Goal: Transaction & Acquisition: Book appointment/travel/reservation

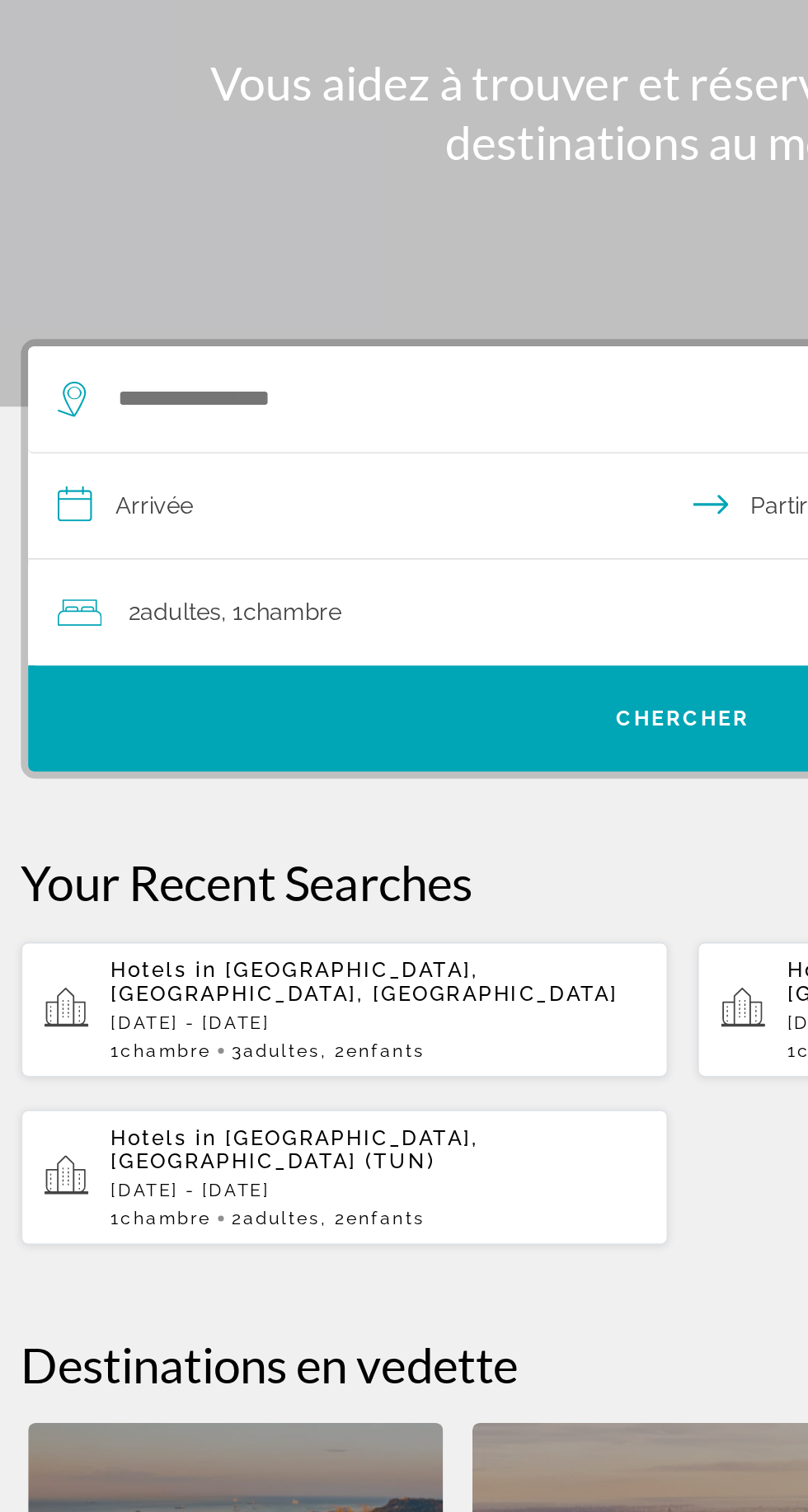
scroll to position [48, 0]
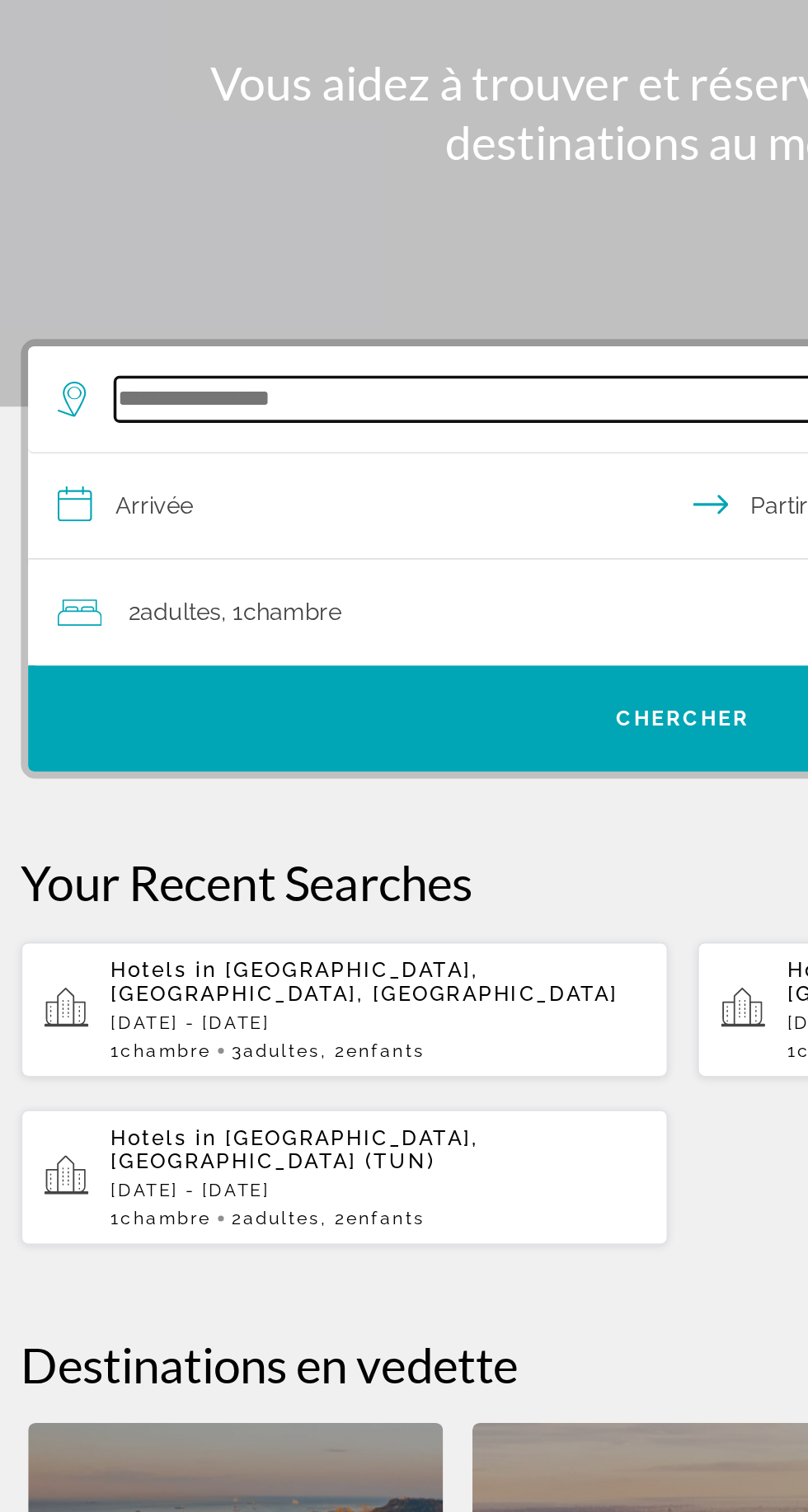
click at [134, 371] on input "Widget de recherche" at bounding box center [407, 382] width 644 height 25
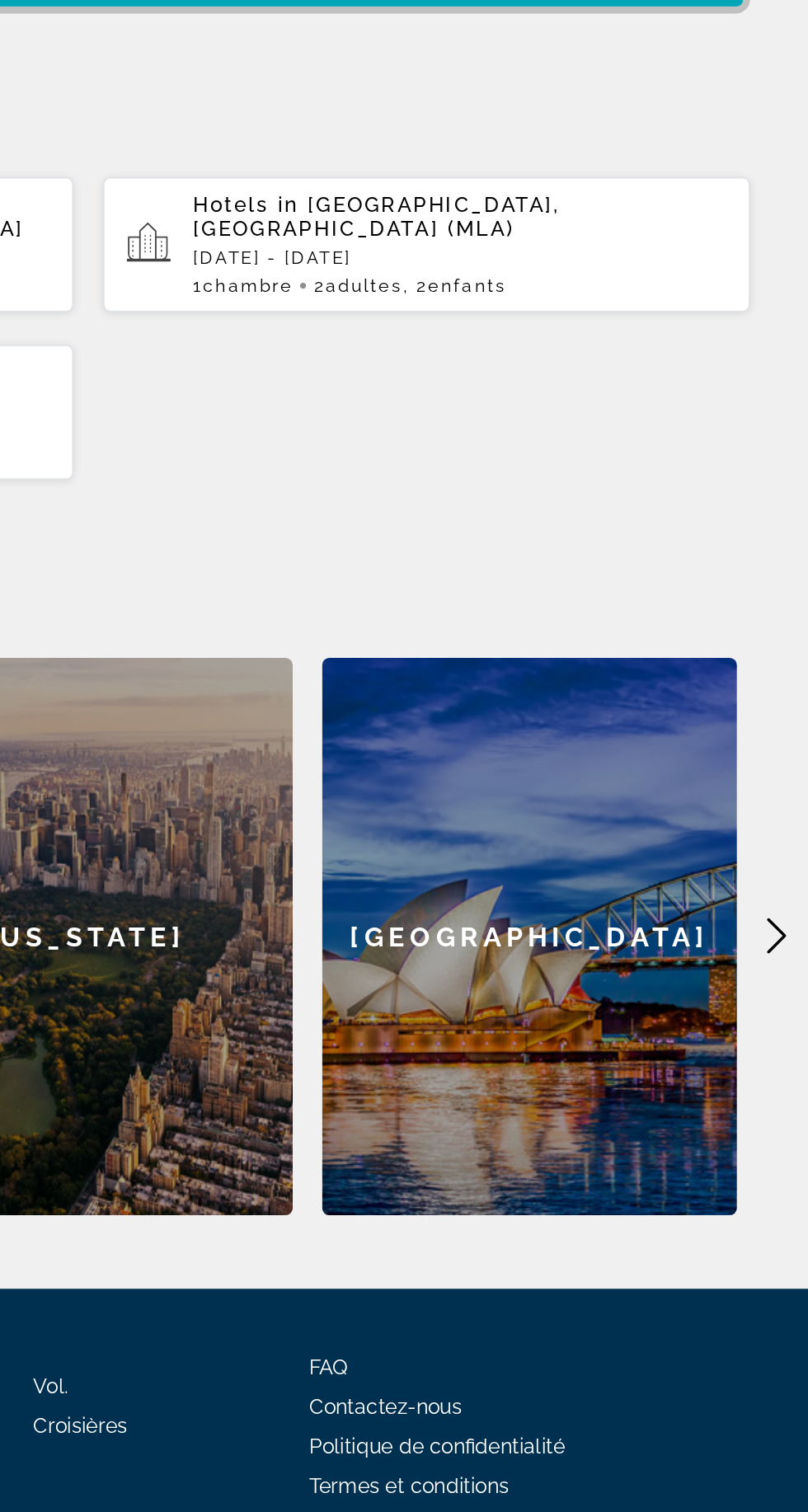
scroll to position [0, 0]
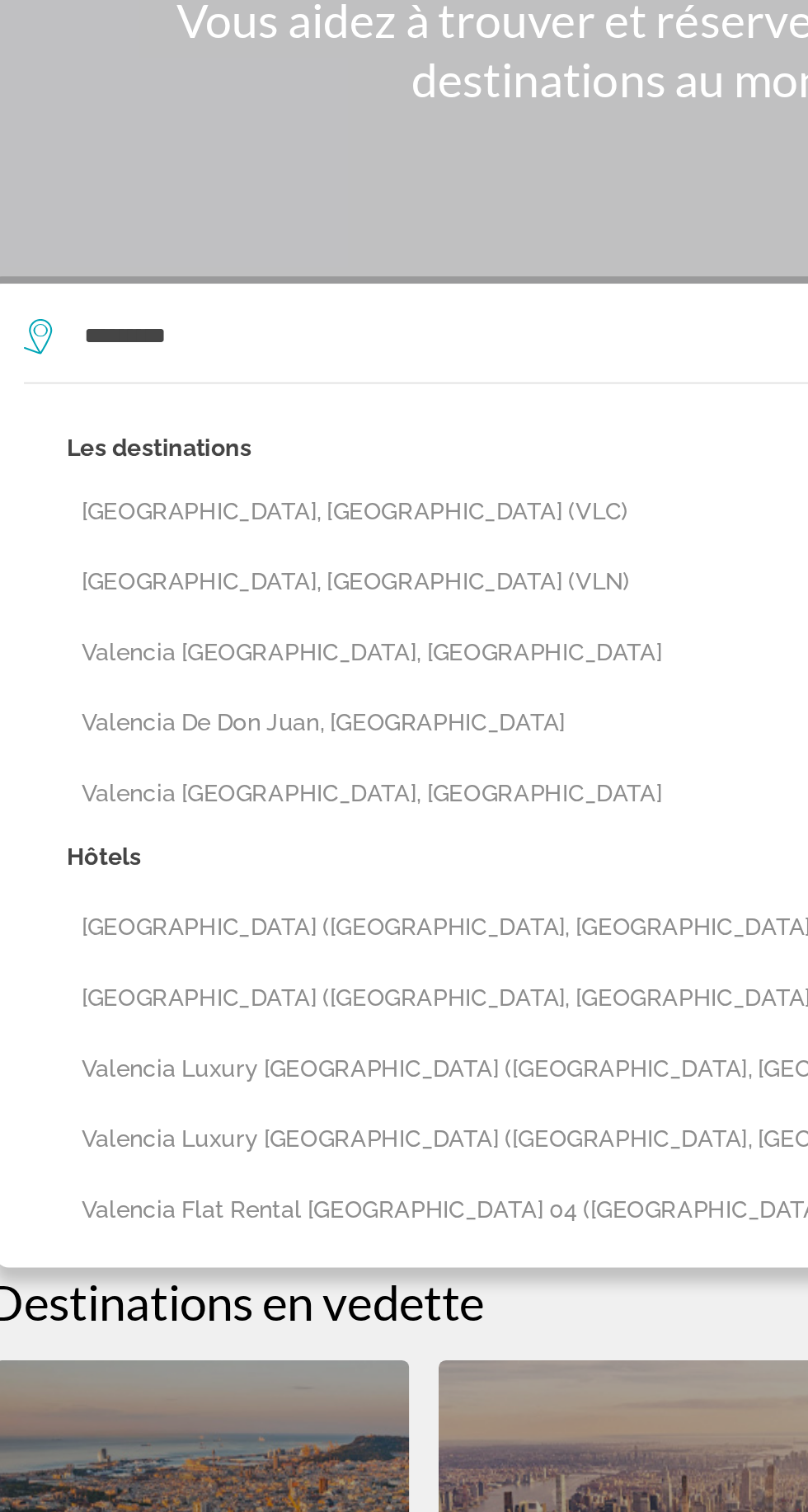
click at [102, 486] on button "[GEOGRAPHIC_DATA], [GEOGRAPHIC_DATA] (VLC)" at bounding box center [416, 489] width 677 height 32
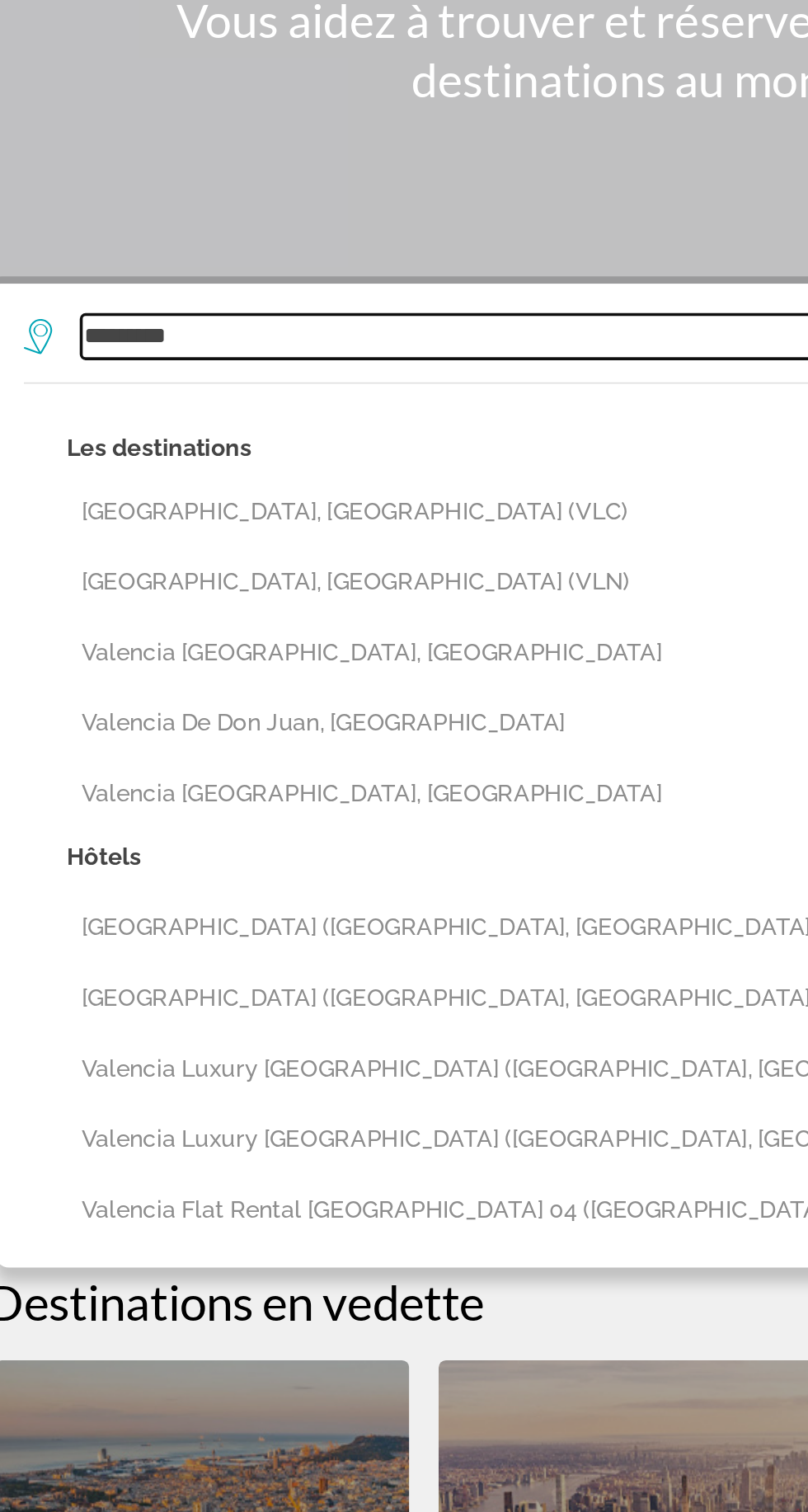
type input "**********"
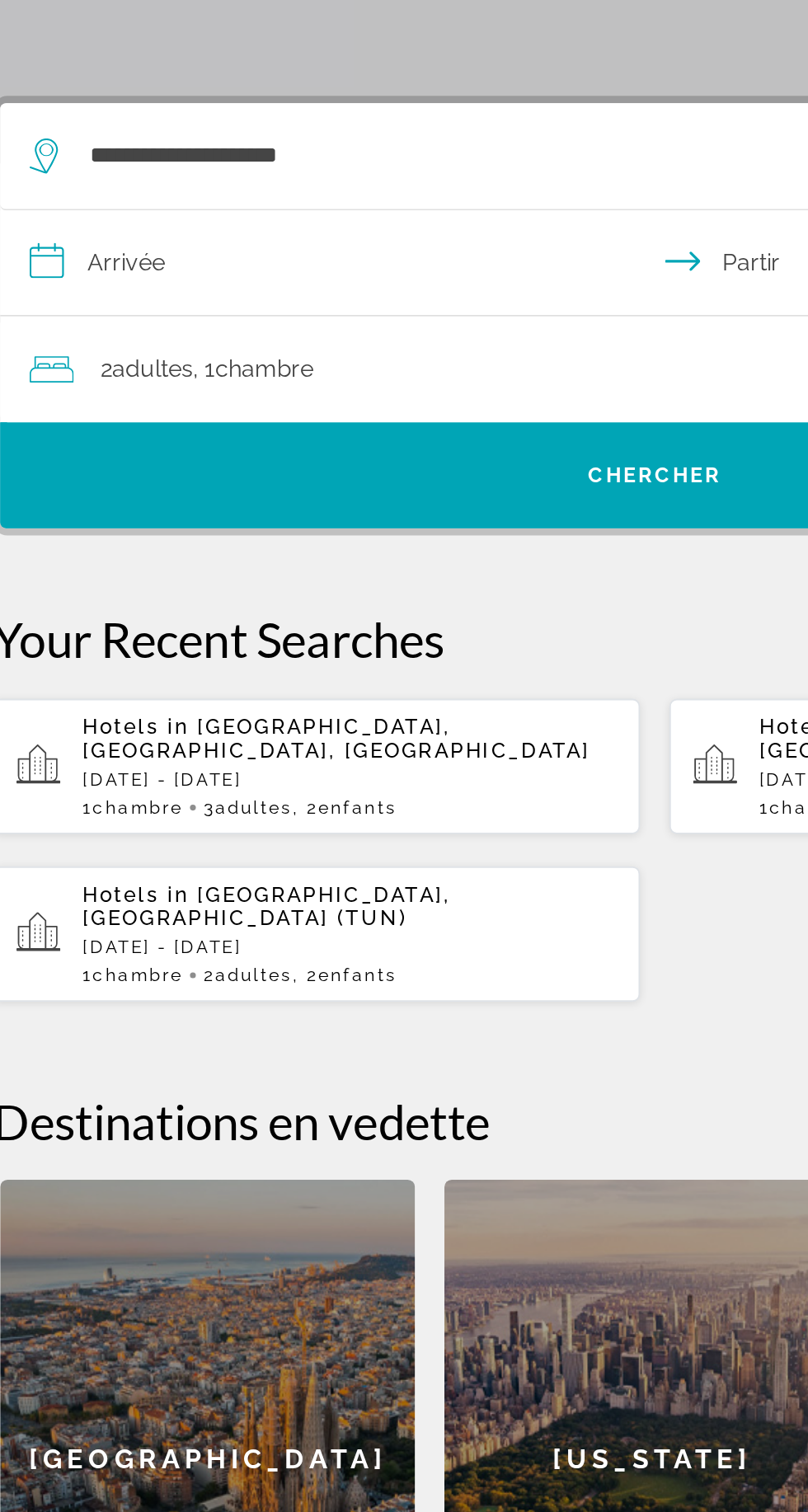
click at [97, 451] on input "**********" at bounding box center [407, 454] width 740 height 63
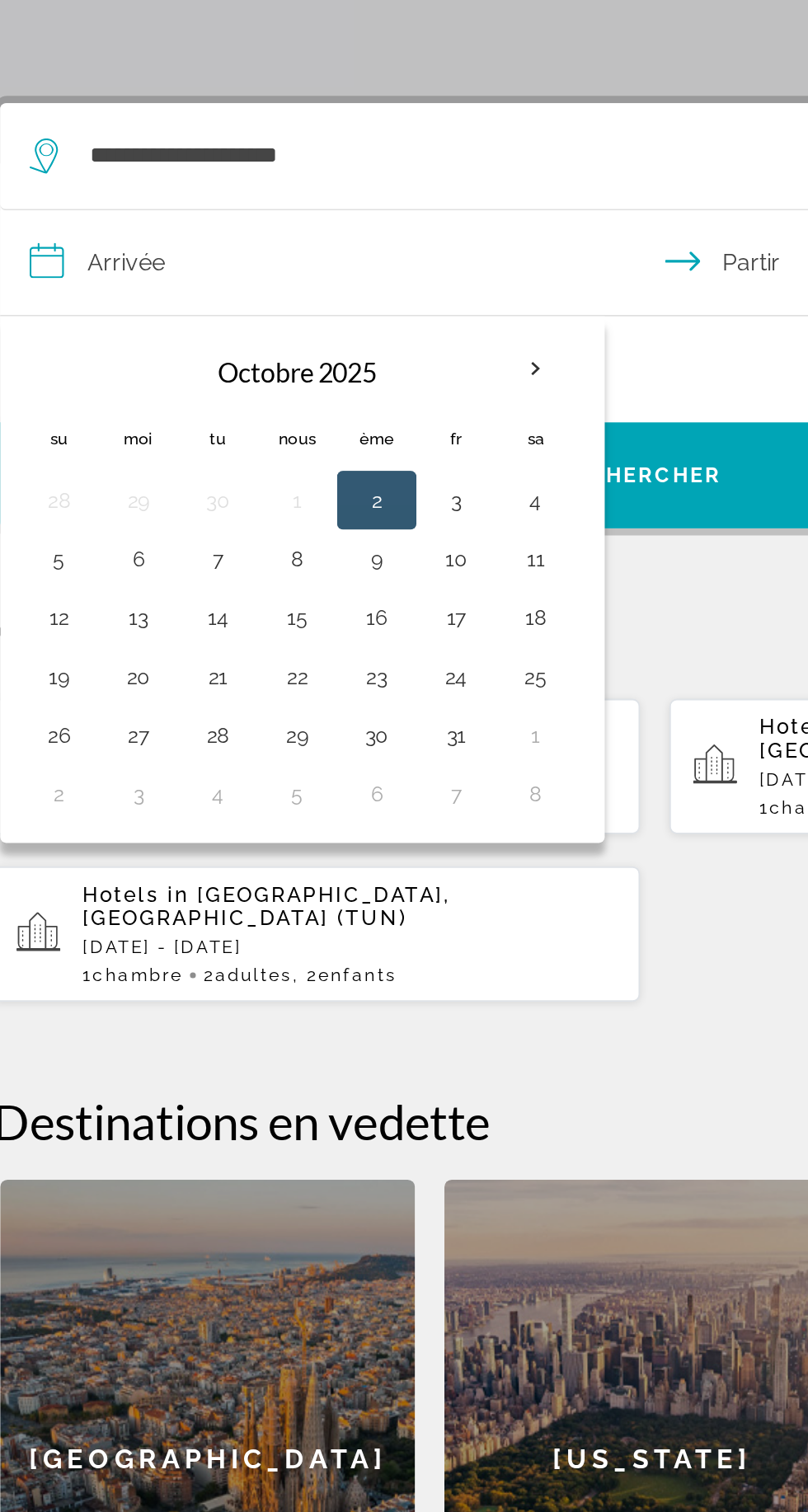
click at [326, 680] on button "25" at bounding box center [337, 683] width 27 height 23
click at [110, 716] on button "27" at bounding box center [115, 716] width 27 height 23
type input "**********"
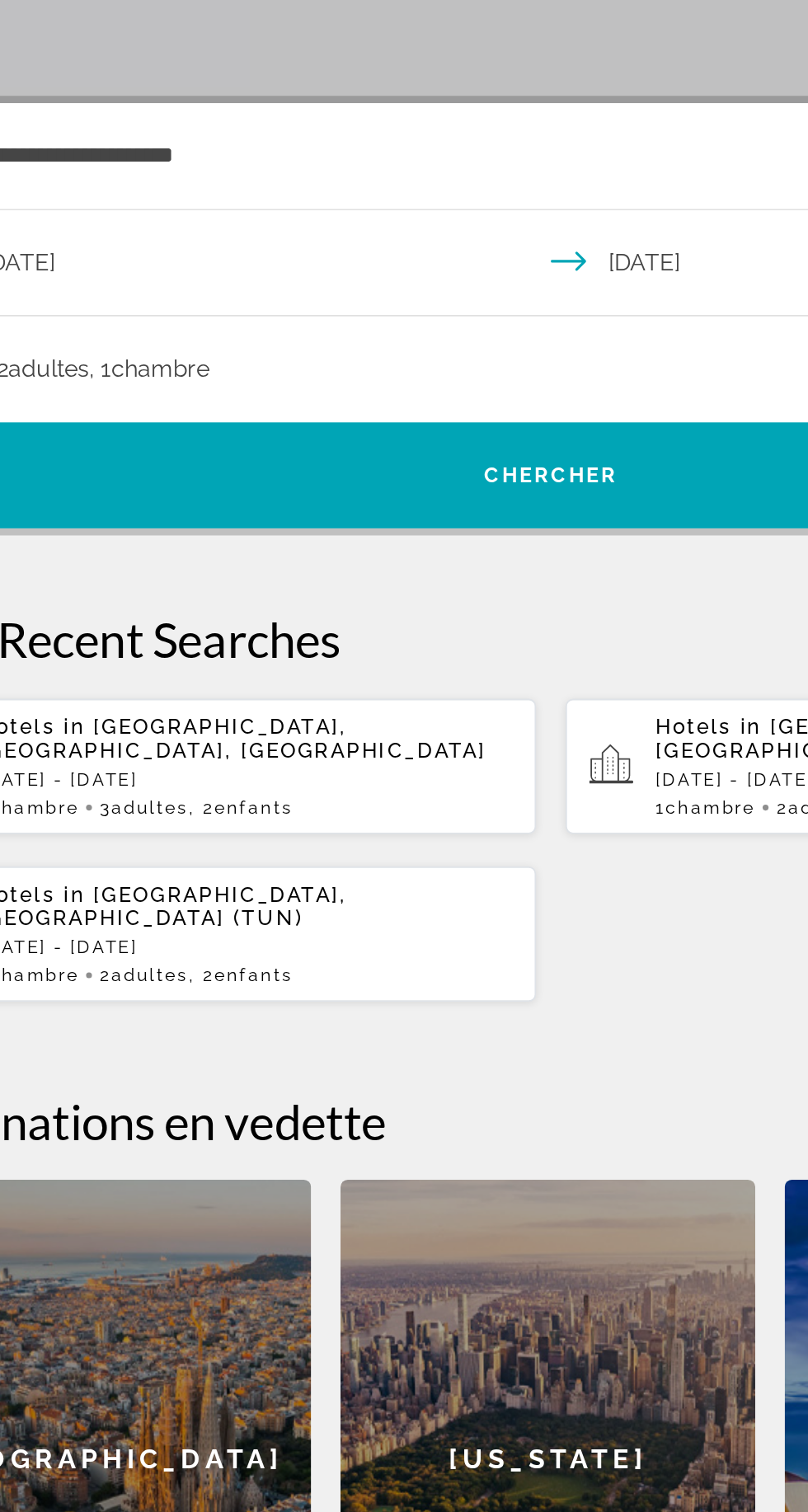
click at [213, 519] on span ", 1 Chambre pièces" at bounding box center [179, 511] width 68 height 23
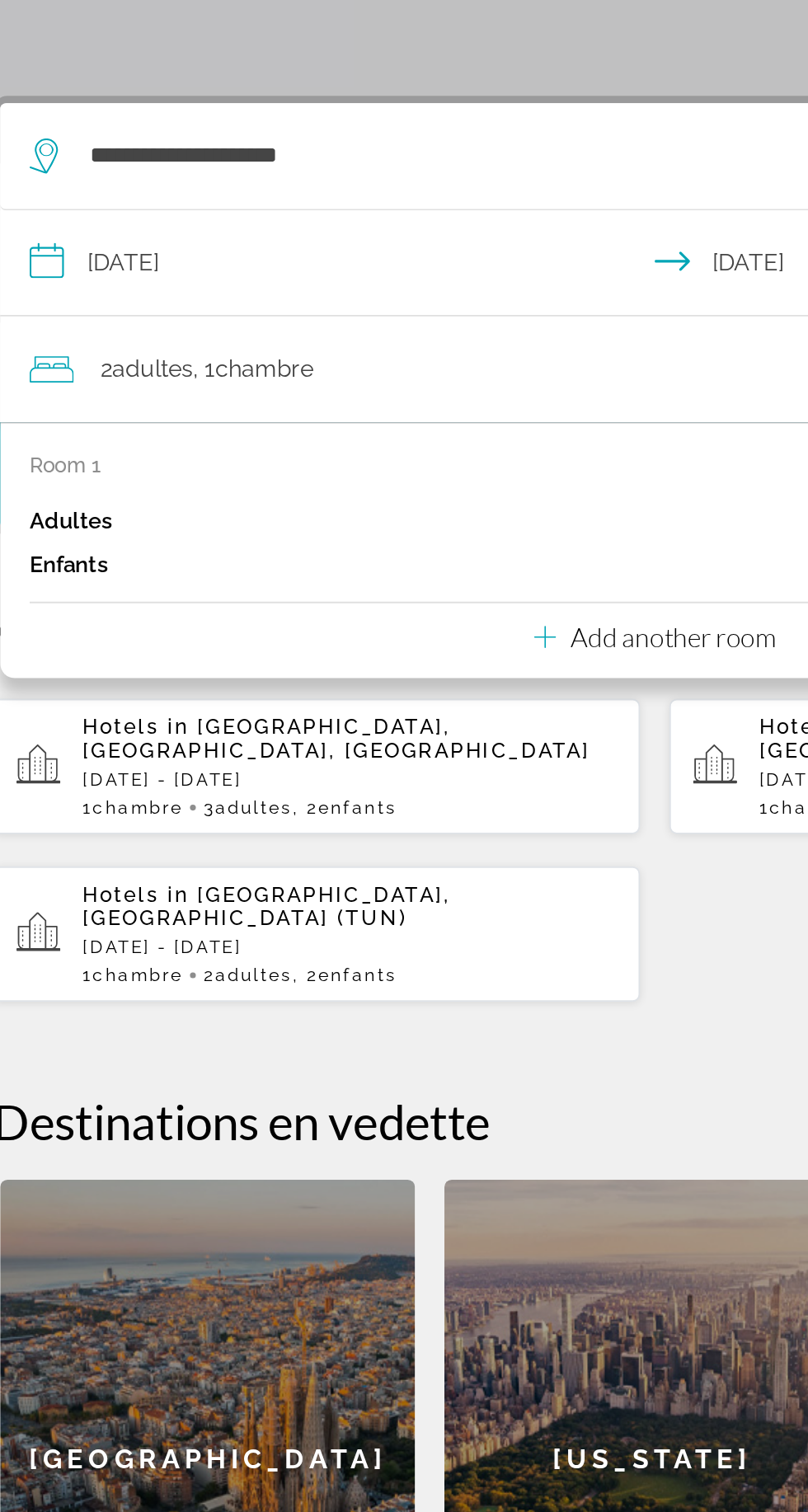
click at [323, 616] on div "Enfants 0" at bounding box center [404, 620] width 701 height 25
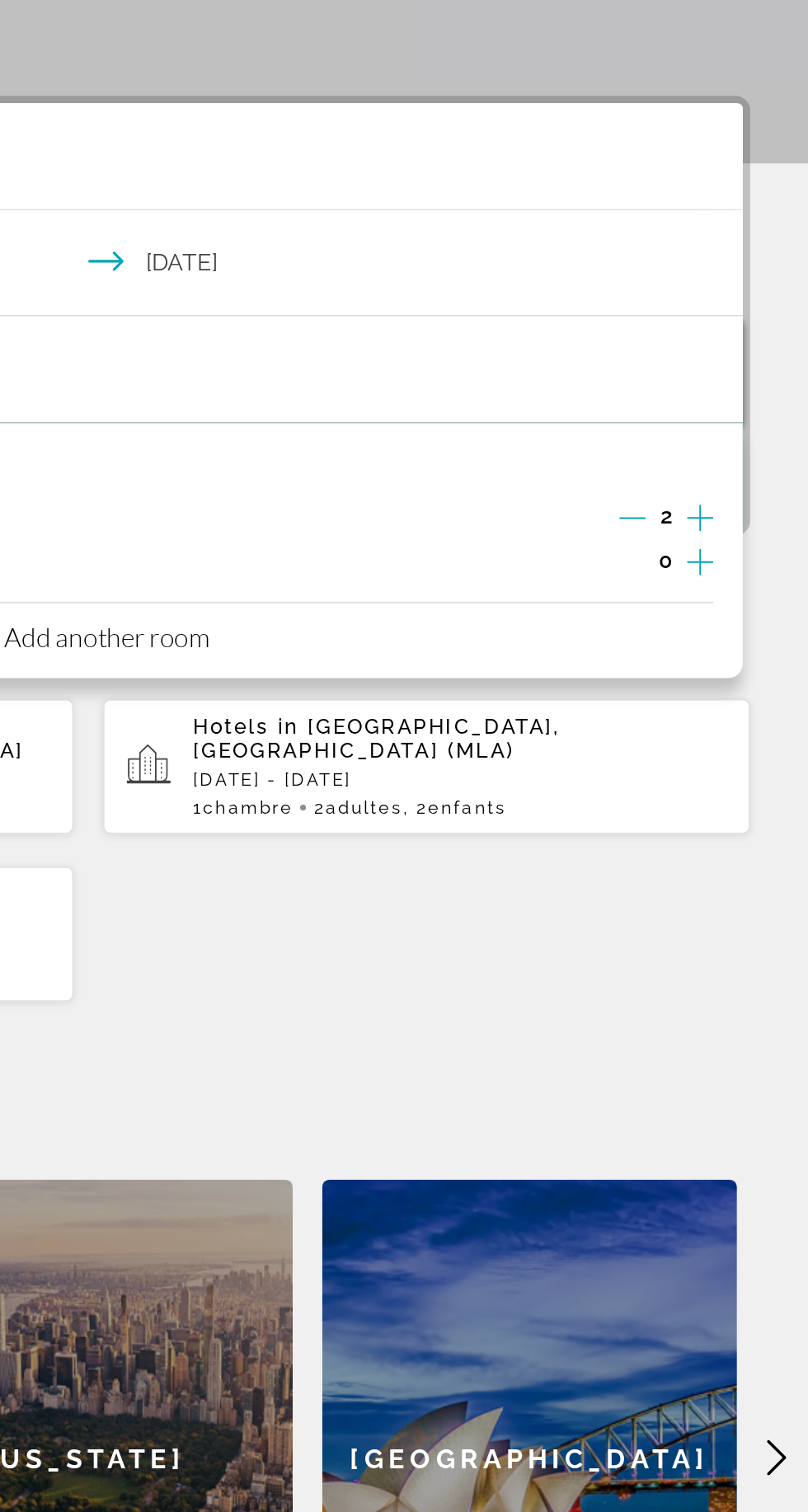
click at [746, 590] on icon "Increment adults" at bounding box center [746, 594] width 15 height 20
click at [741, 615] on icon "Increment children" at bounding box center [746, 619] width 15 height 20
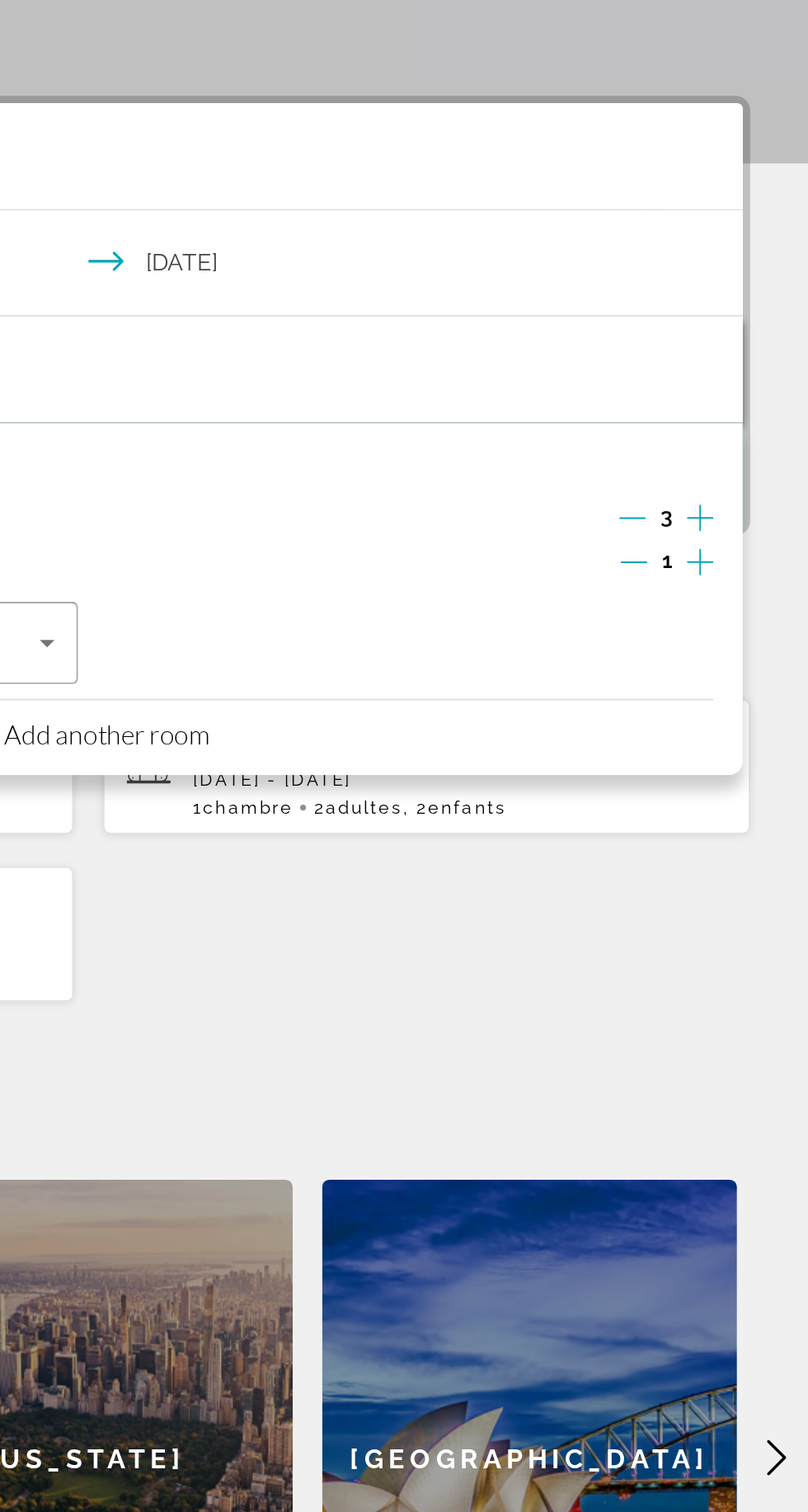
click at [744, 619] on icon "Increment children" at bounding box center [746, 619] width 15 height 15
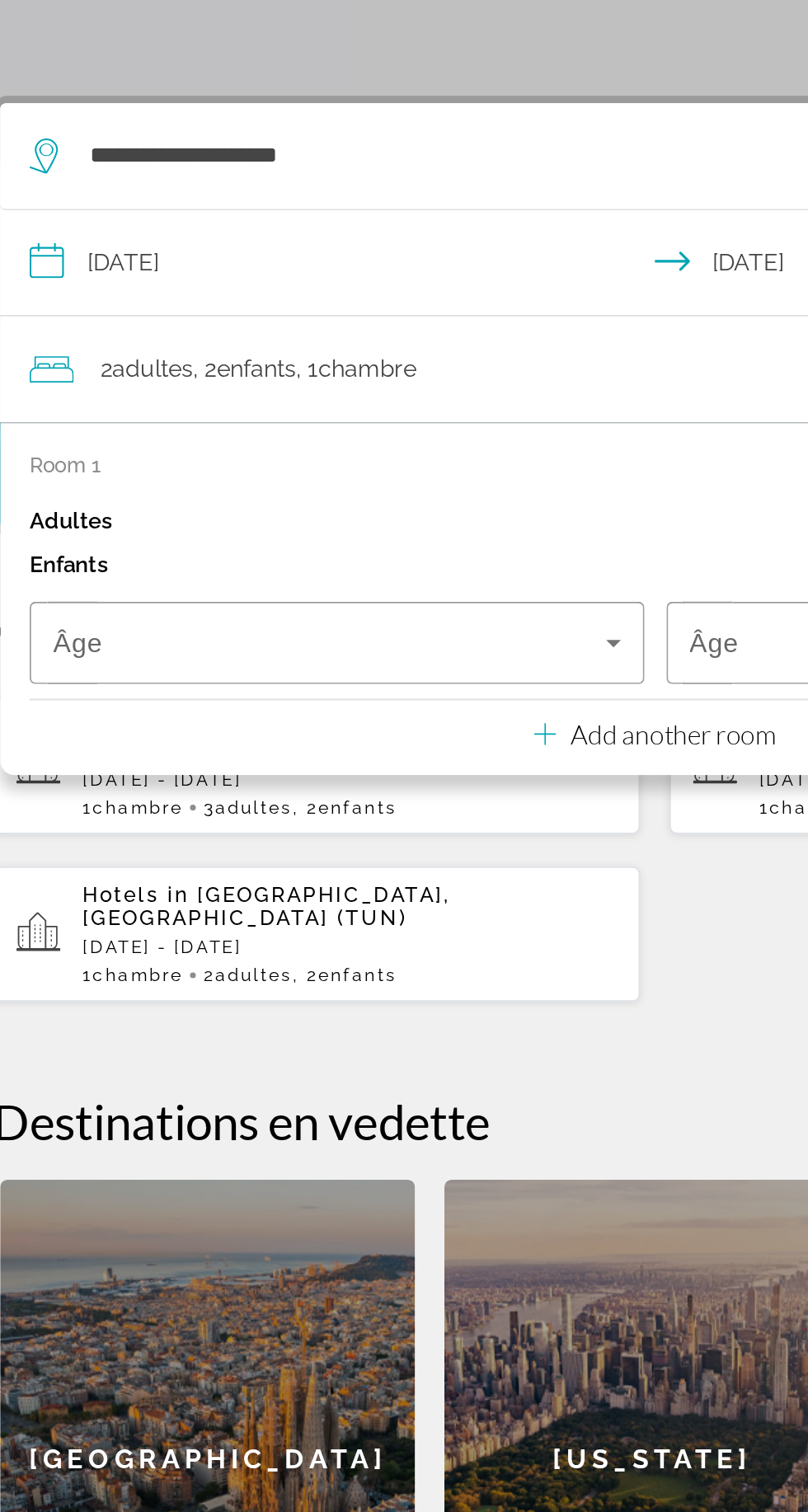
click at [169, 664] on span "Travelers: 3 adults, 2 children" at bounding box center [222, 664] width 310 height 20
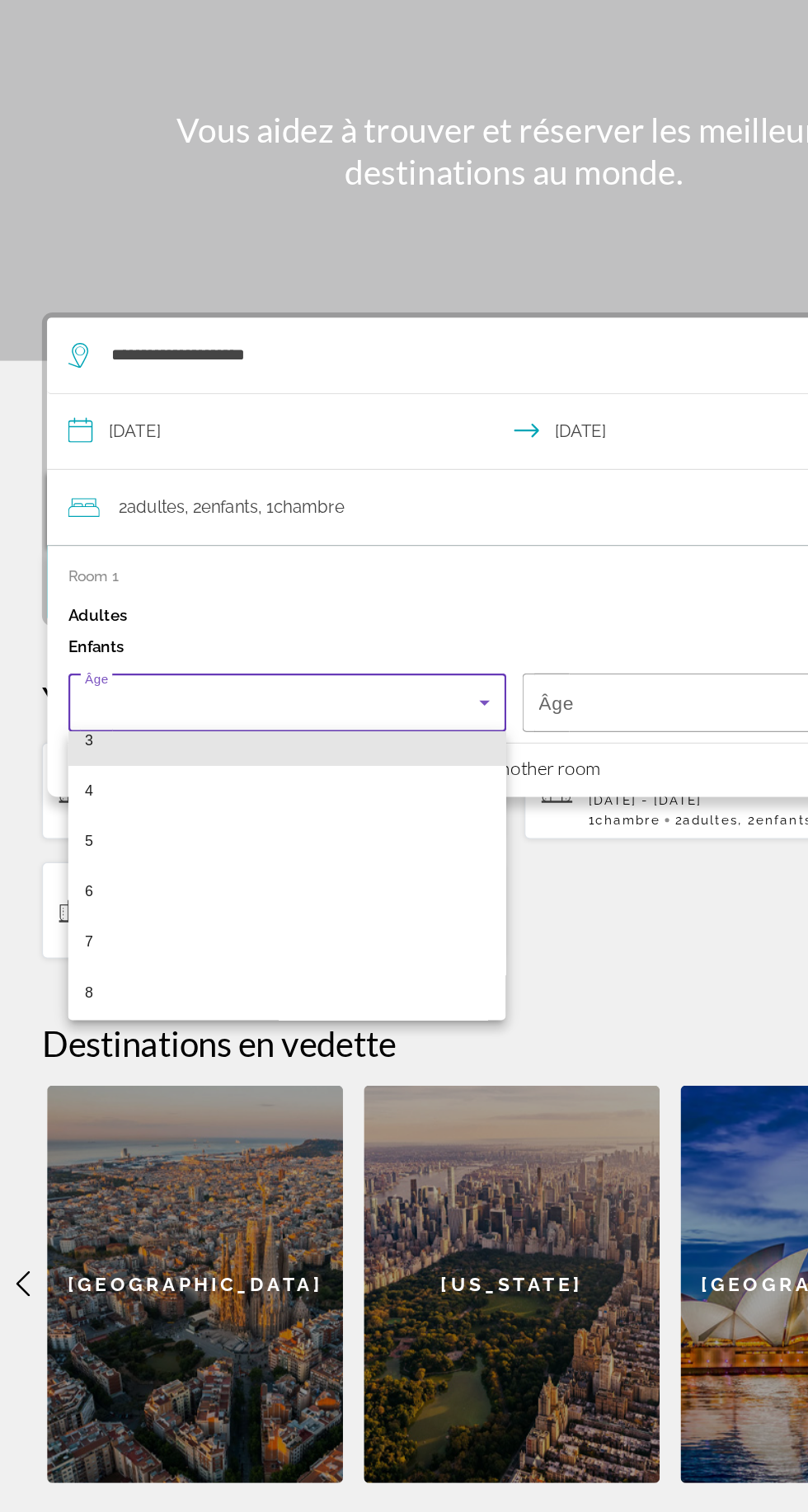
scroll to position [141, 0]
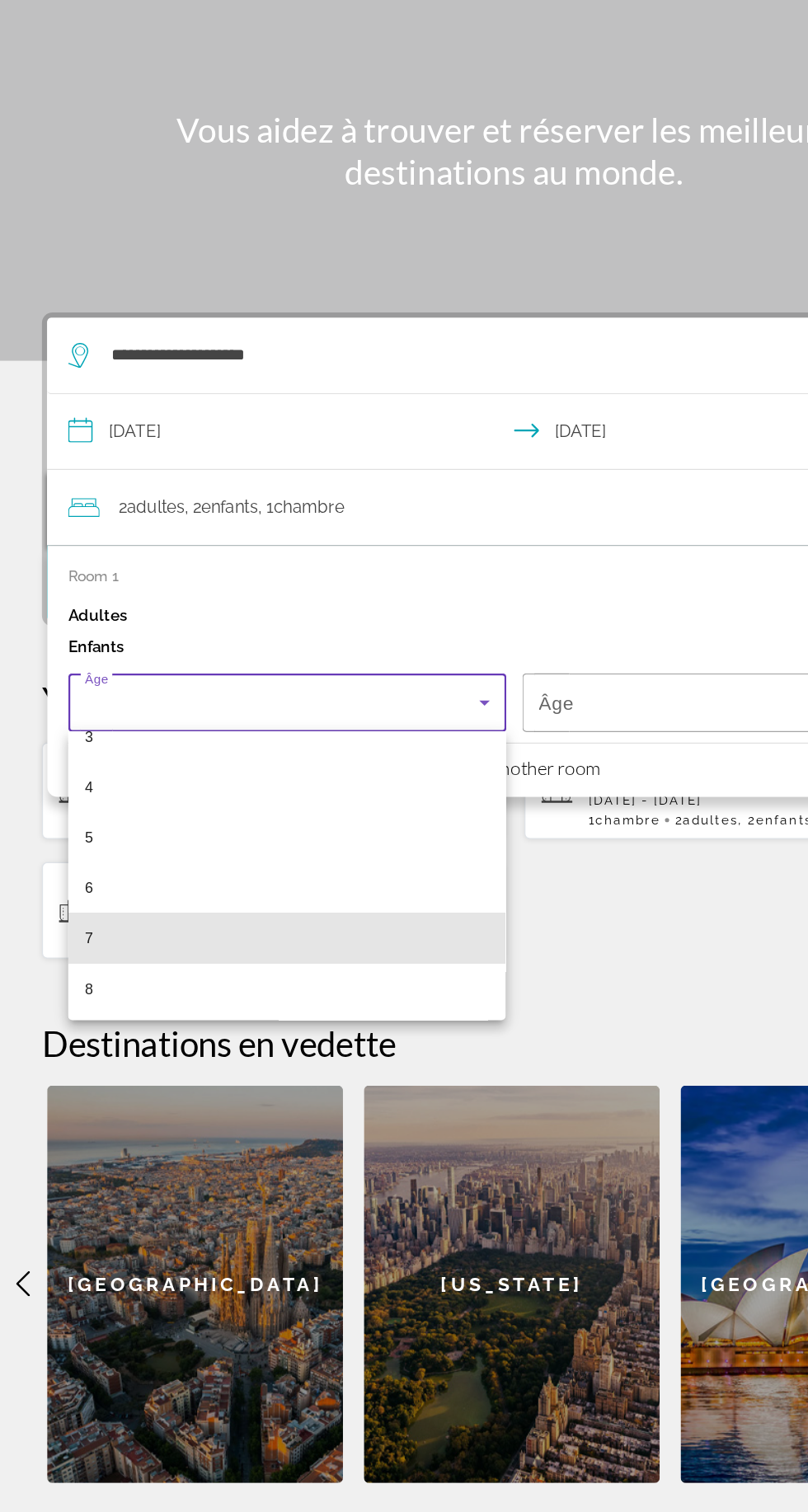
click at [69, 848] on font "7" at bounding box center [70, 850] width 7 height 13
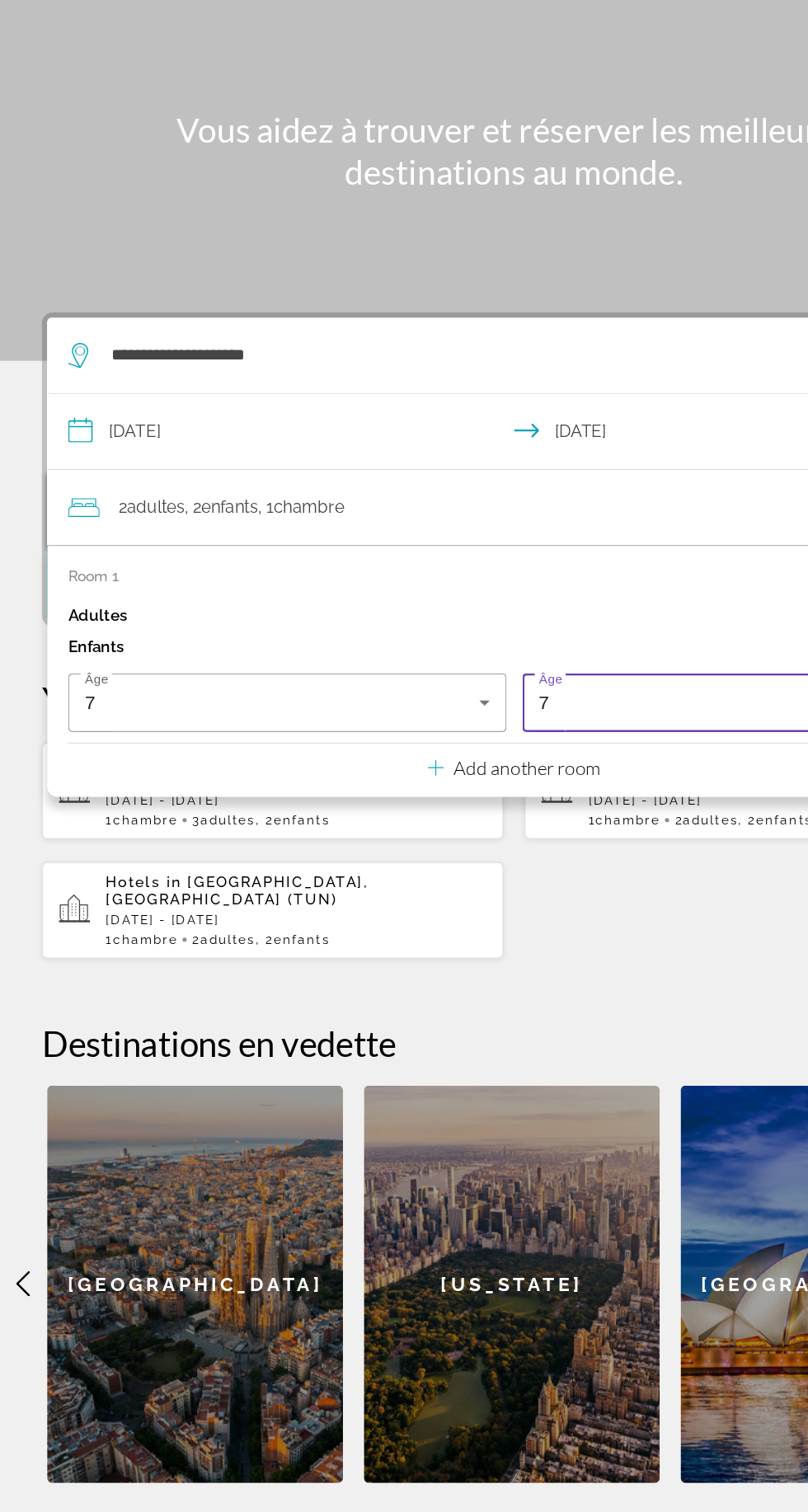
click at [447, 664] on div "7" at bounding box center [579, 664] width 310 height 20
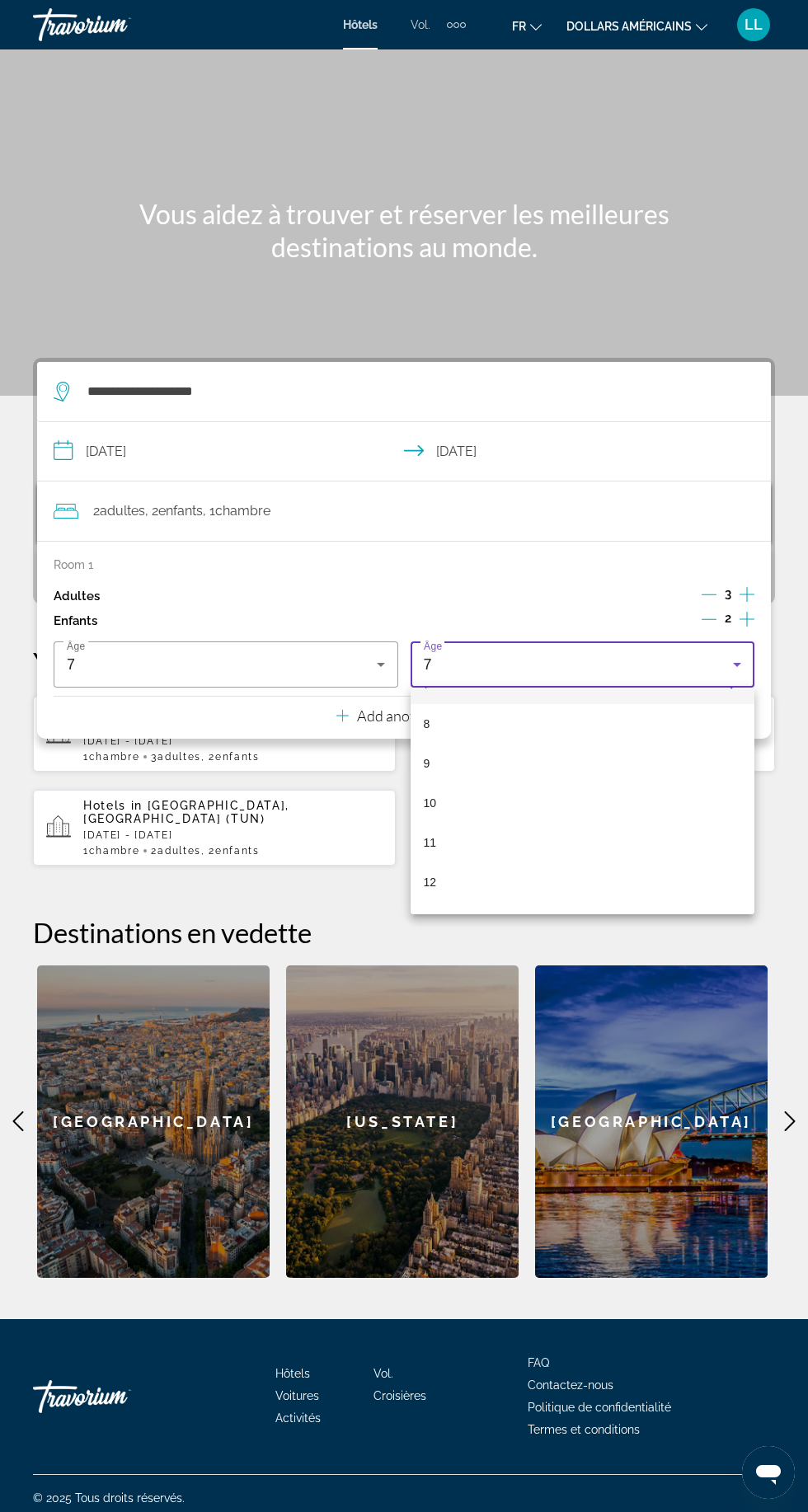
scroll to position [311, 0]
click at [430, 811] on mat-option "10" at bounding box center [583, 798] width 345 height 39
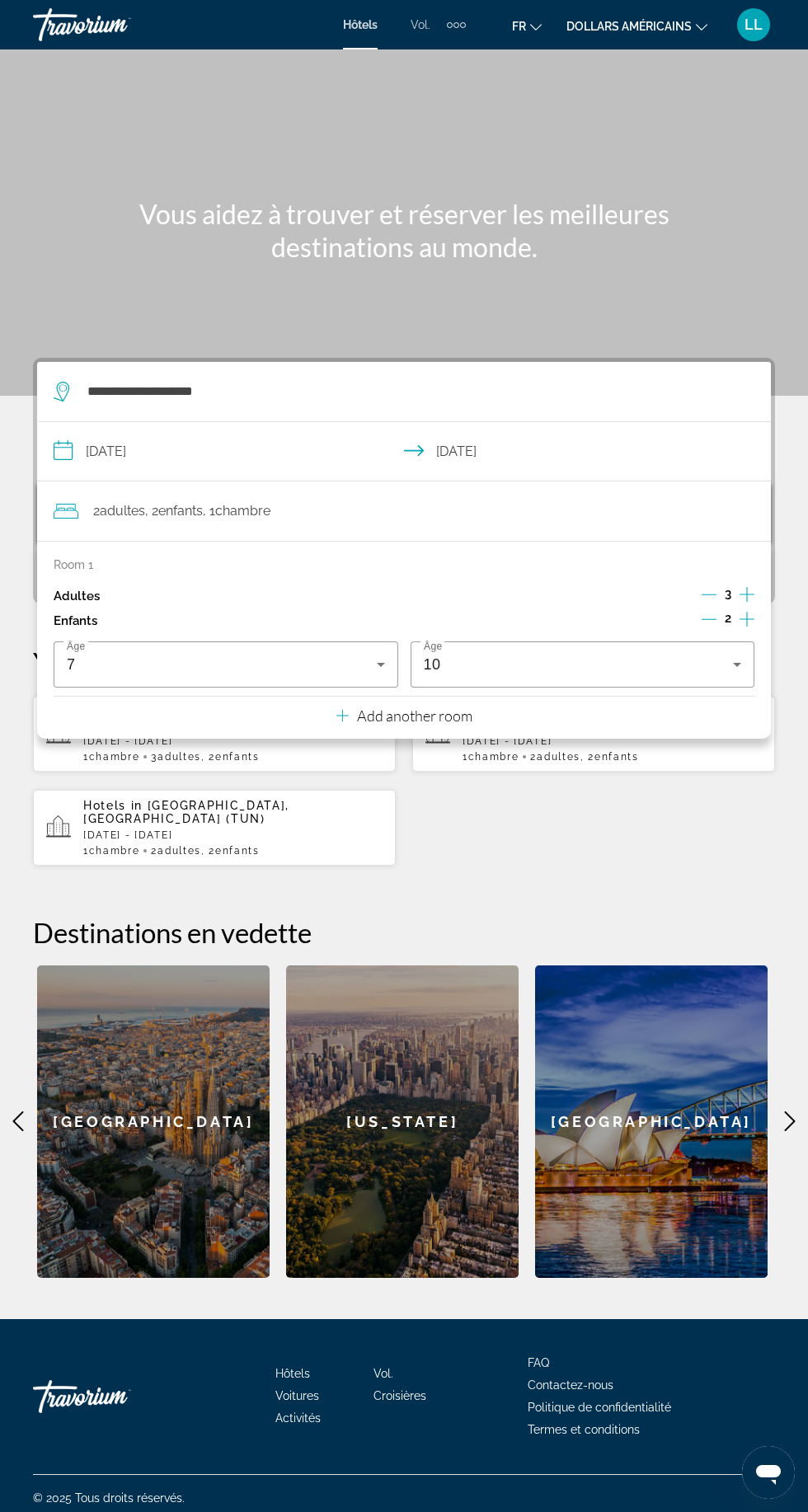
click at [478, 838] on div "Hotels in [GEOGRAPHIC_DATA], [GEOGRAPHIC_DATA], [GEOGRAPHIC_DATA] [DATE] - [DAT…" at bounding box center [404, 780] width 742 height 171
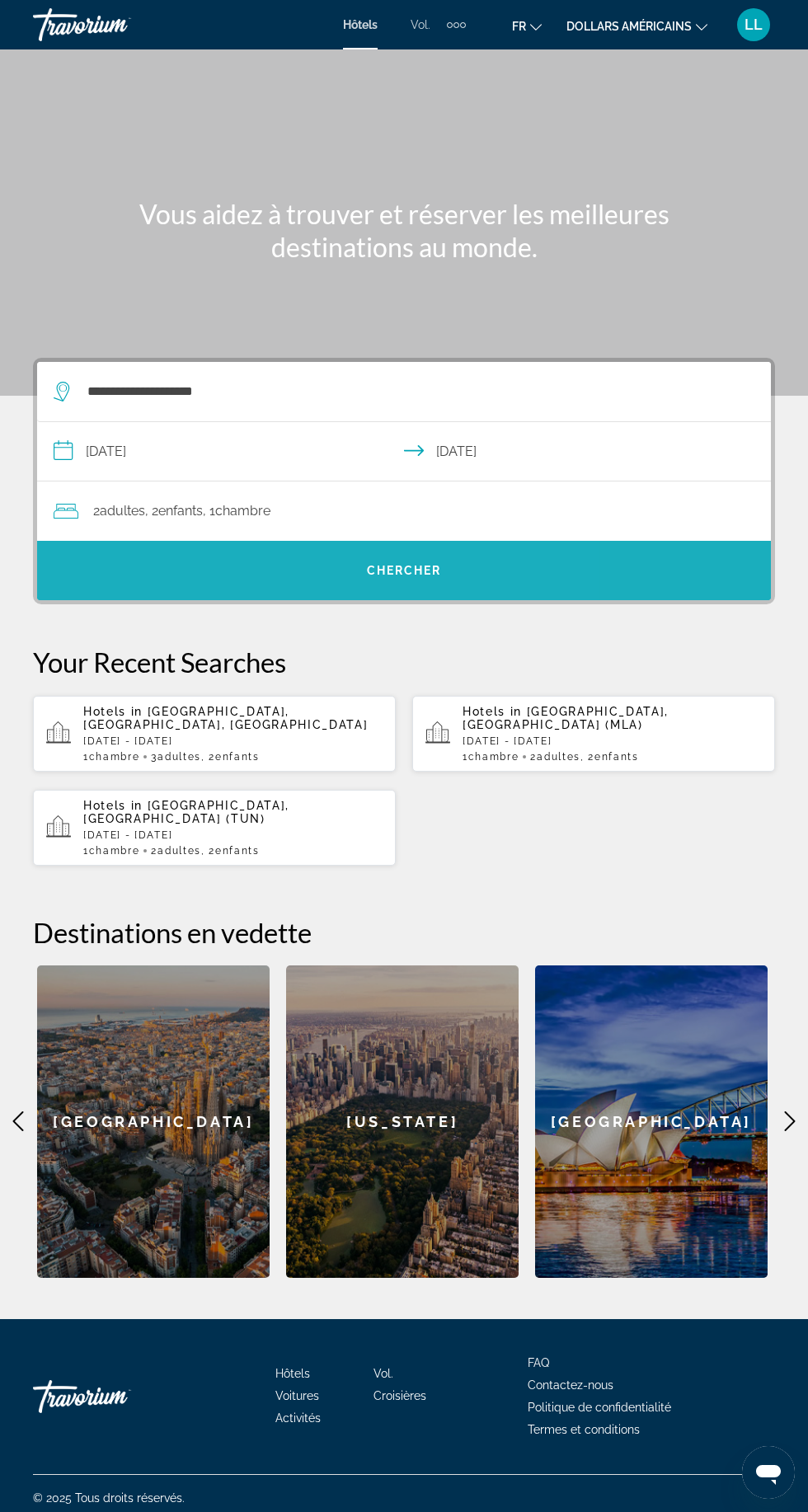
click at [265, 575] on span "Widget de recherche" at bounding box center [403, 571] width 734 height 39
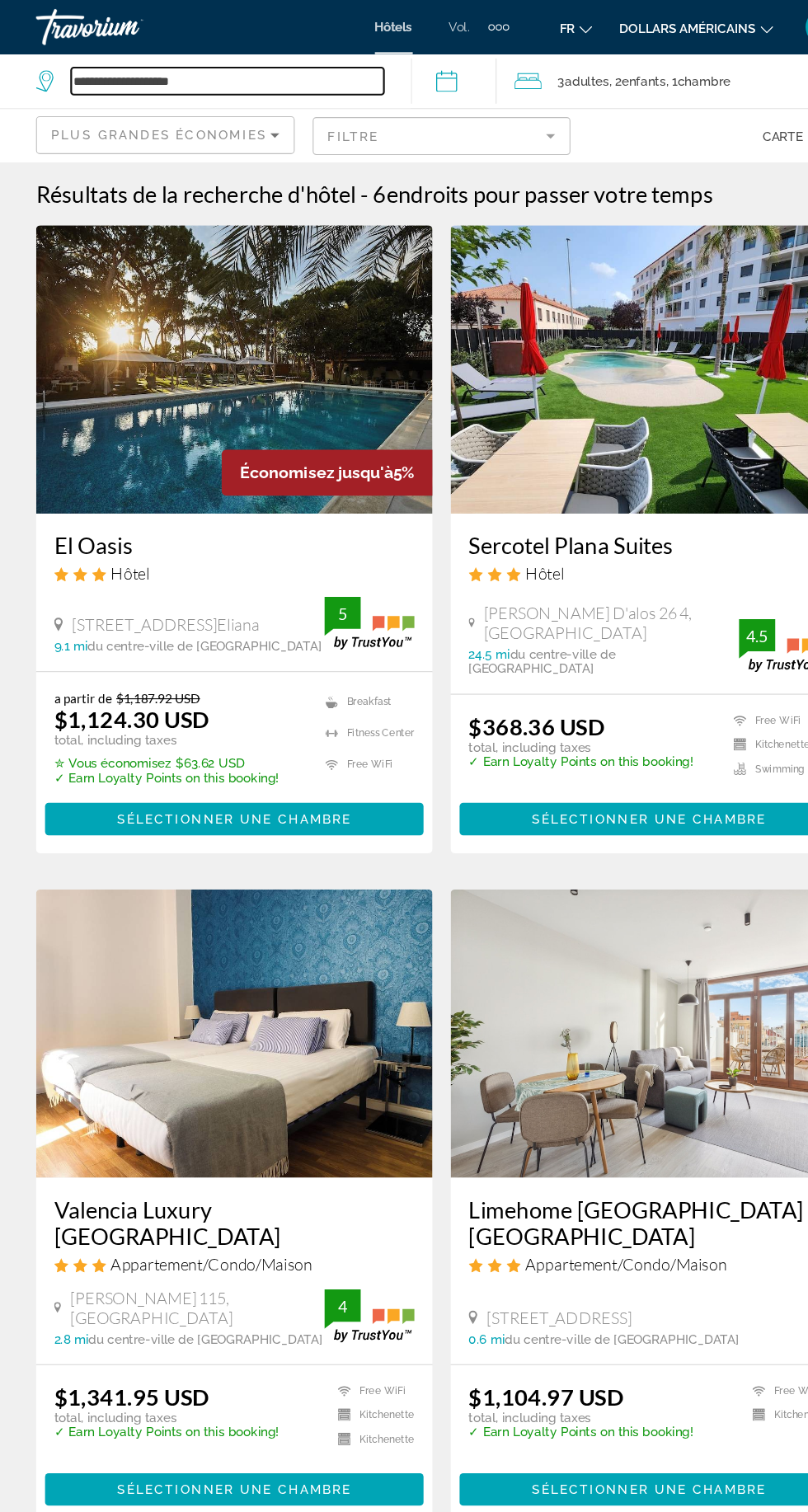
click at [146, 72] on input "**********" at bounding box center [208, 74] width 286 height 25
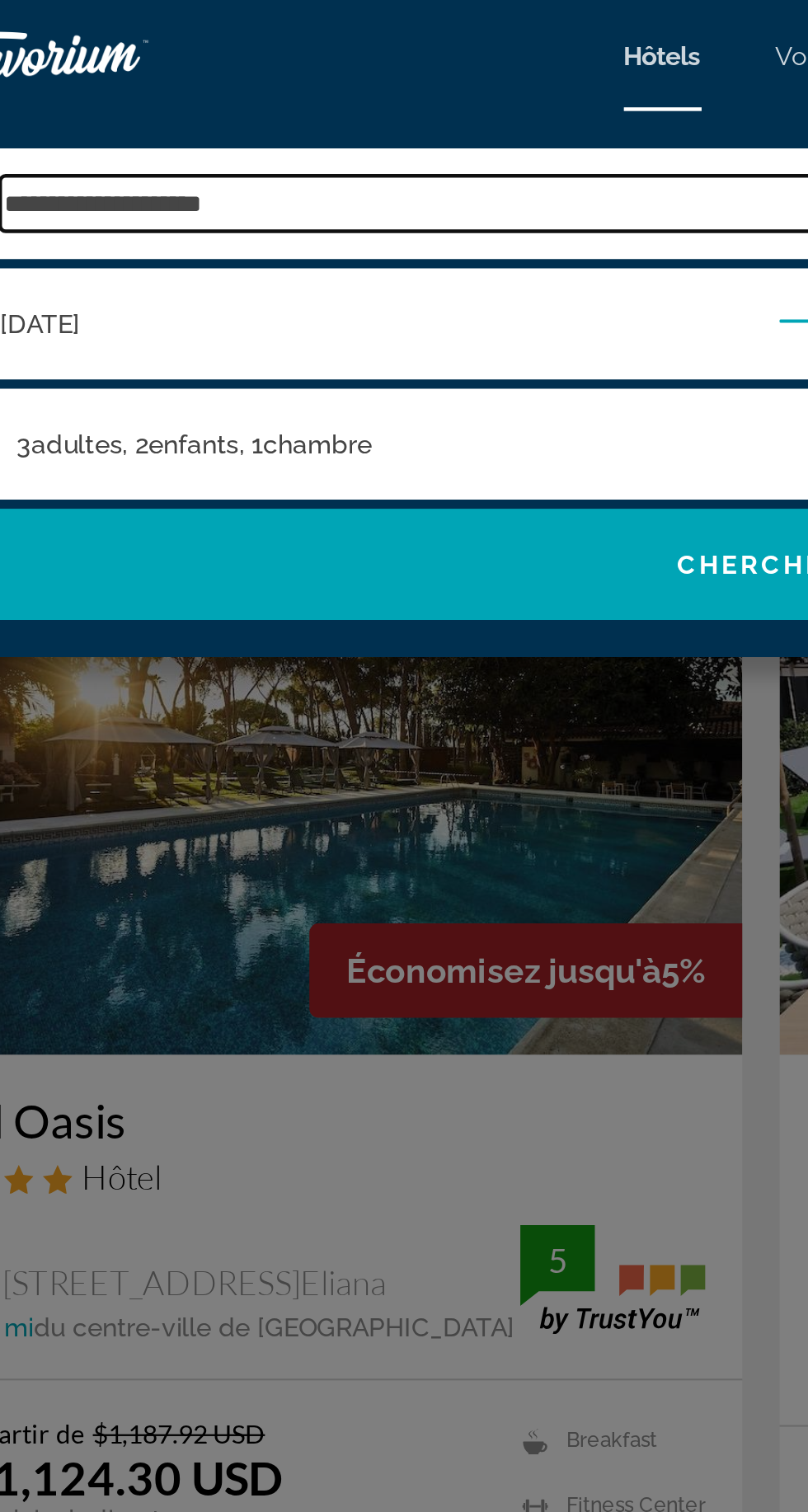
click at [110, 86] on input "**********" at bounding box center [416, 91] width 702 height 25
click at [73, 96] on input "**********" at bounding box center [416, 91] width 702 height 25
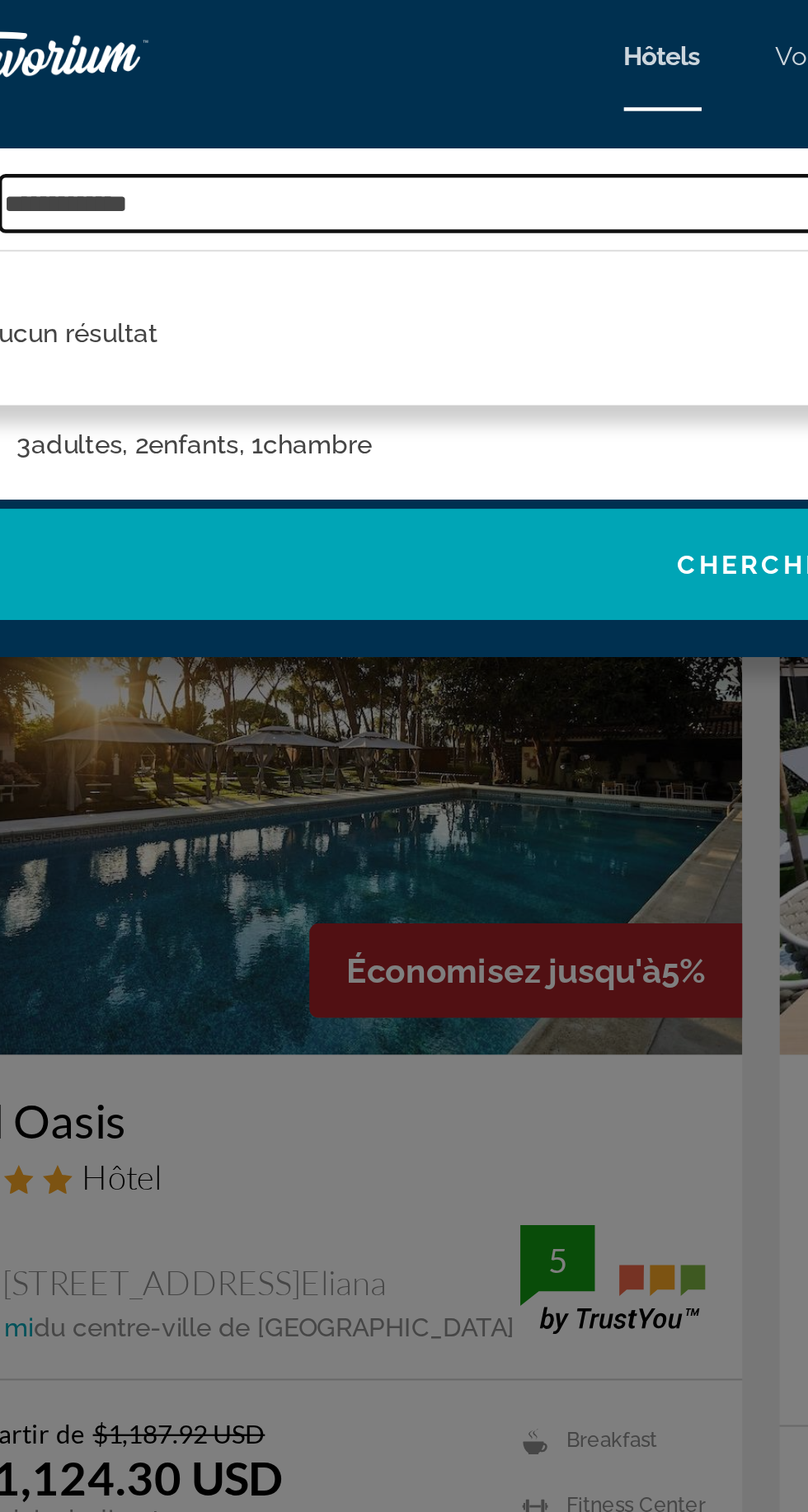
click at [145, 98] on input "**********" at bounding box center [416, 91] width 702 height 25
type input "*"
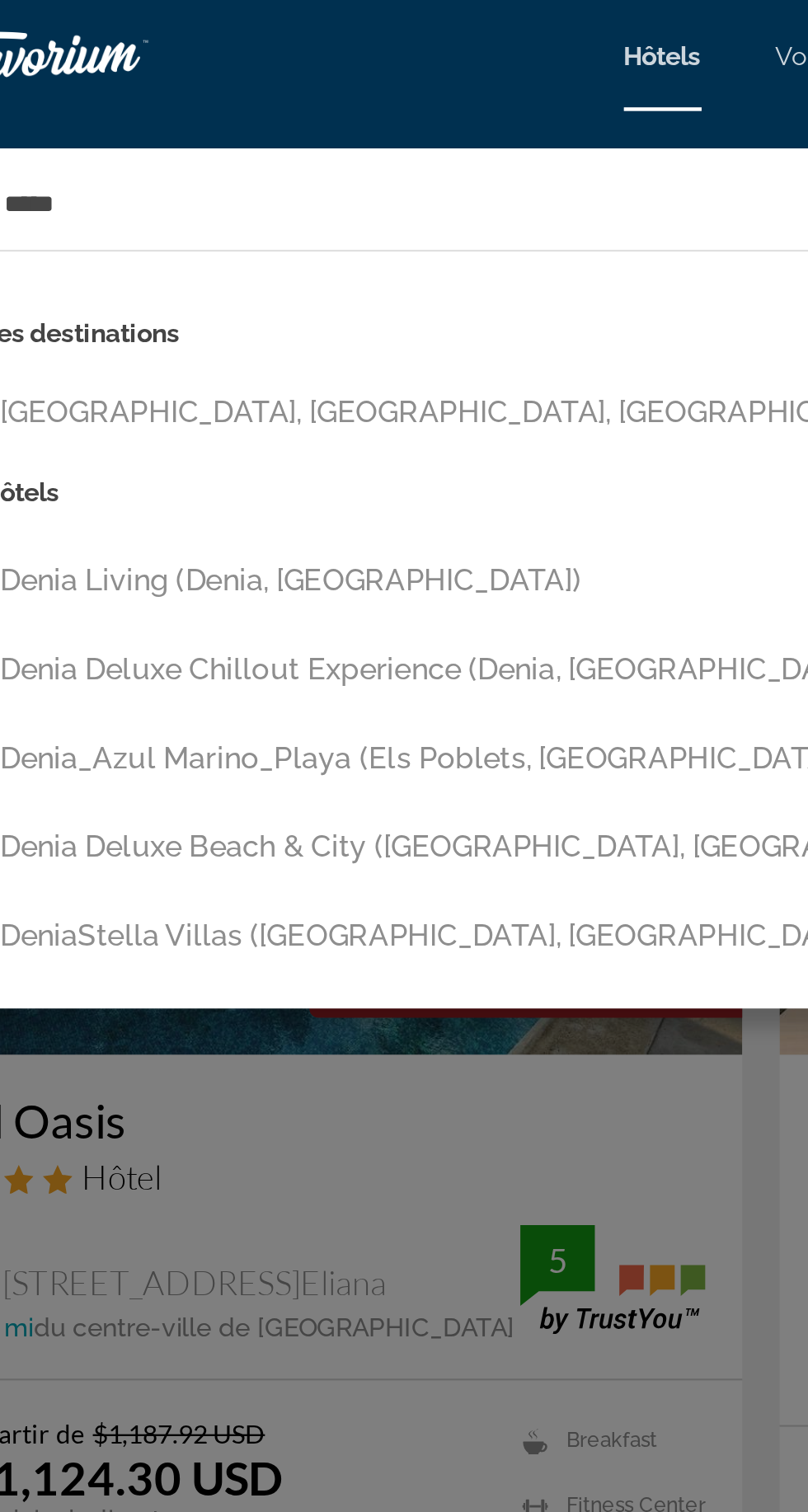
click at [106, 181] on button "[GEOGRAPHIC_DATA], [GEOGRAPHIC_DATA], [GEOGRAPHIC_DATA]" at bounding box center [415, 184] width 718 height 32
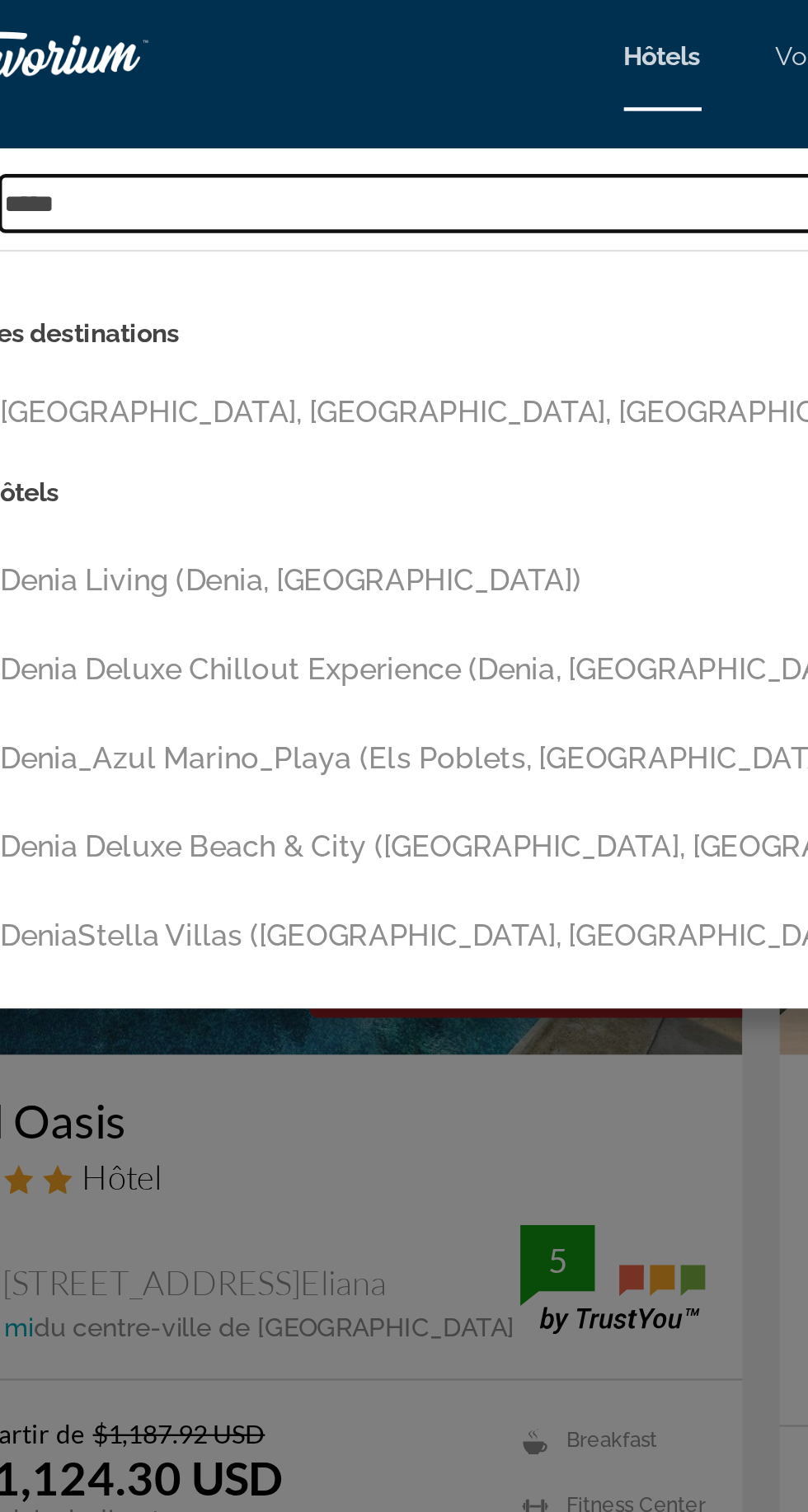
type input "**********"
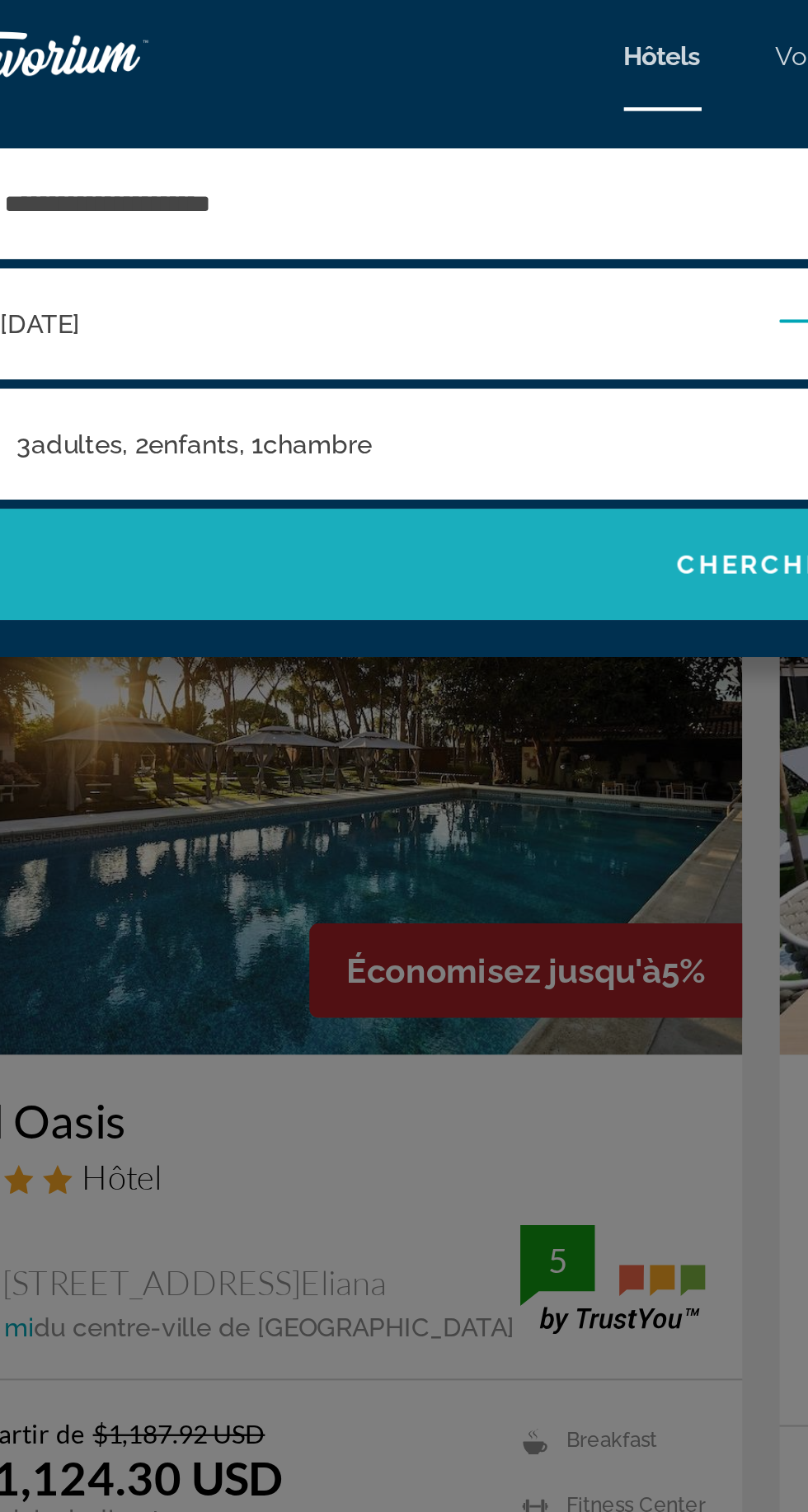
click at [134, 237] on span "Search widget" at bounding box center [404, 252] width 775 height 39
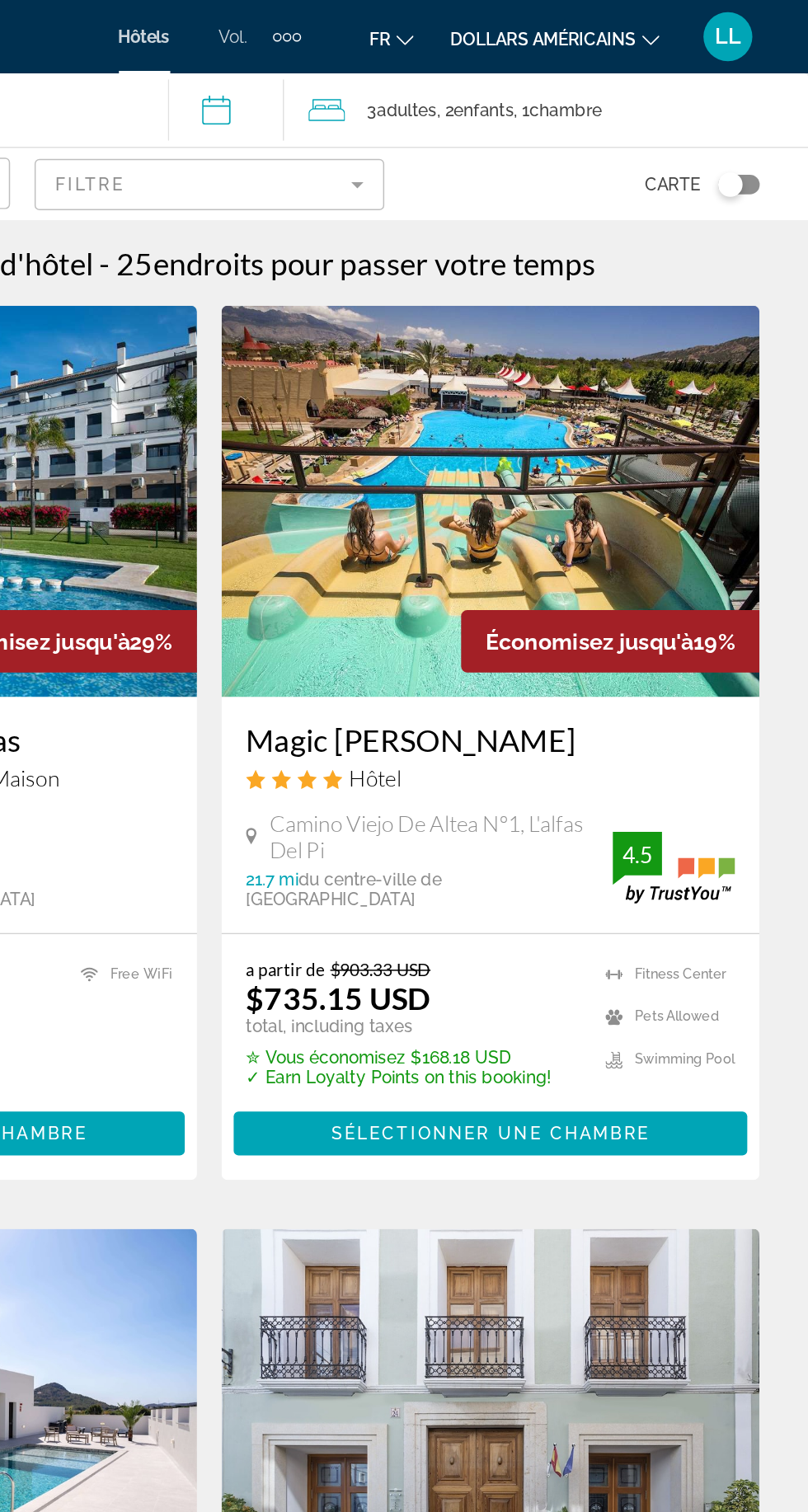
click at [668, 21] on font "dollars américains" at bounding box center [629, 26] width 125 height 13
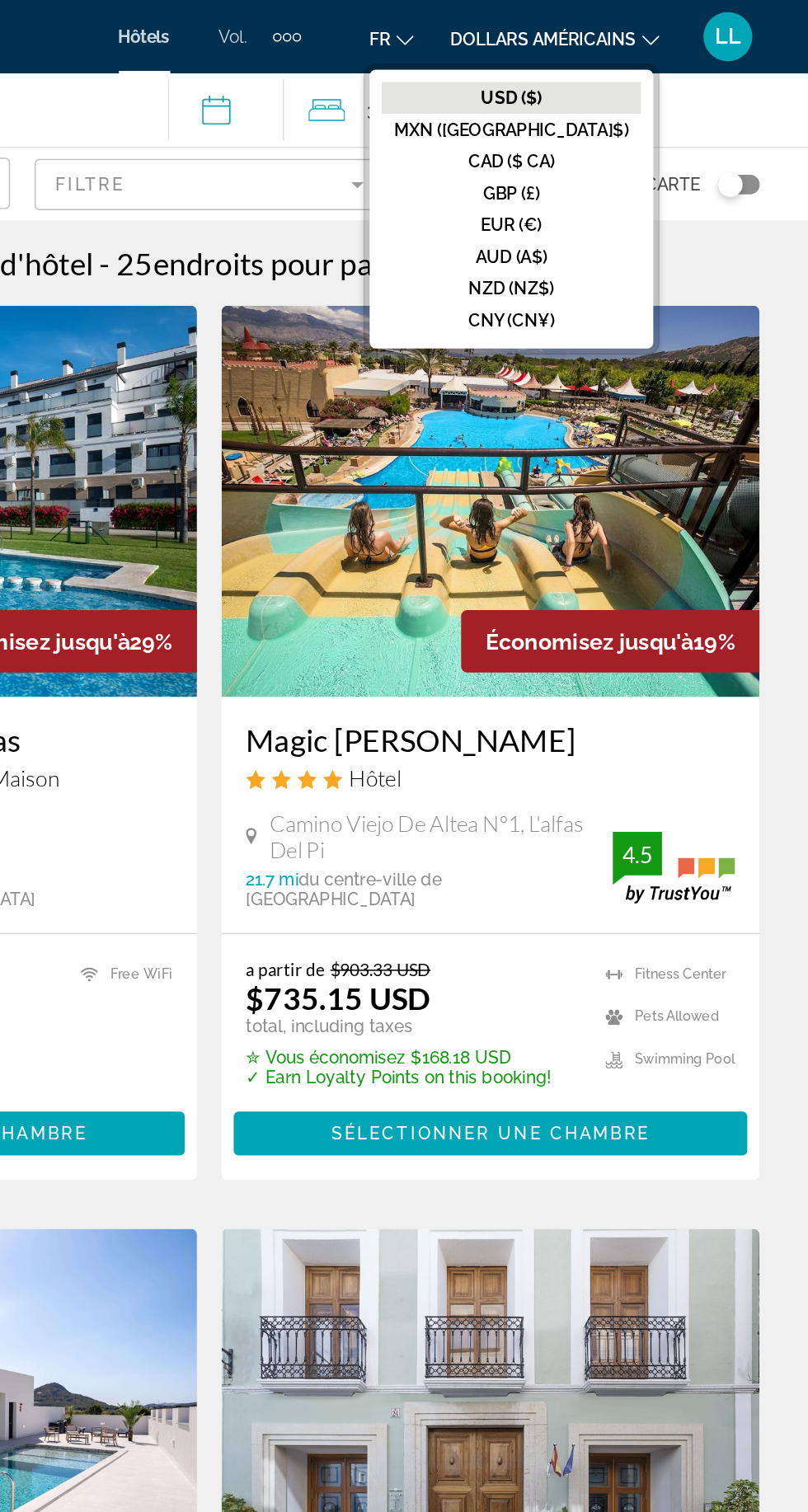
click at [607, 144] on button "EUR (€)" at bounding box center [608, 151] width 175 height 21
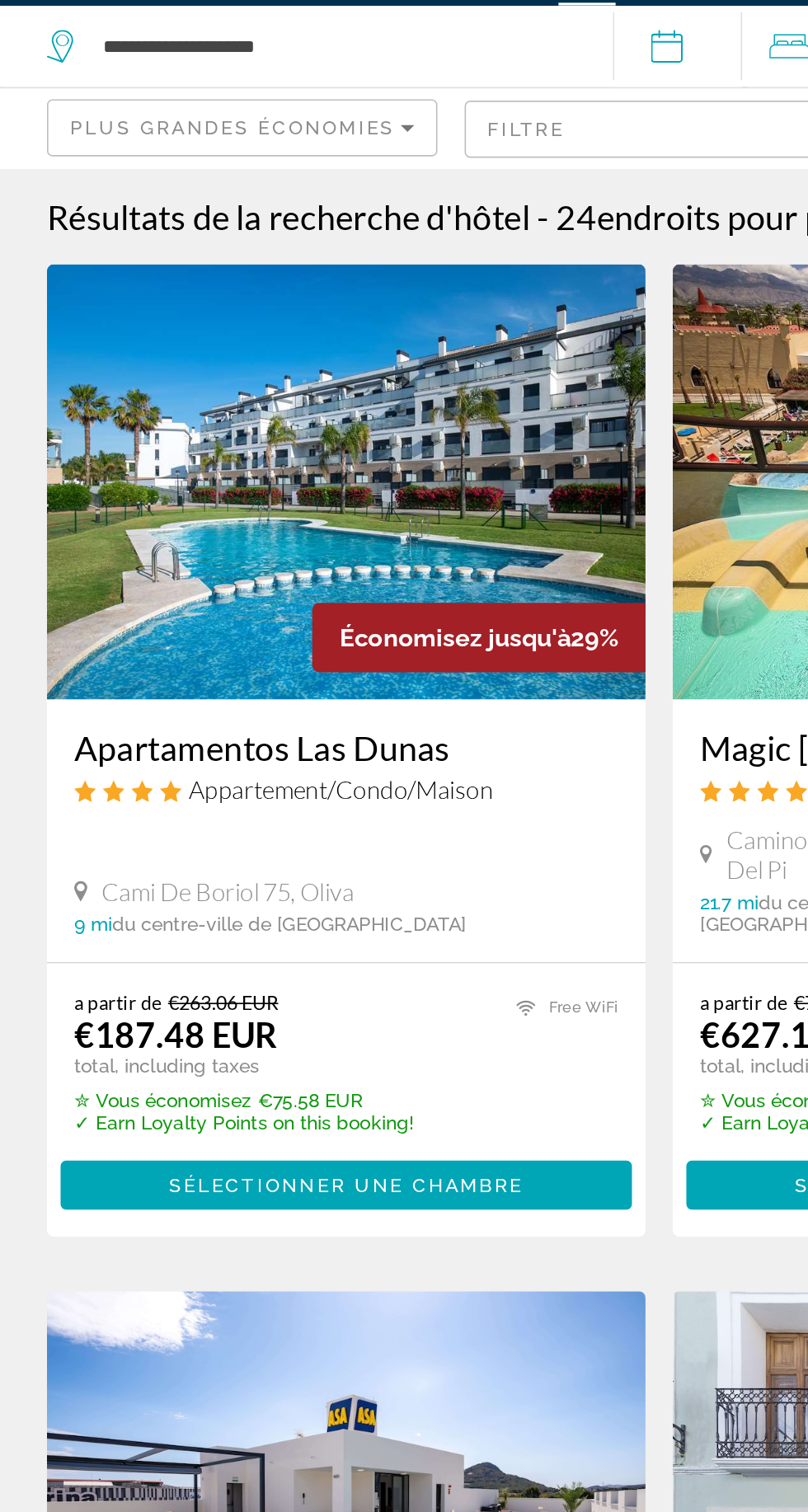
click at [128, 371] on img "Contenu principal" at bounding box center [215, 338] width 363 height 264
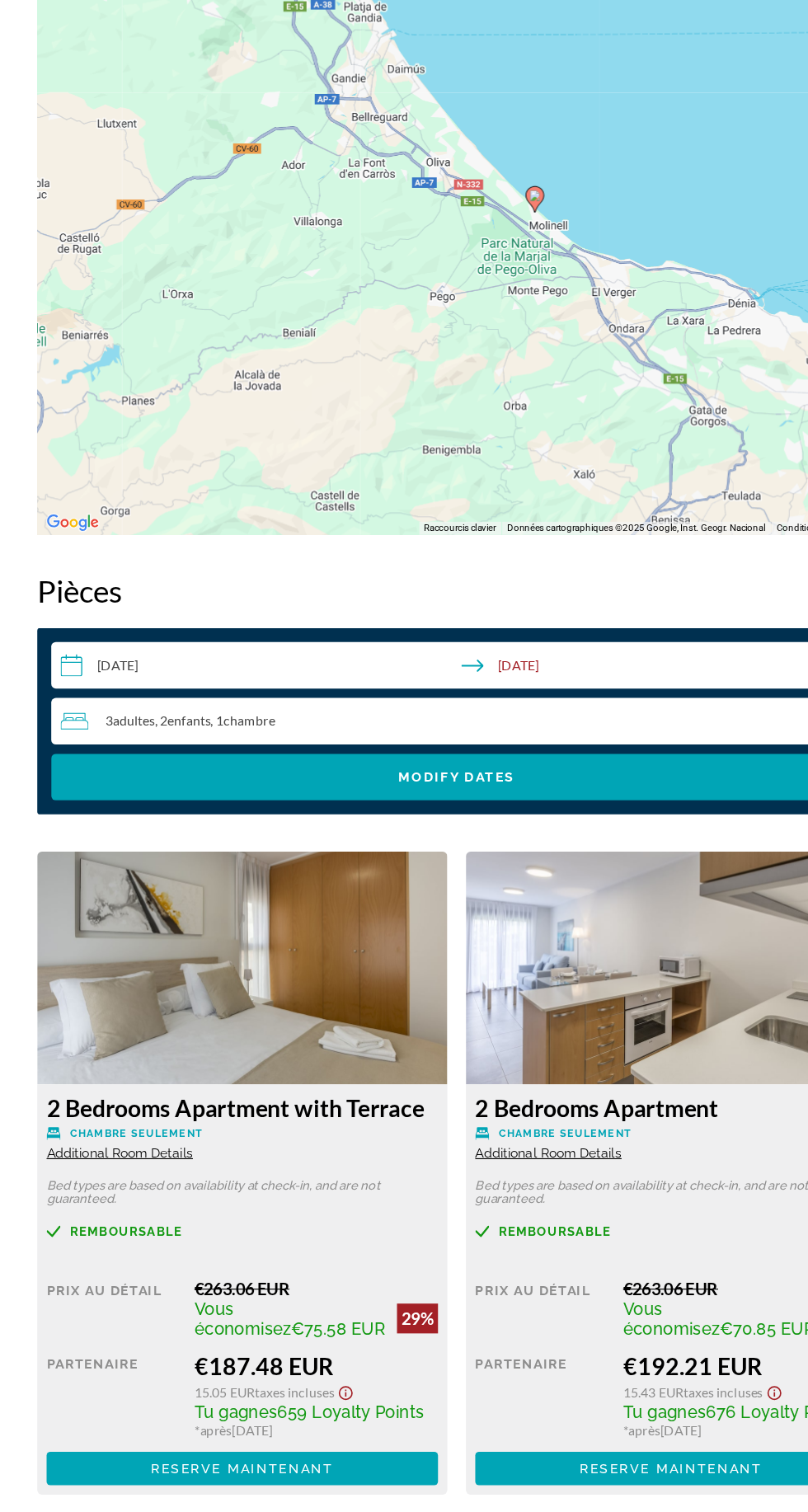
scroll to position [1972, 0]
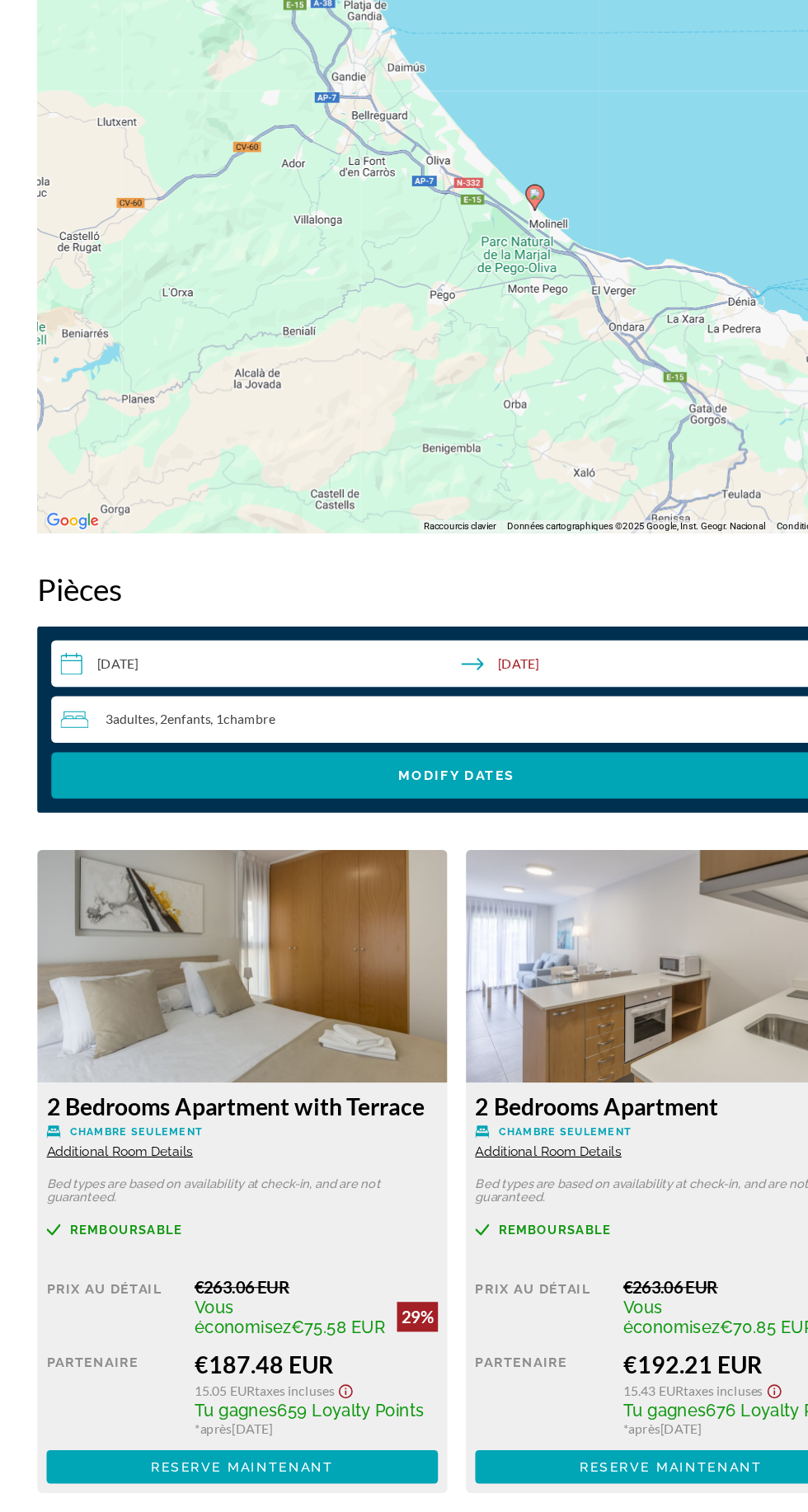
click at [126, 758] on input "**********" at bounding box center [407, 777] width 724 height 46
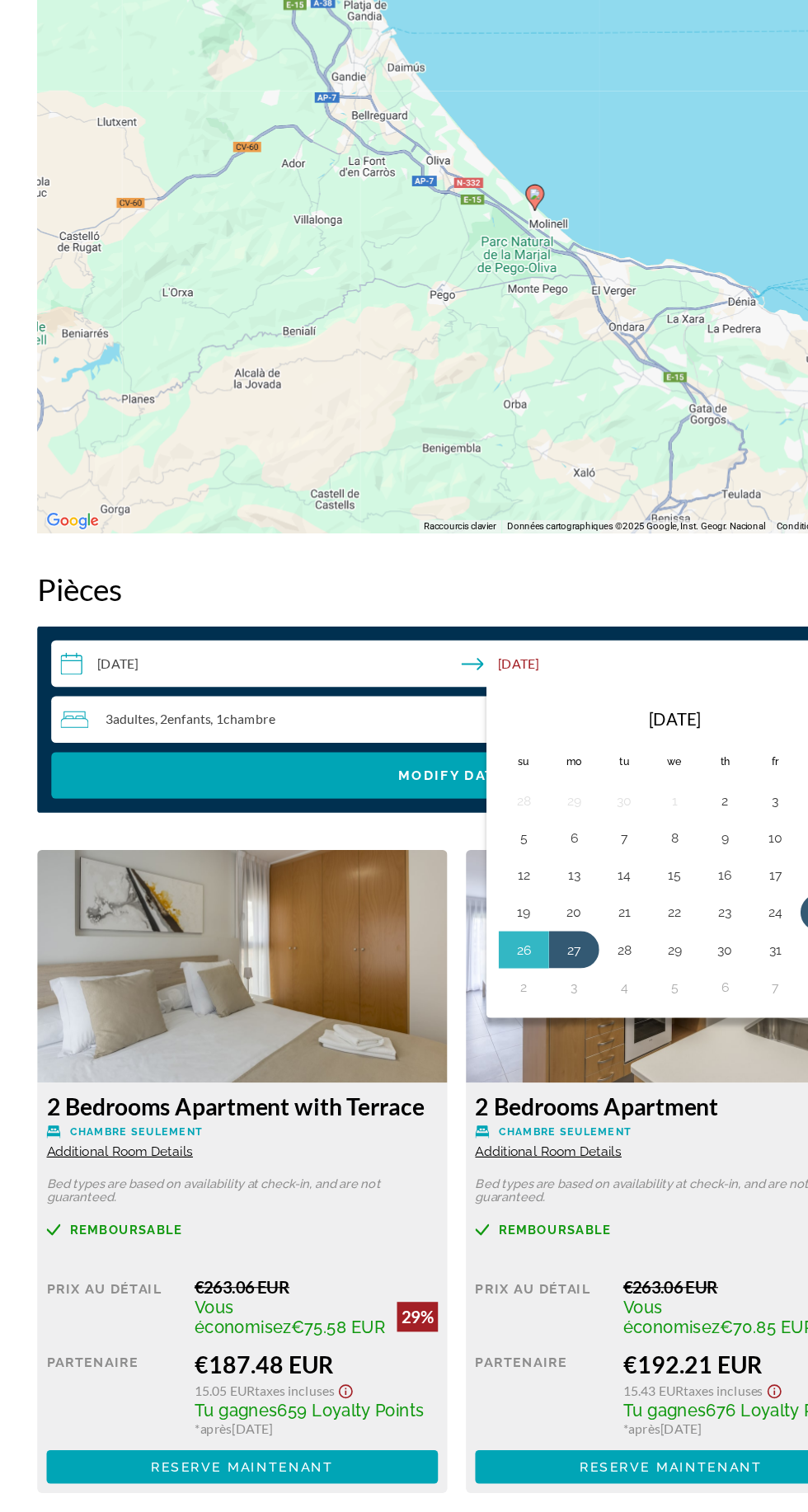
click at [541, 1023] on button "28" at bounding box center [552, 1027] width 27 height 23
click at [547, 1024] on button "28" at bounding box center [552, 1027] width 27 height 23
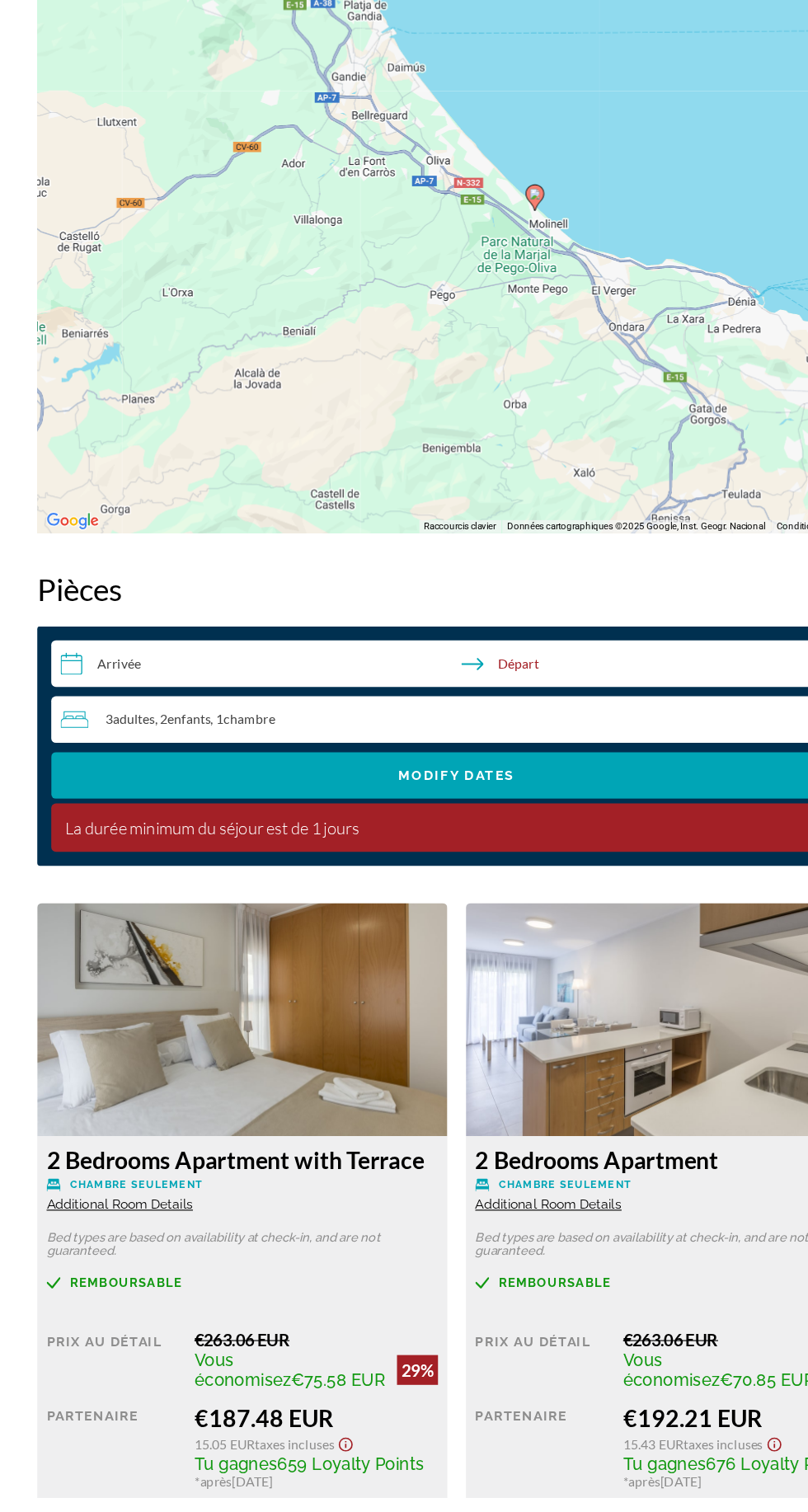
click at [109, 781] on input "**********" at bounding box center [407, 777] width 724 height 46
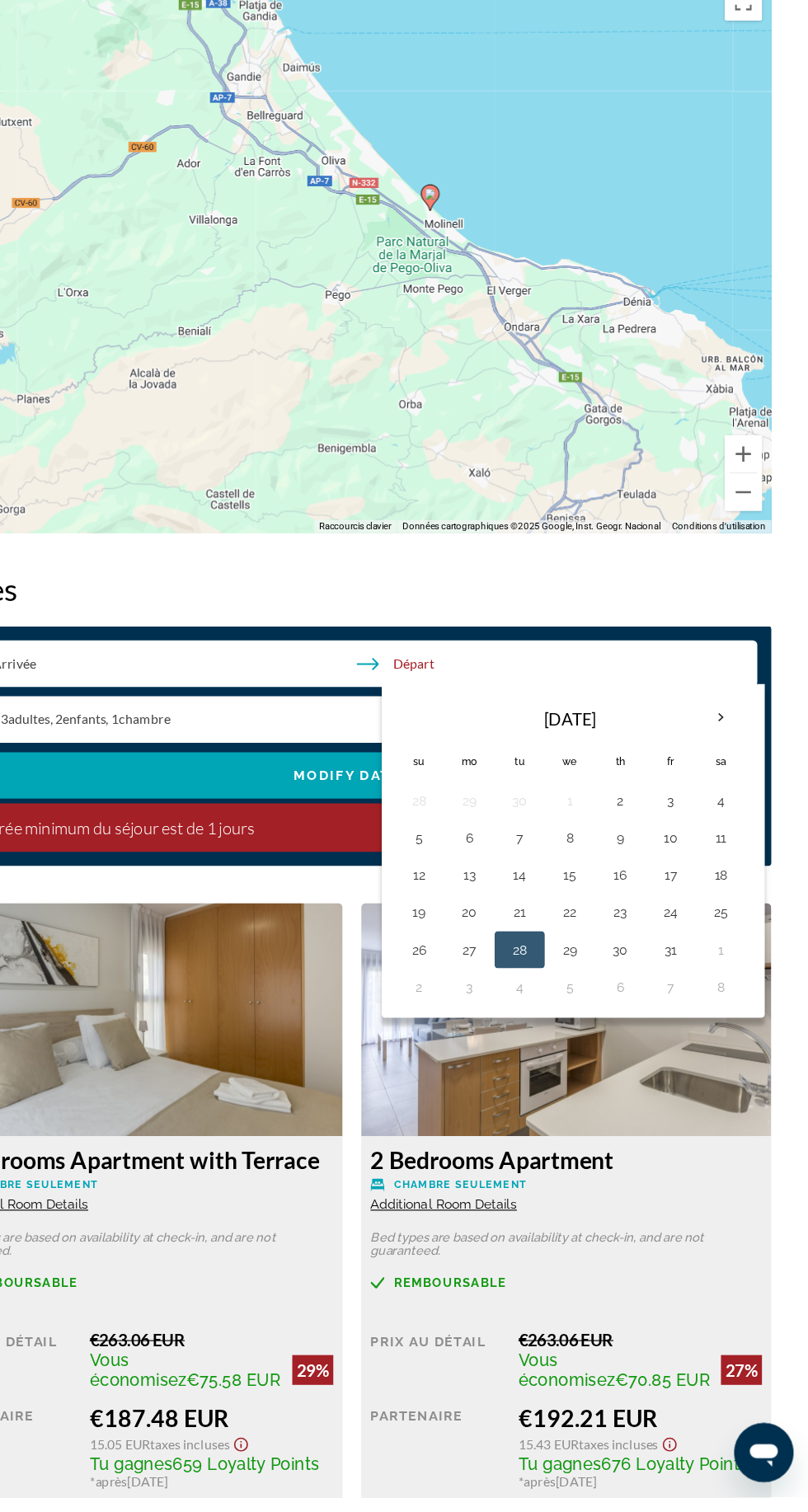
click at [729, 988] on button "25" at bounding box center [730, 993] width 27 height 23
click at [541, 1016] on button "28" at bounding box center [552, 1027] width 27 height 23
type input "**********"
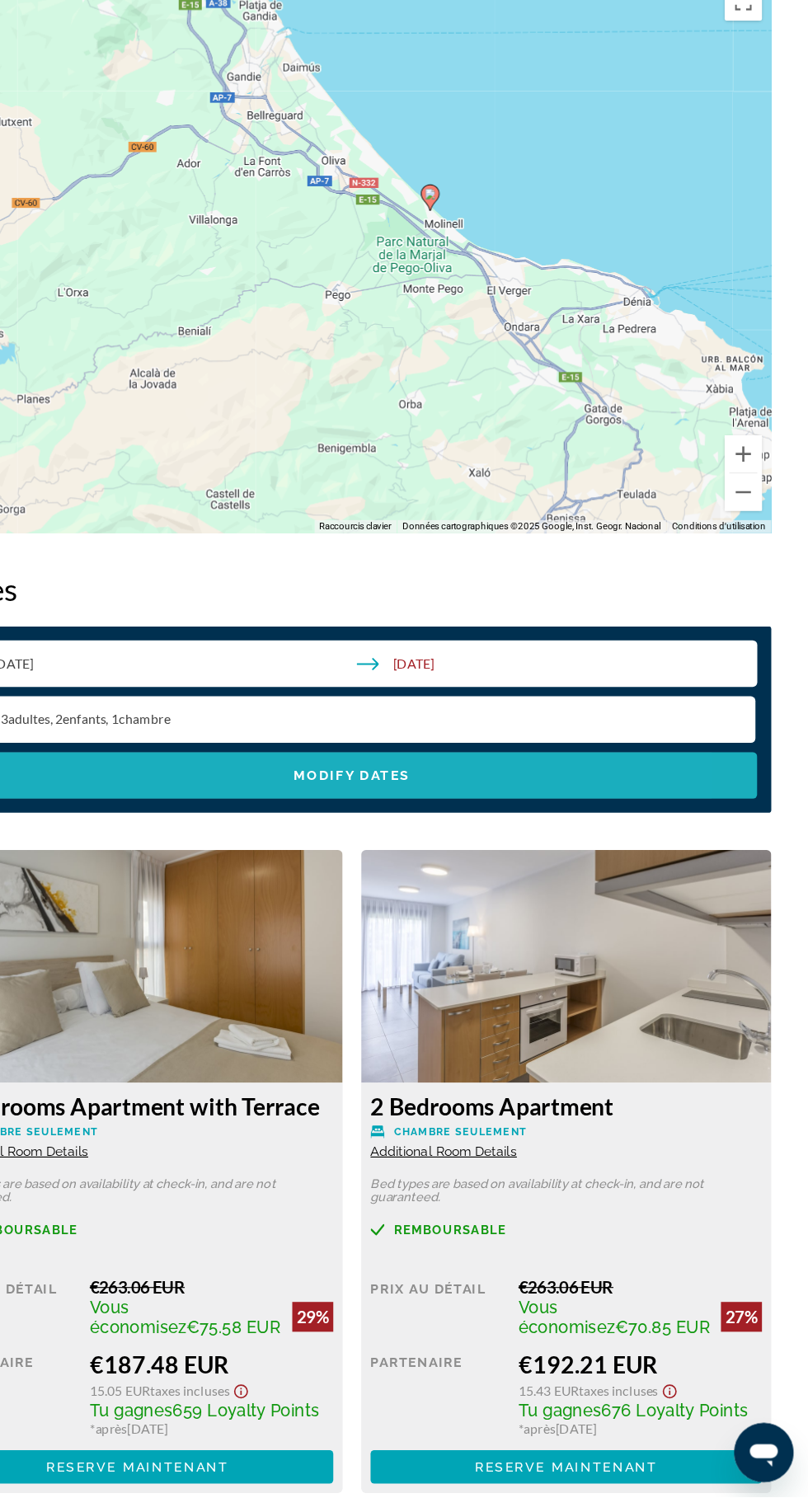
click at [187, 872] on span "Search widget" at bounding box center [404, 873] width 717 height 39
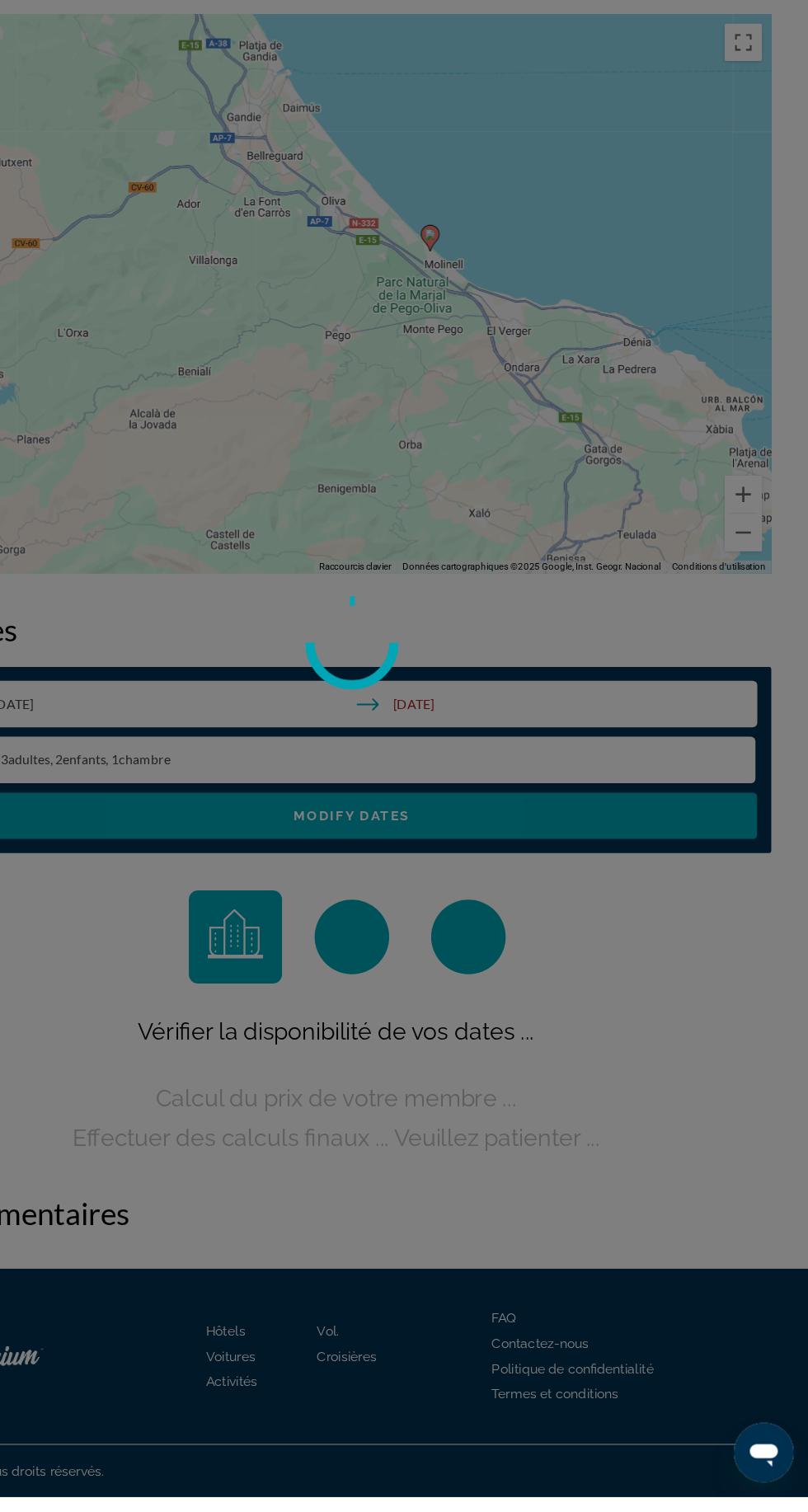
scroll to position [1819, 0]
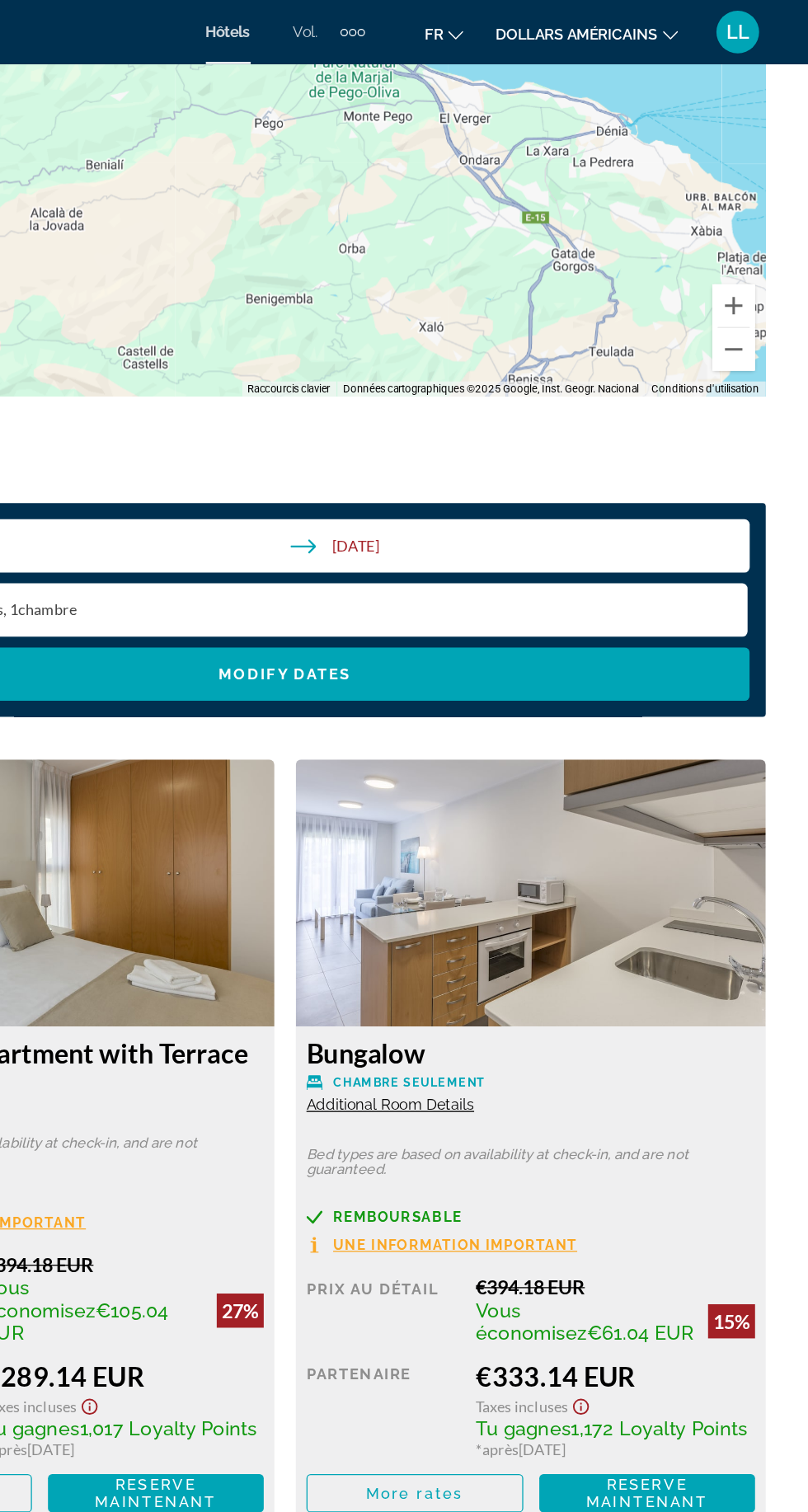
scroll to position [2311, 0]
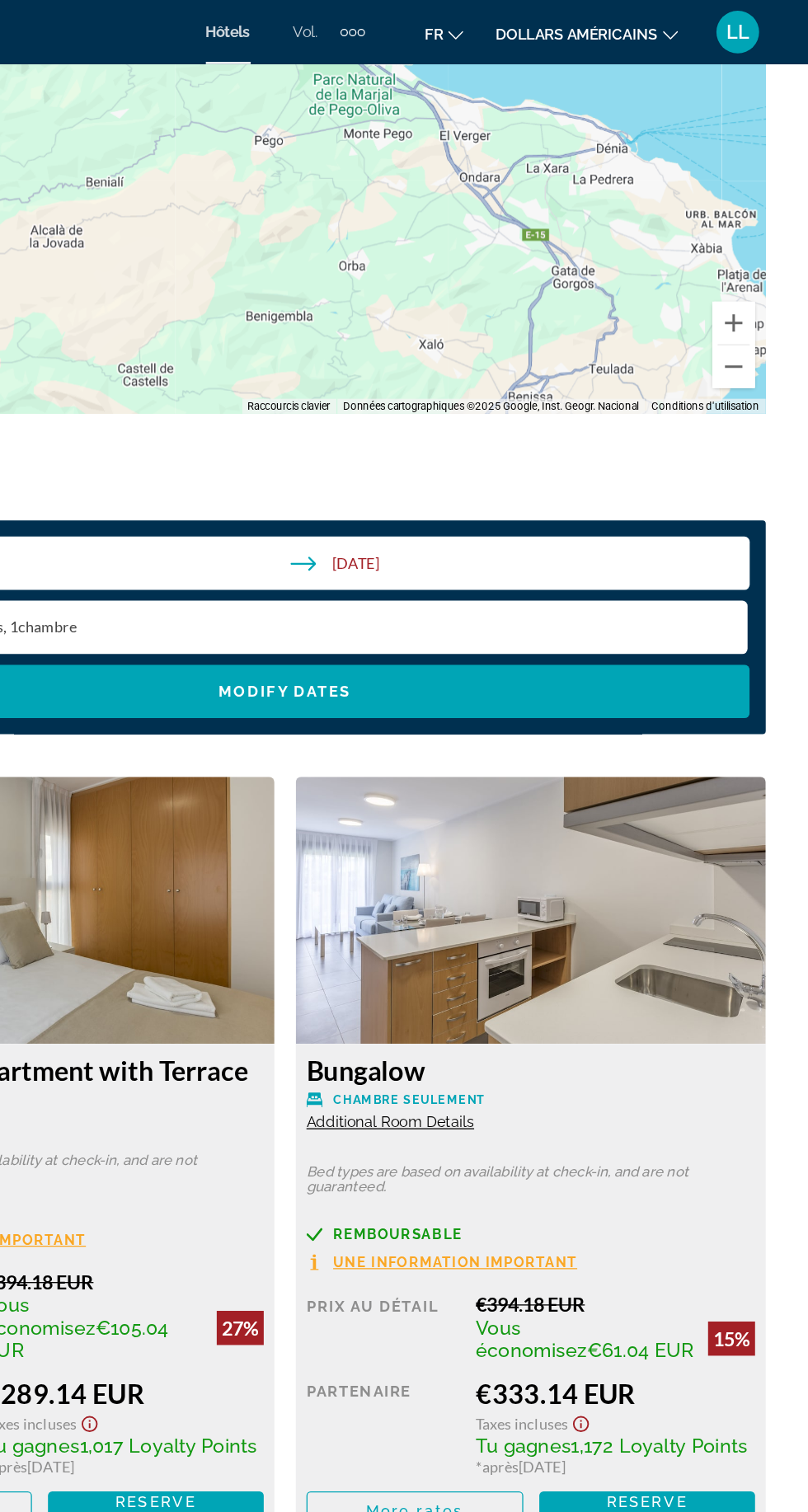
click at [518, 27] on font "fr" at bounding box center [519, 26] width 14 height 13
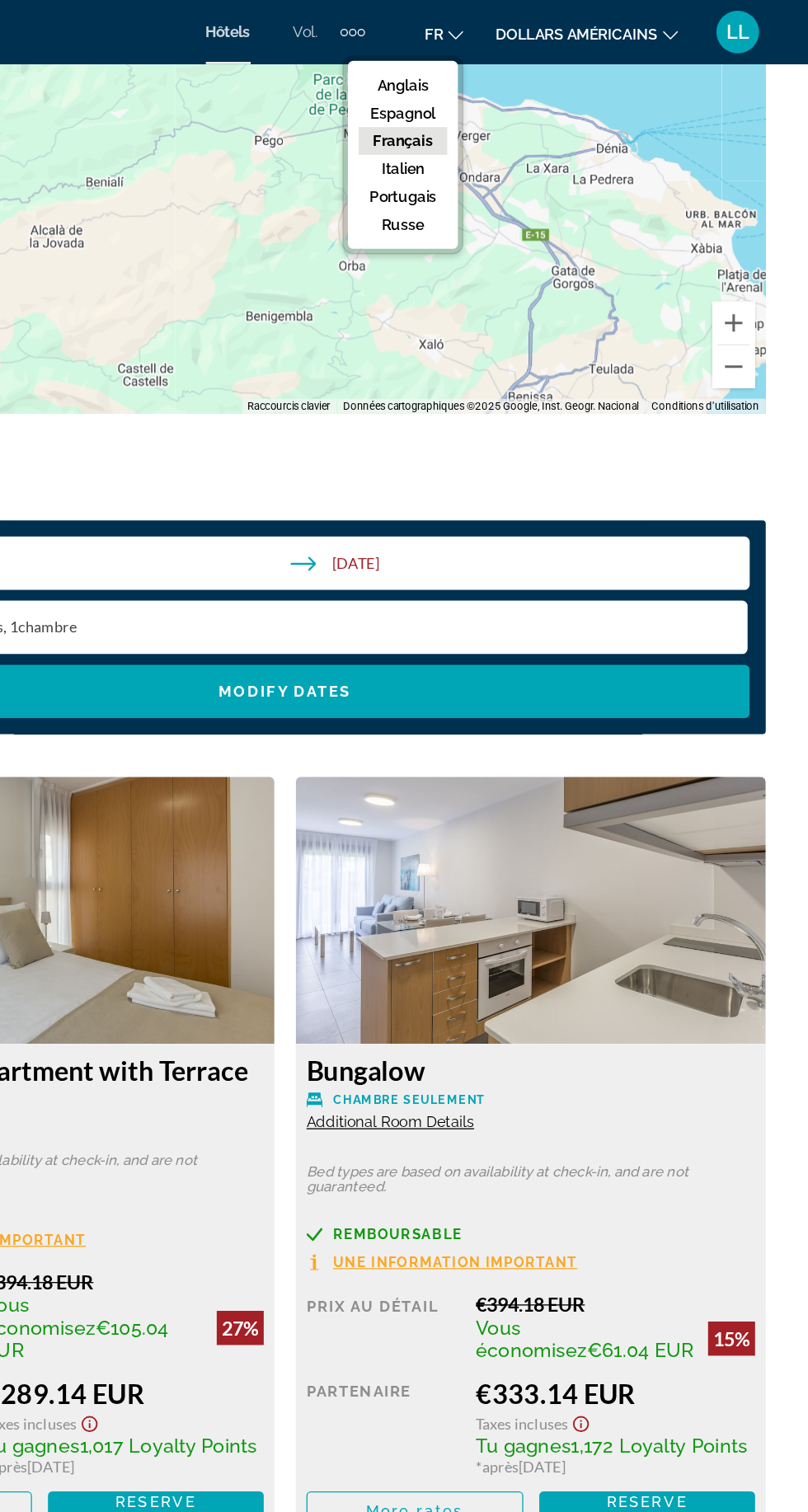
click at [469, 114] on button "Français" at bounding box center [496, 109] width 68 height 21
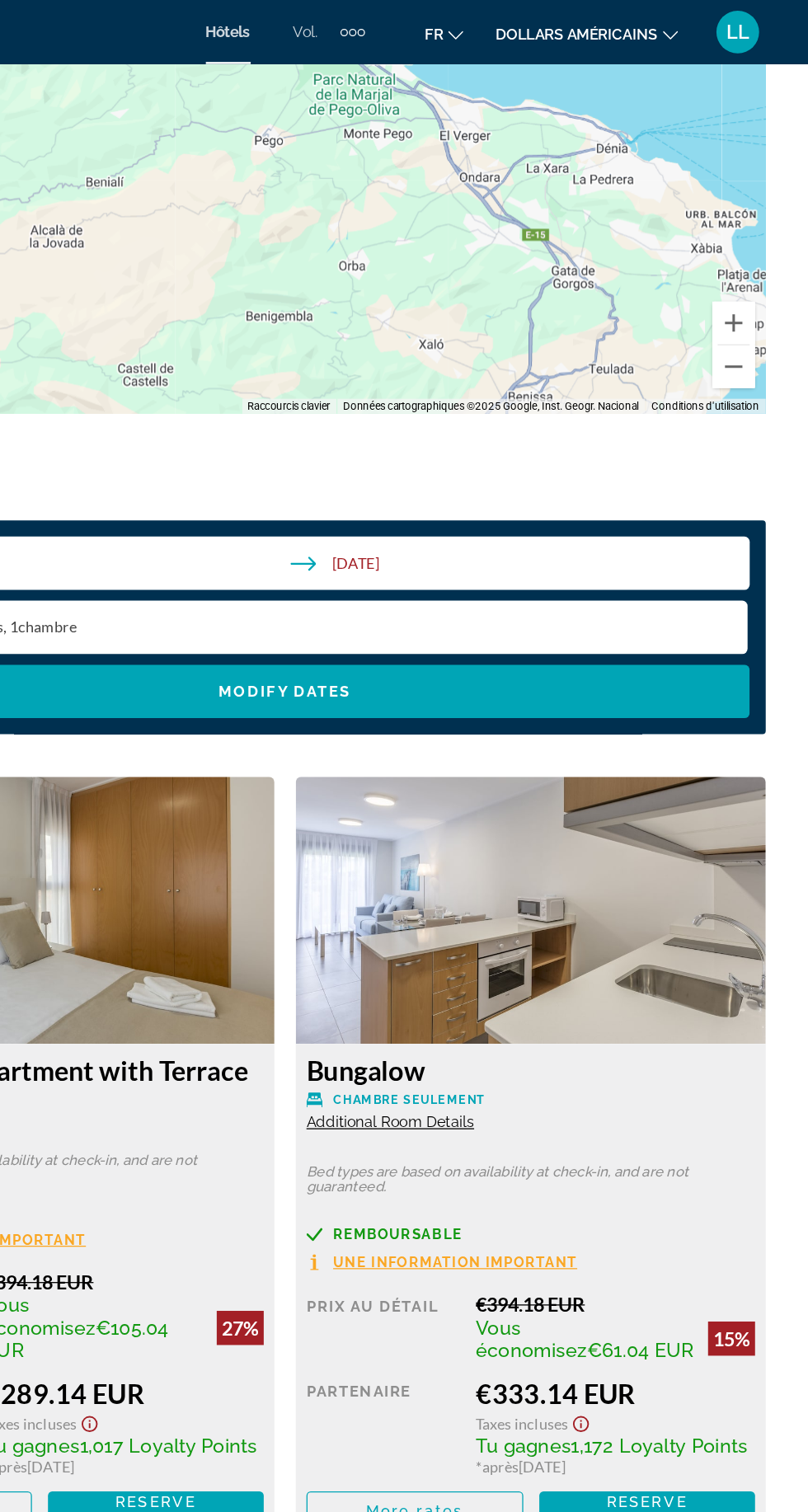
click at [581, 26] on font "dollars américains" at bounding box center [629, 26] width 125 height 13
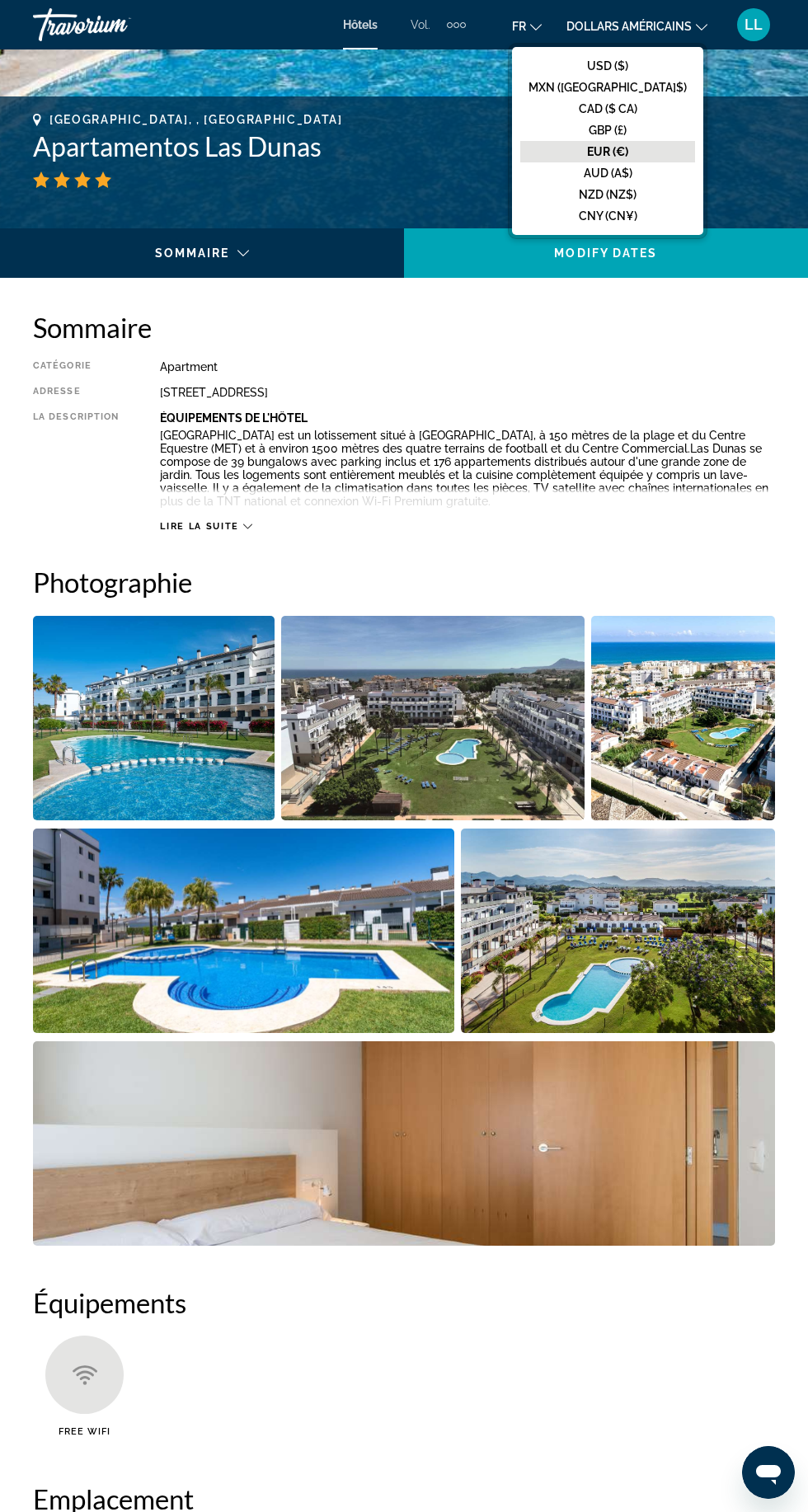
scroll to position [624, 0]
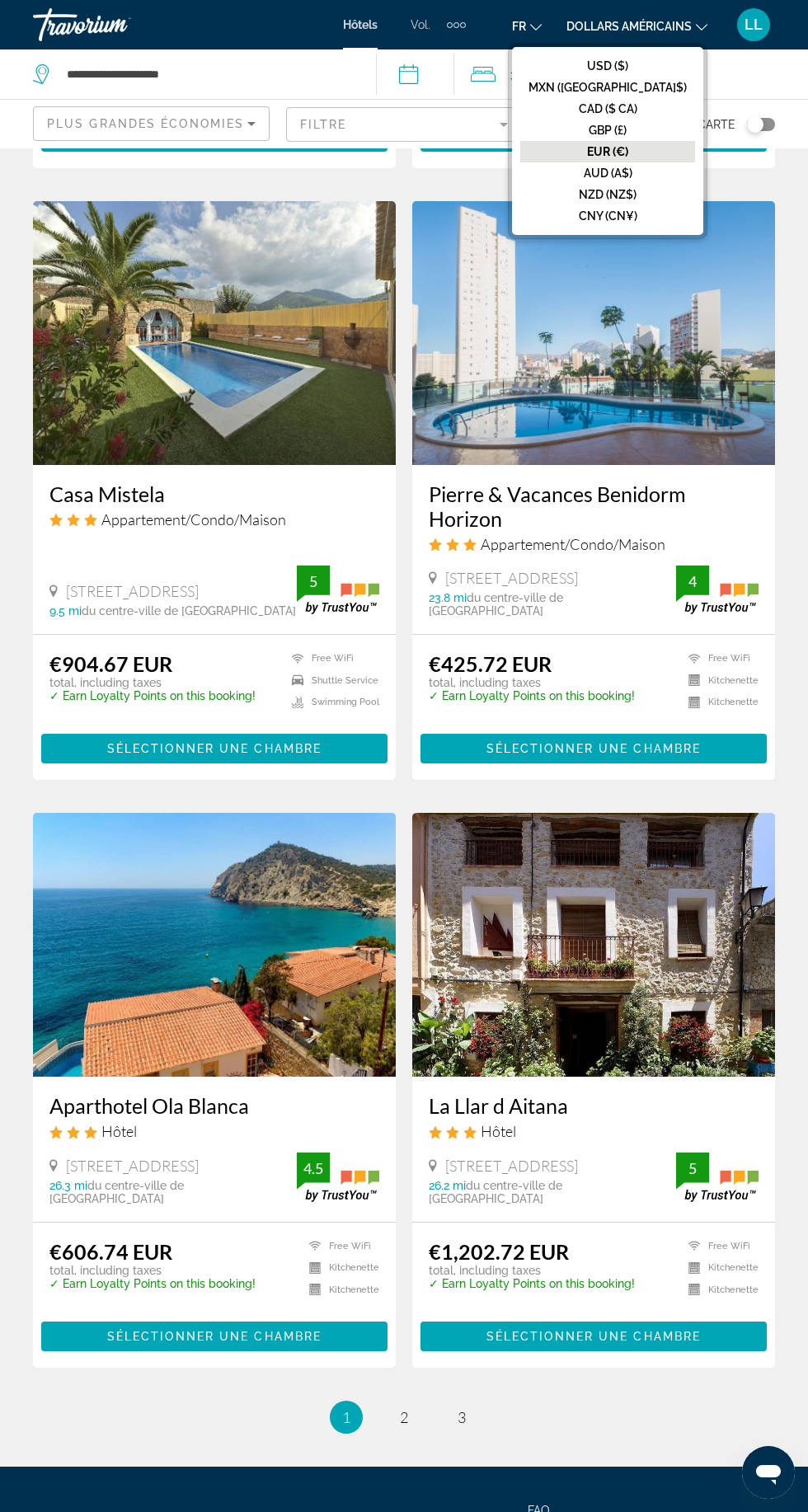
scroll to position [2484, 0]
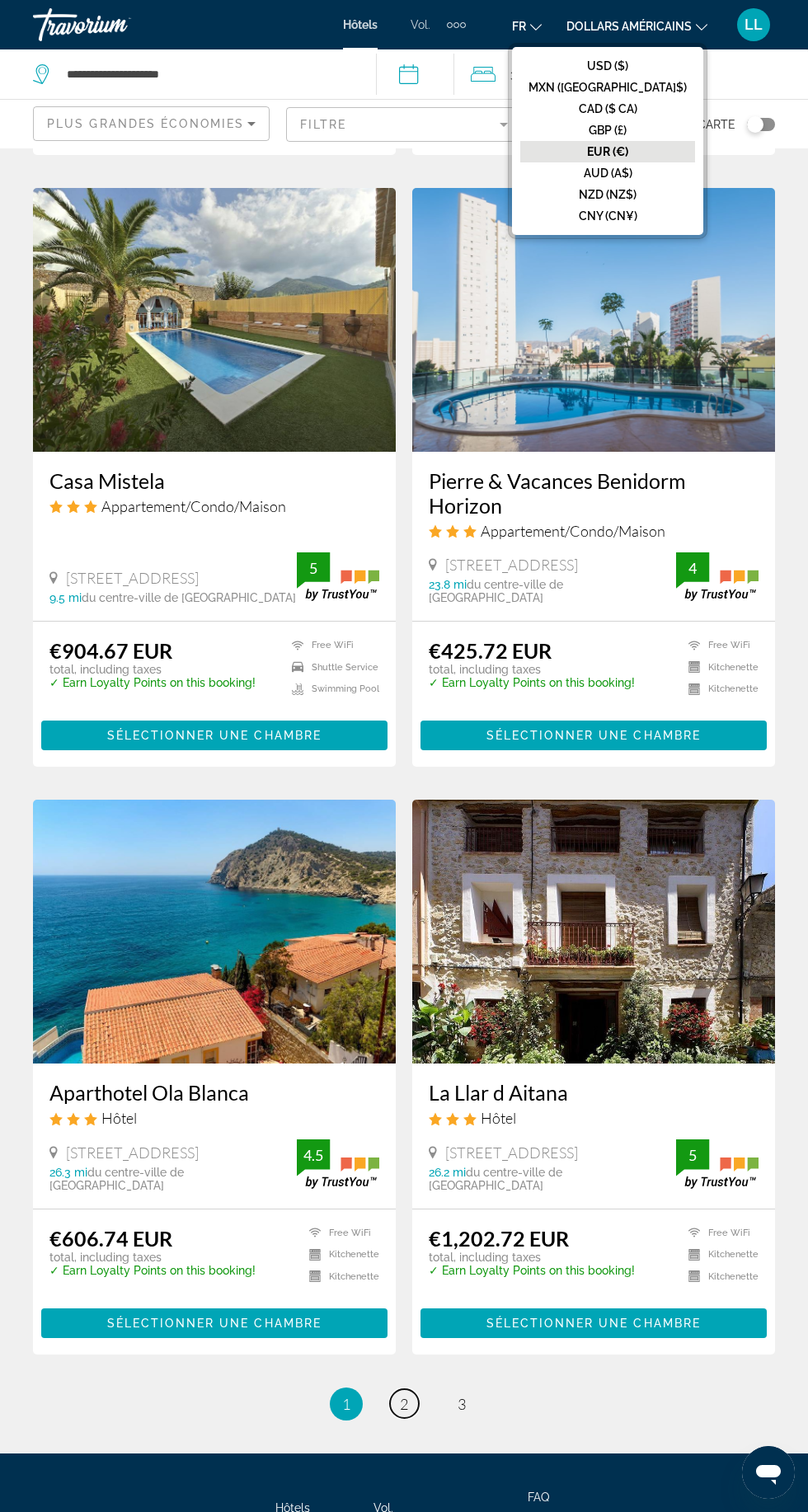
click at [403, 1395] on span "2" at bounding box center [404, 1403] width 9 height 18
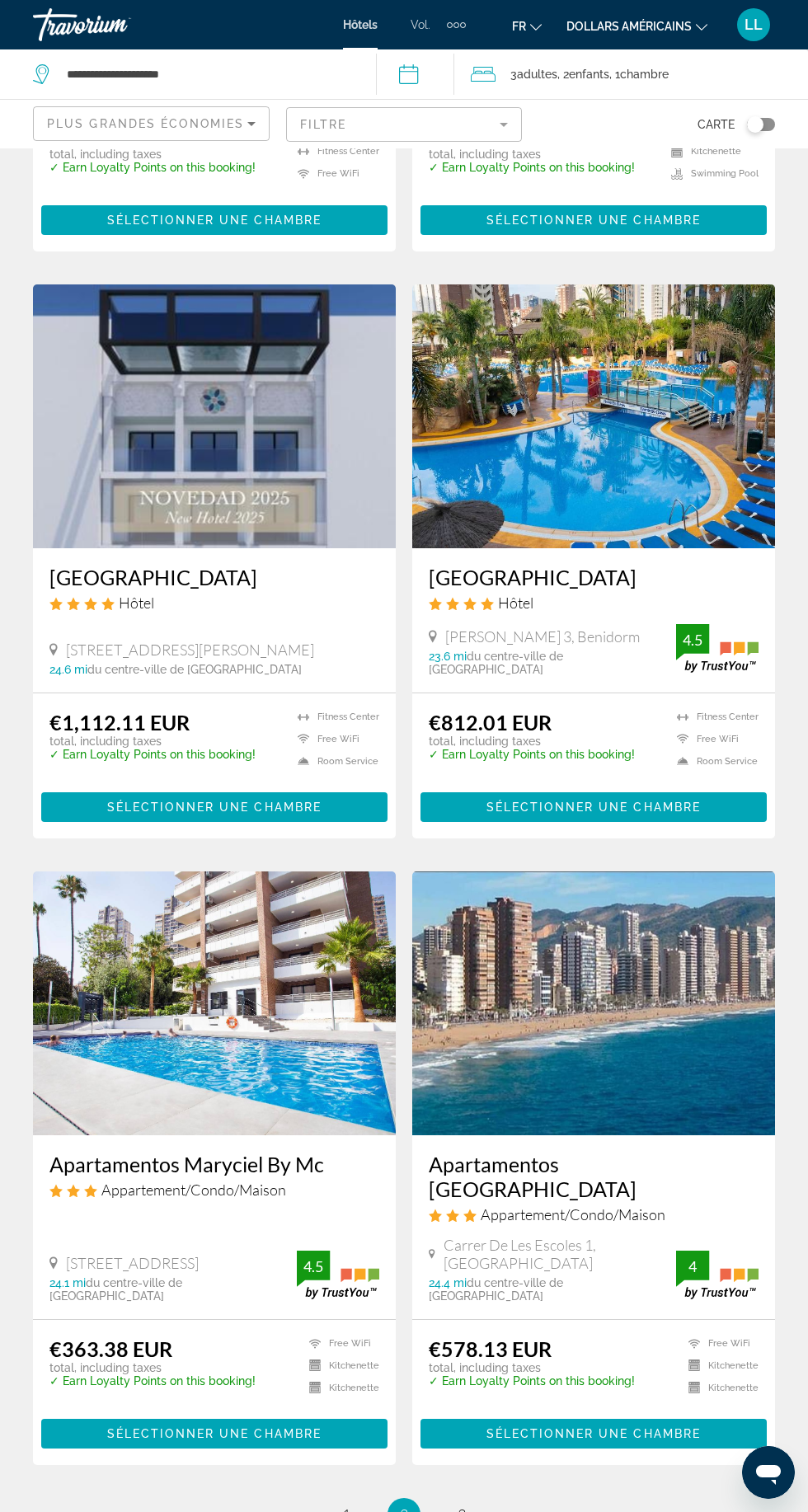
scroll to position [2361, 0]
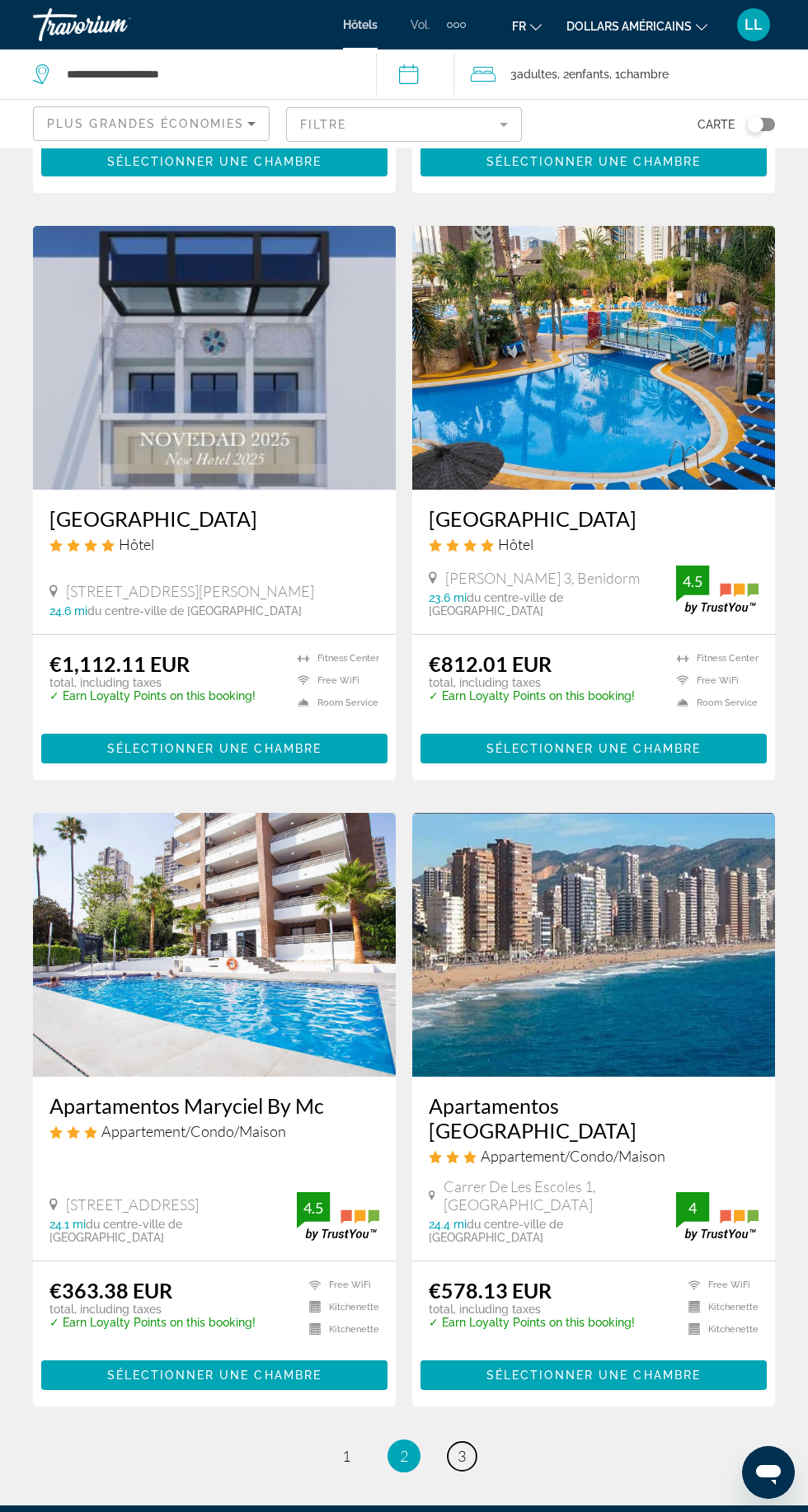
click at [462, 1447] on span "3" at bounding box center [462, 1456] width 9 height 18
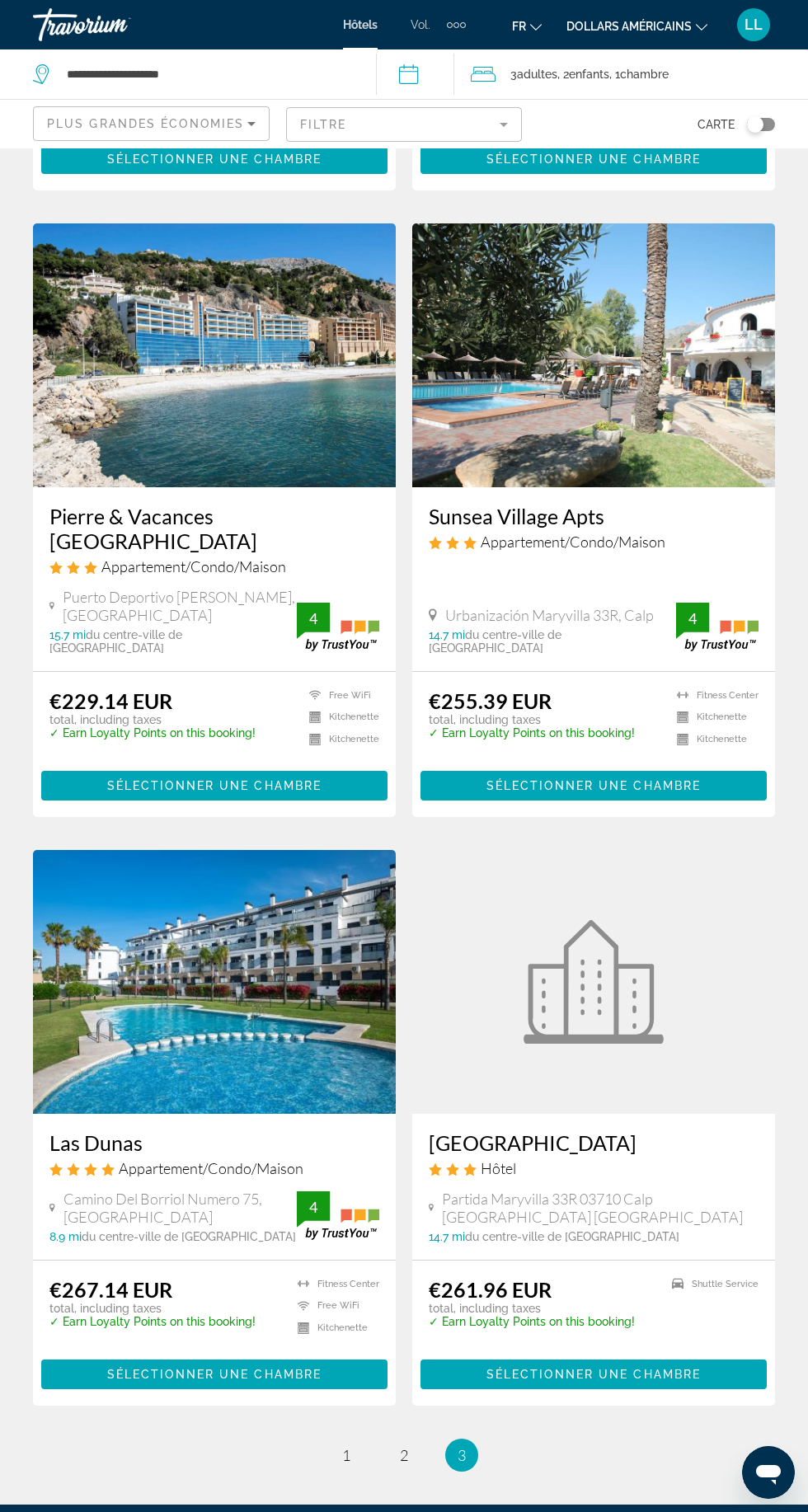
scroll to position [1785, 0]
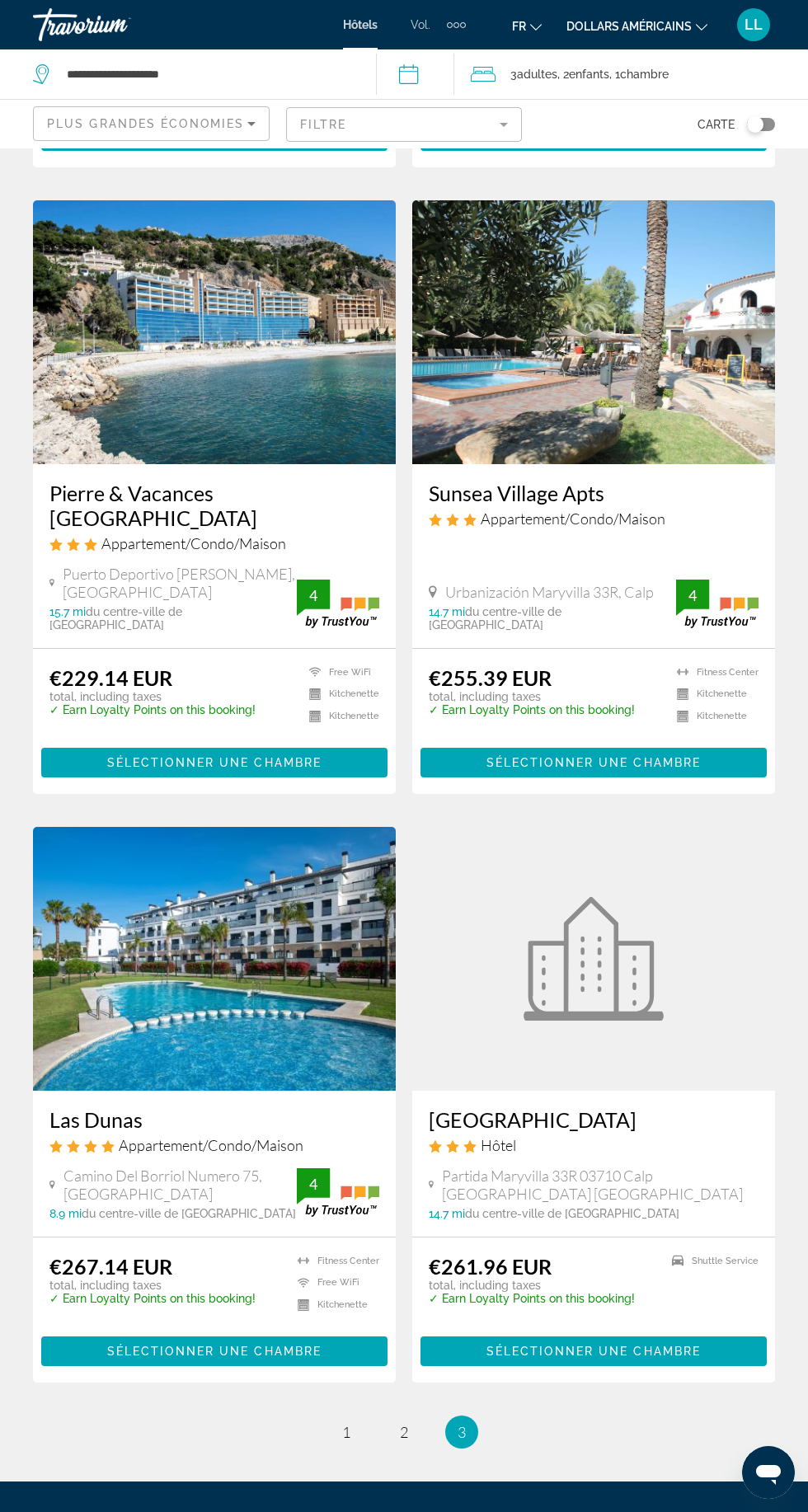
click at [484, 425] on img "Contenu principal" at bounding box center [594, 332] width 363 height 264
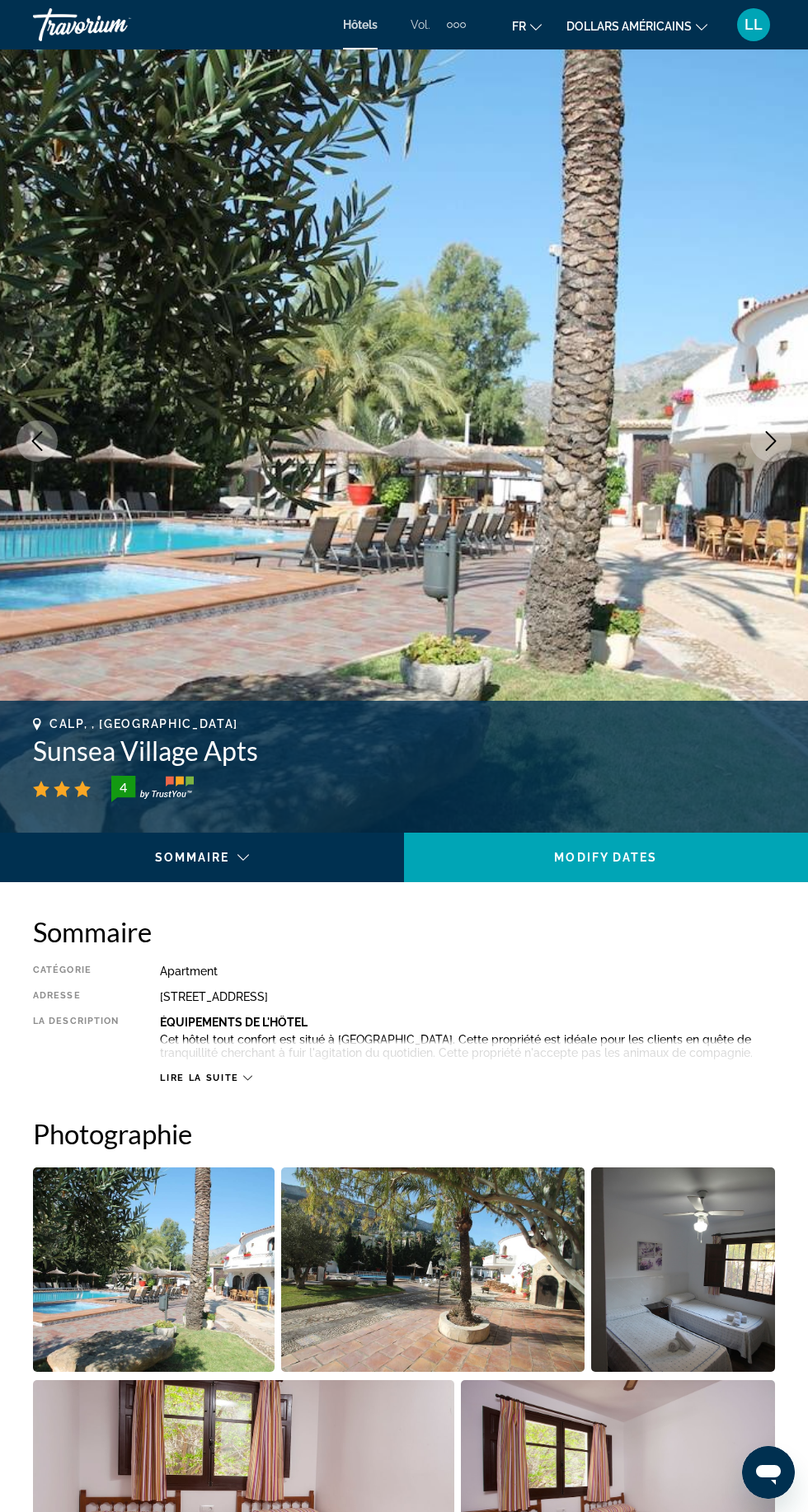
click at [101, 1283] on img "Open full-screen image slider" at bounding box center [154, 1269] width 241 height 205
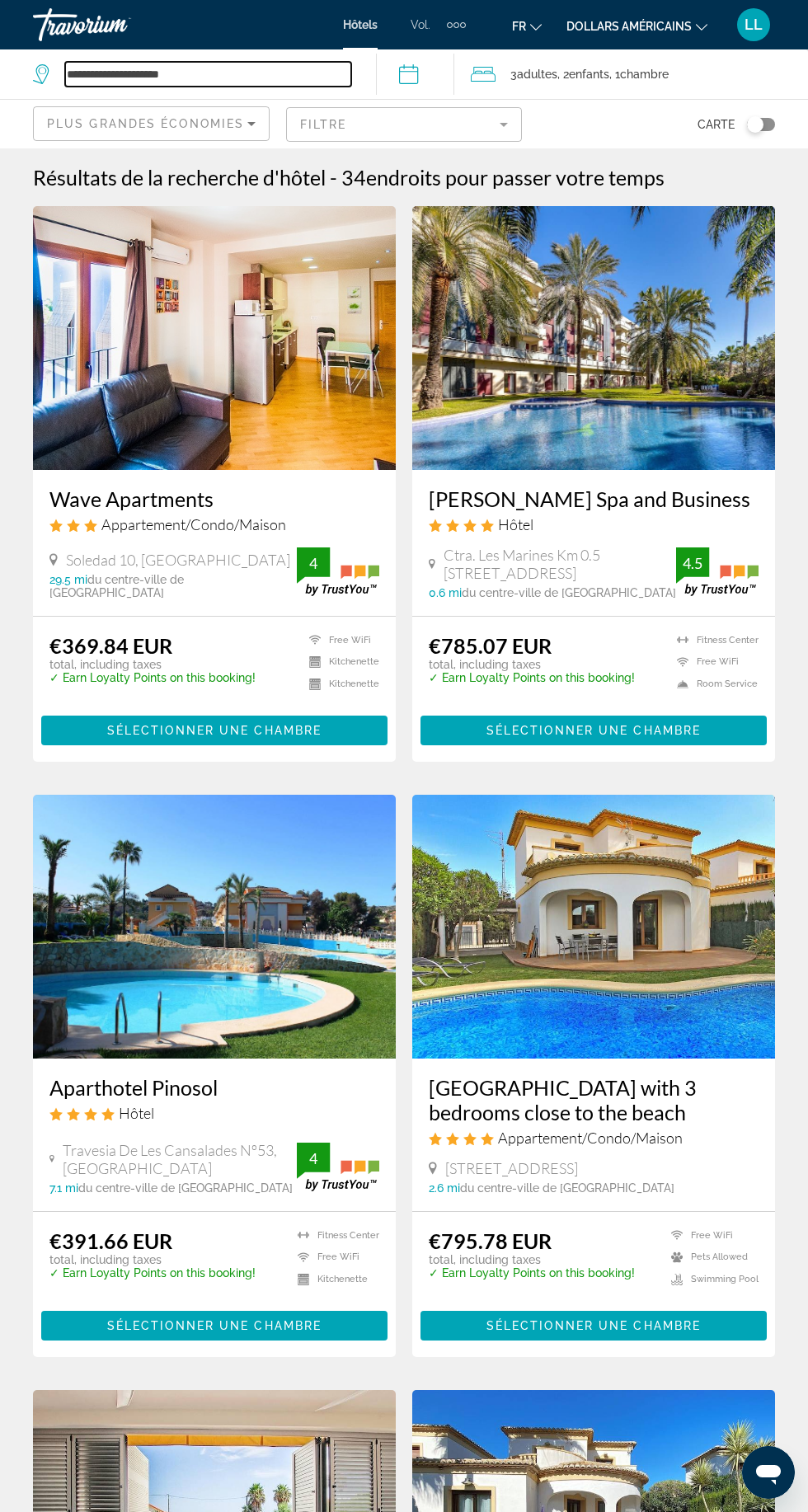
click at [94, 79] on input "**********" at bounding box center [208, 74] width 286 height 25
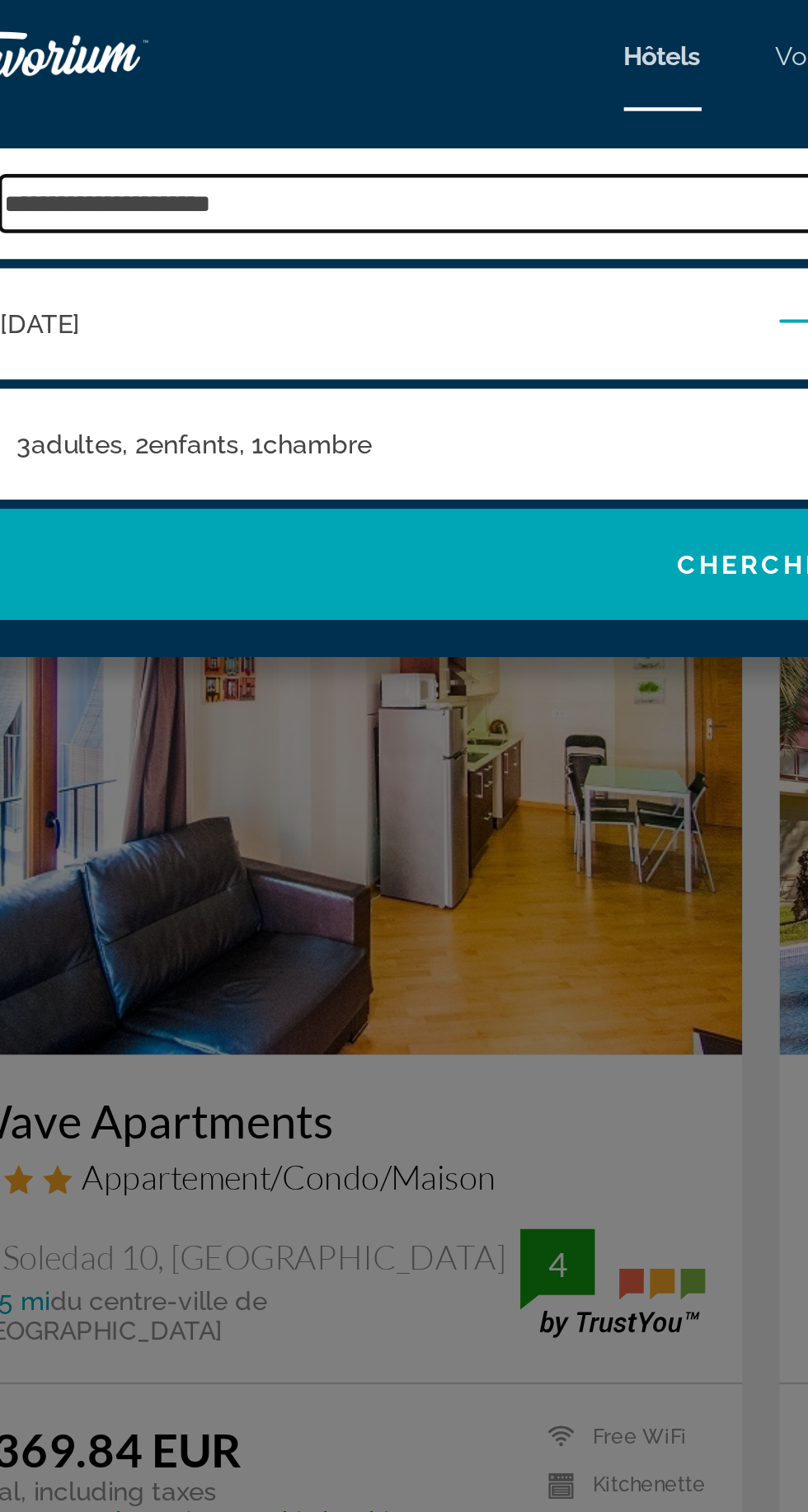
click at [91, 85] on input "**********" at bounding box center [416, 91] width 702 height 25
click at [101, 88] on input "**********" at bounding box center [416, 91] width 702 height 25
click at [103, 86] on input "**********" at bounding box center [416, 91] width 702 height 25
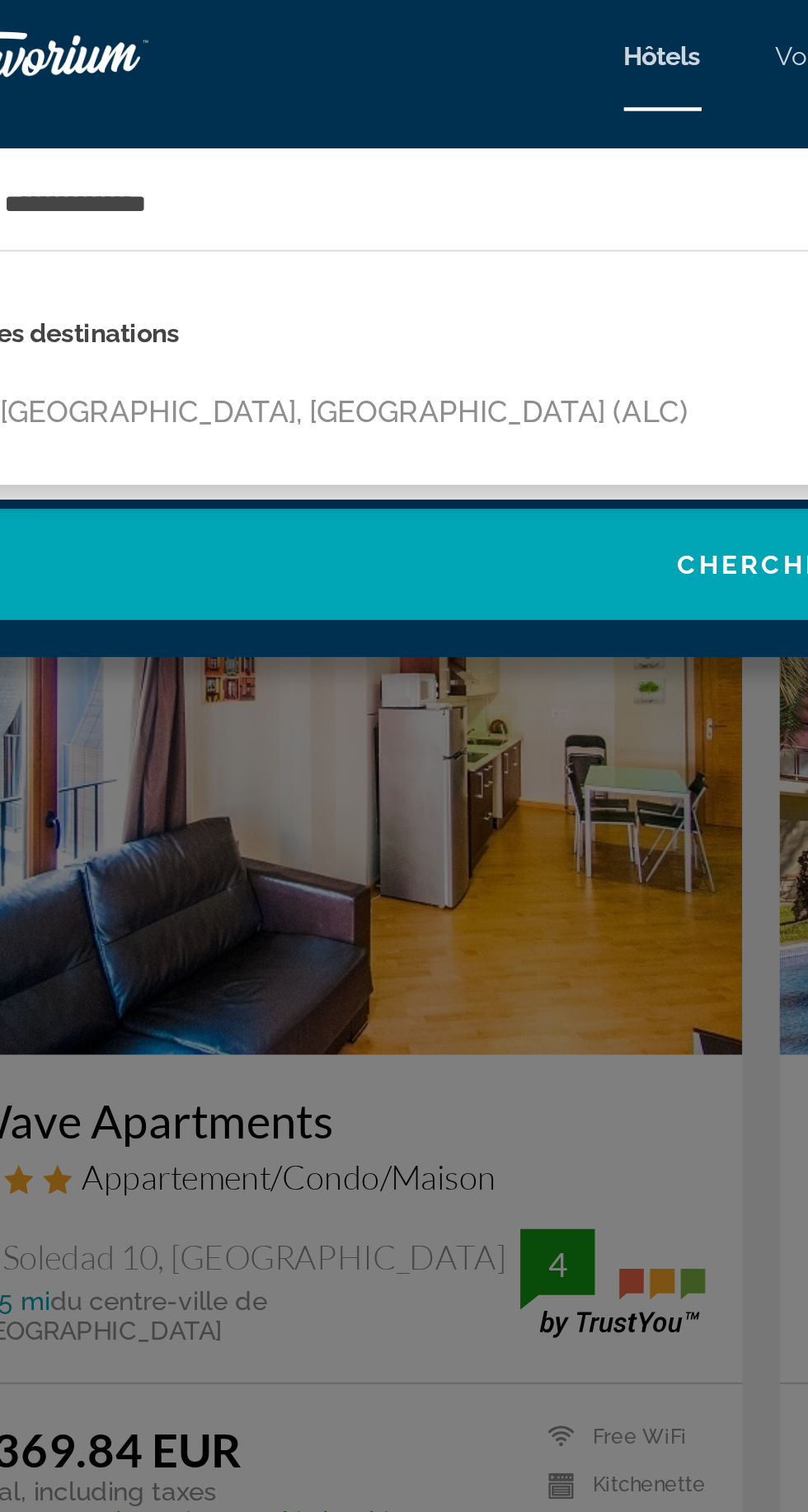
click at [102, 192] on button "[GEOGRAPHIC_DATA], [GEOGRAPHIC_DATA] (ALC)" at bounding box center [218, 184] width 324 height 32
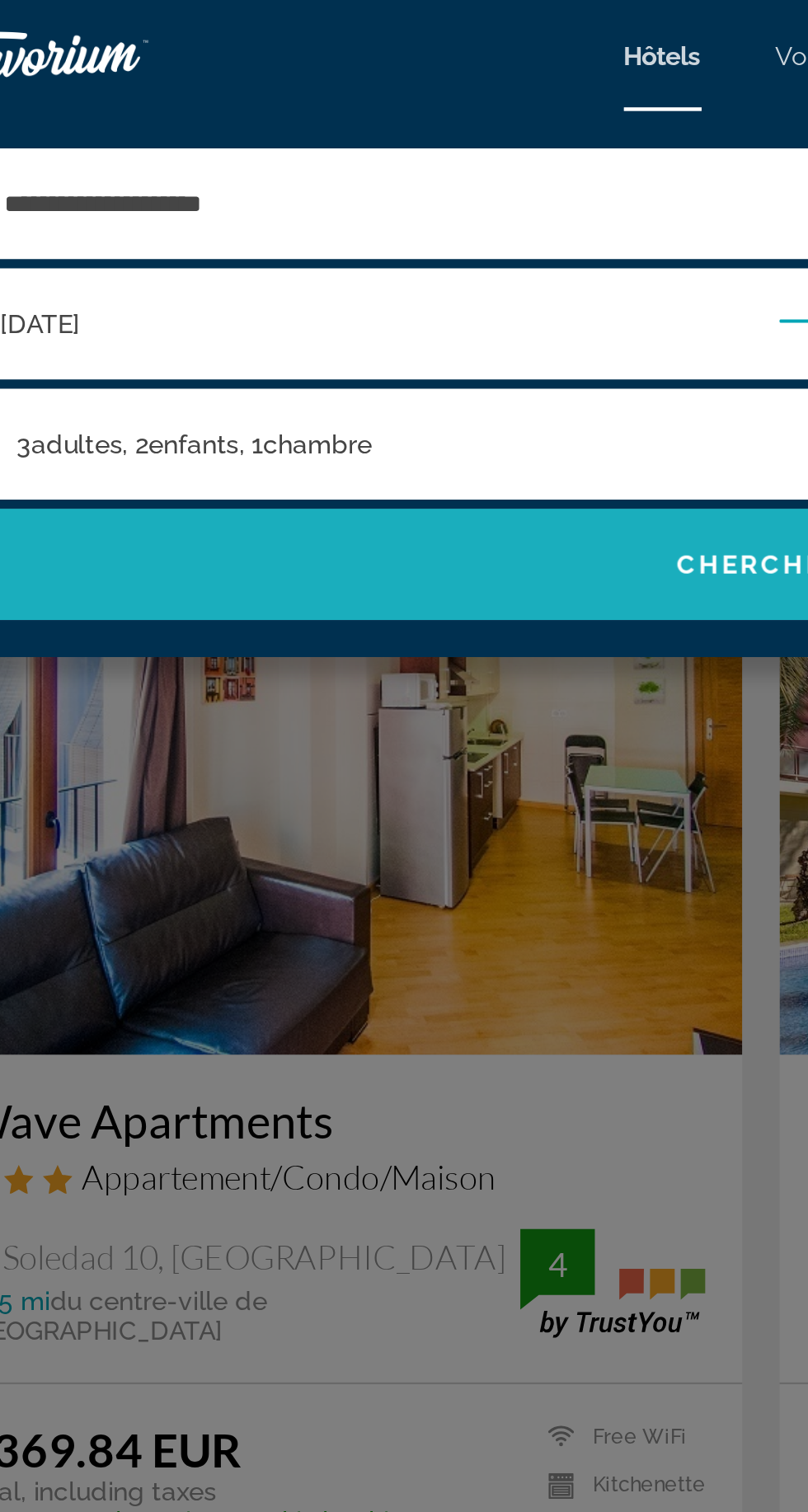
click at [134, 256] on span "Search widget" at bounding box center [404, 252] width 775 height 39
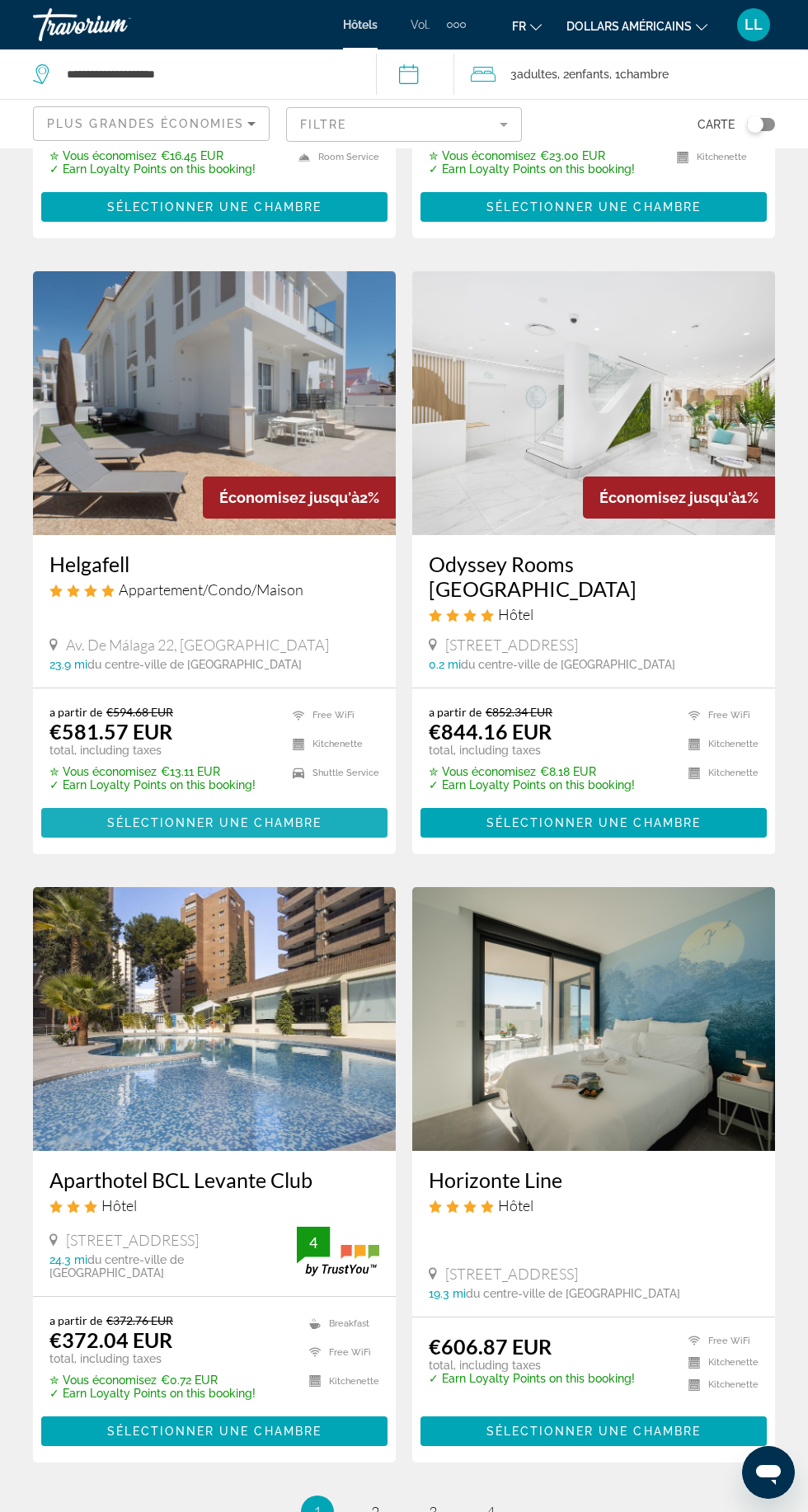
scroll to position [2503, 0]
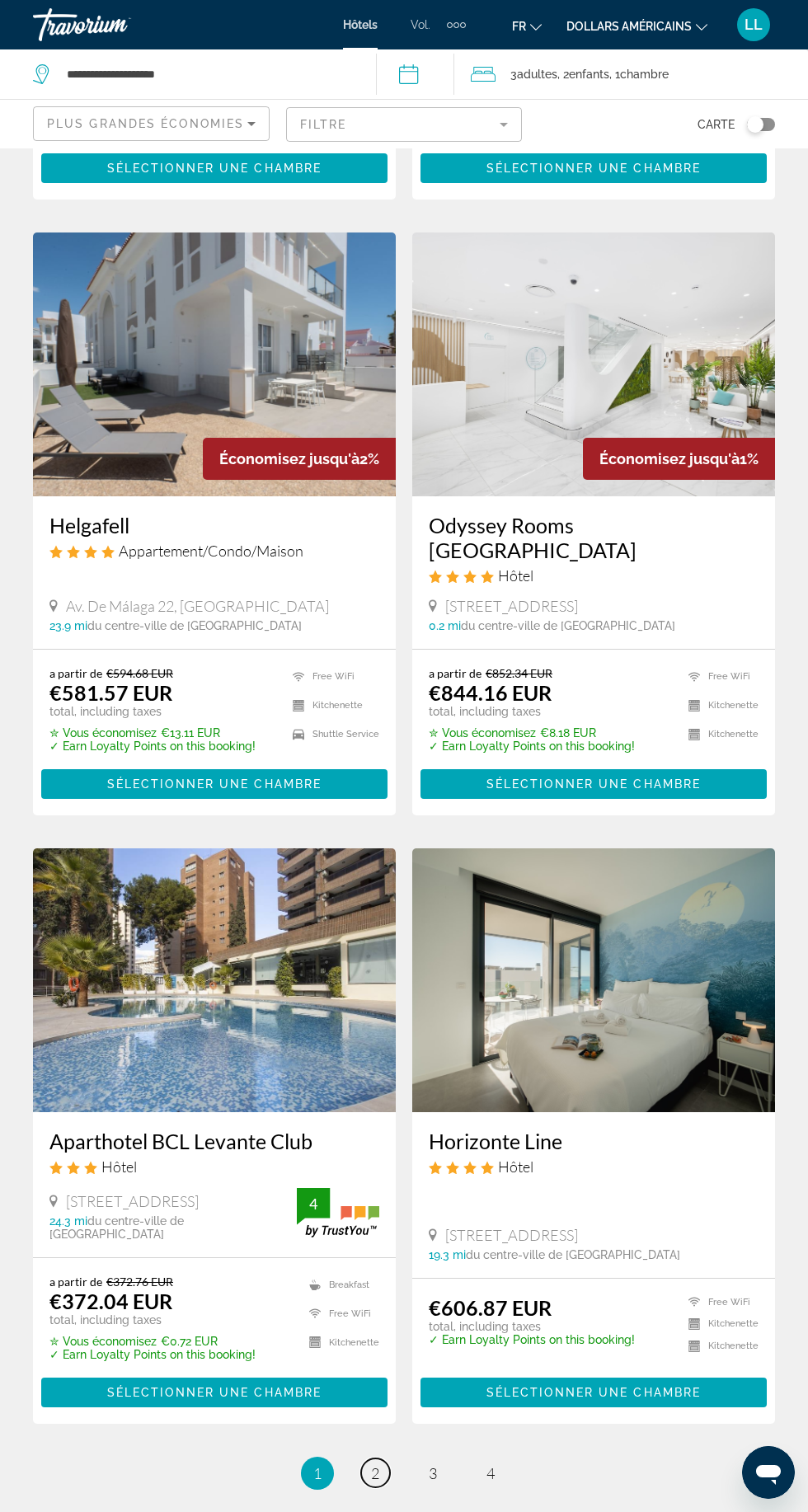
click at [374, 1464] on span "2" at bounding box center [376, 1473] width 9 height 18
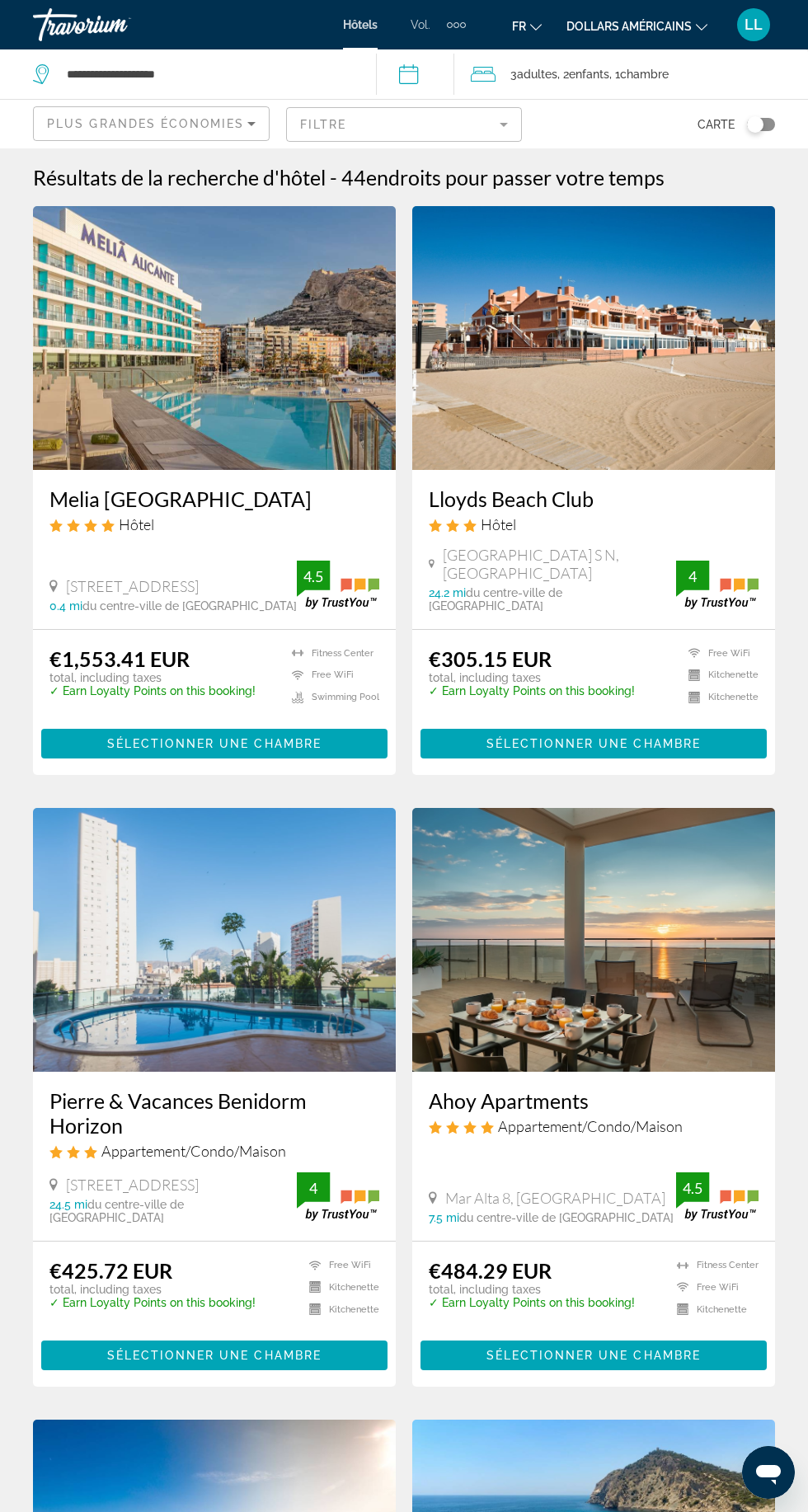
click at [107, 114] on div "Plus grandes économies" at bounding box center [147, 123] width 200 height 20
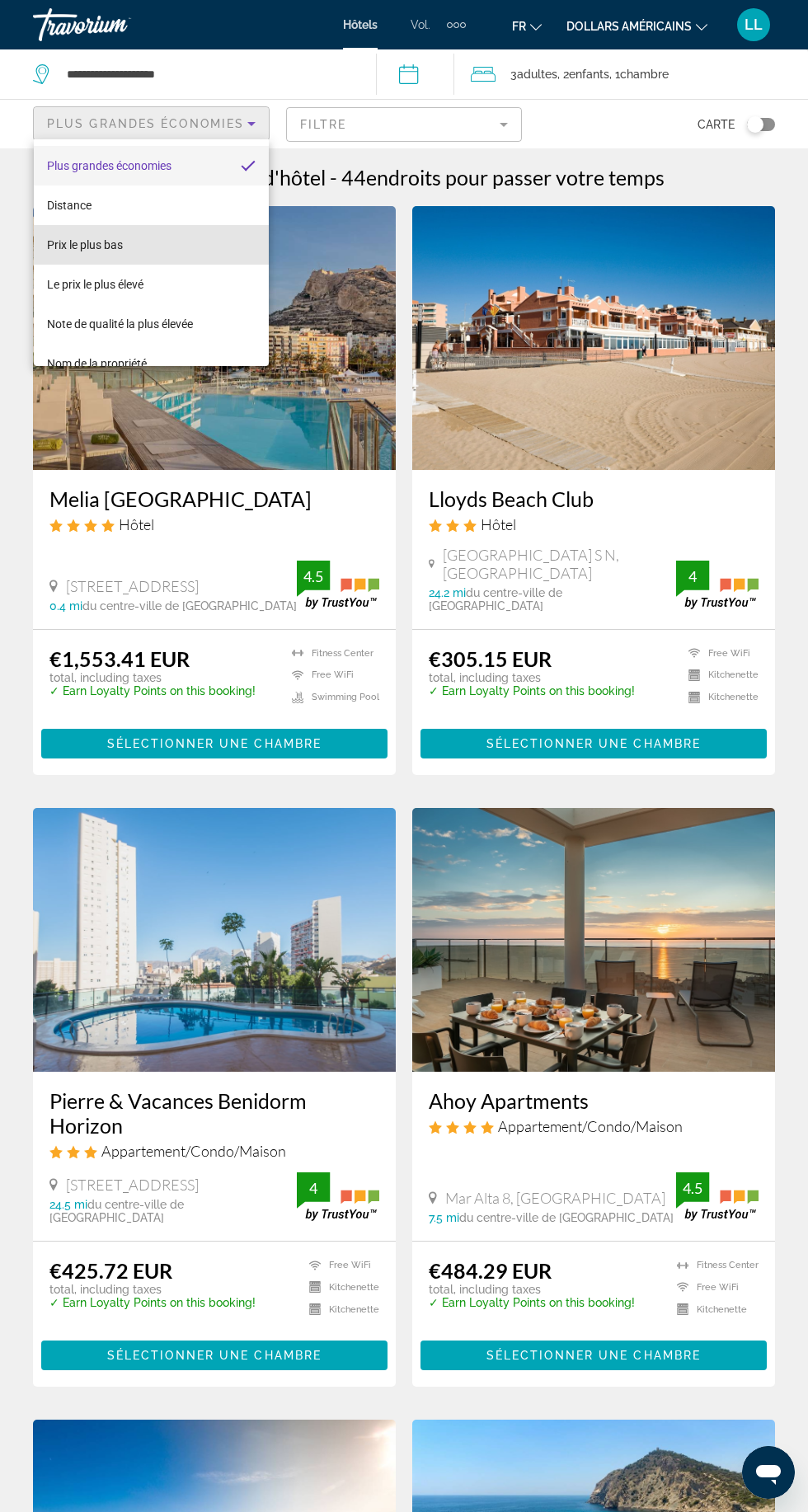
click at [56, 241] on font "Prix ​​le plus bas" at bounding box center [85, 244] width 76 height 13
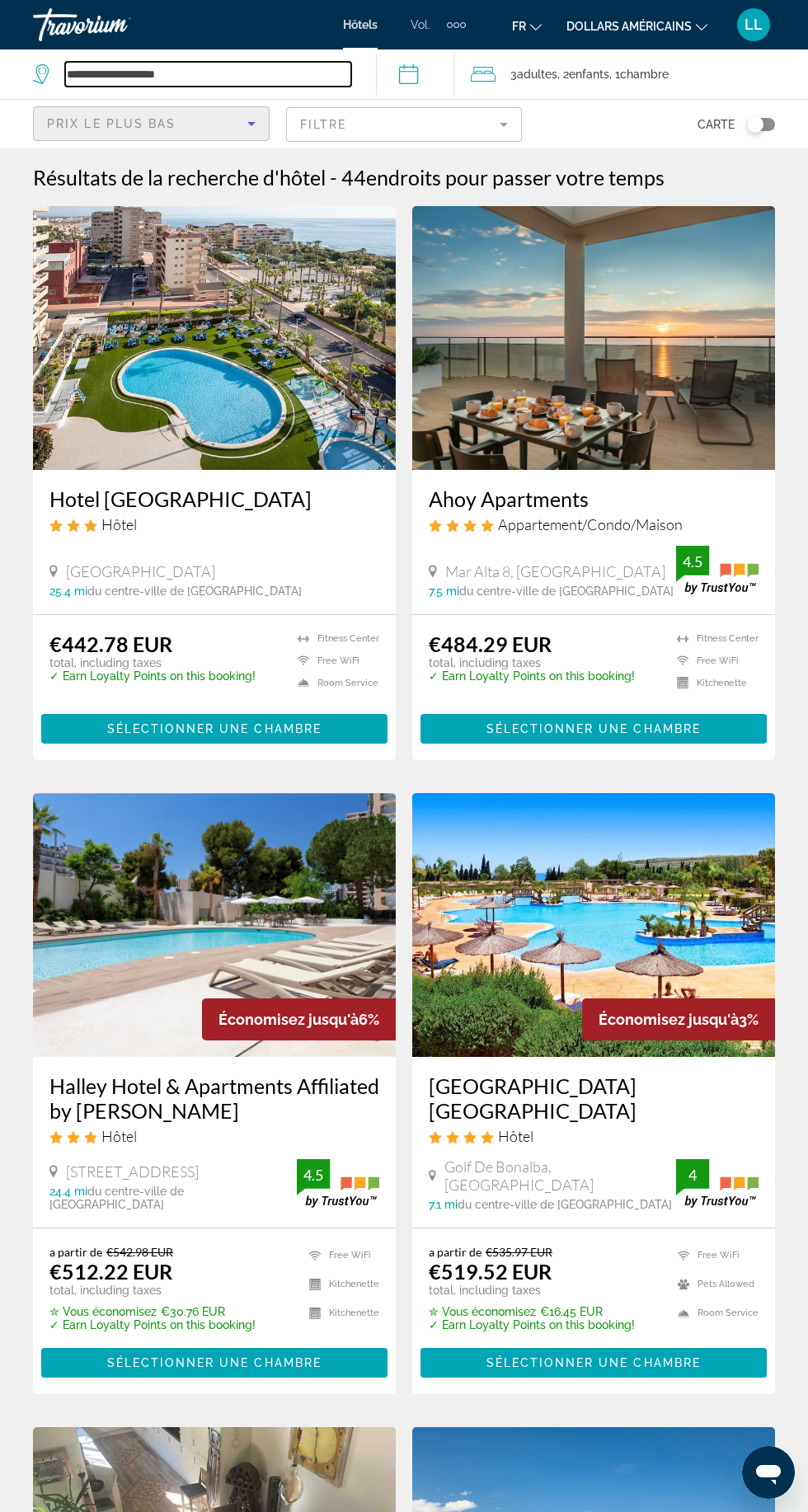
click at [109, 73] on input "**********" at bounding box center [208, 74] width 286 height 25
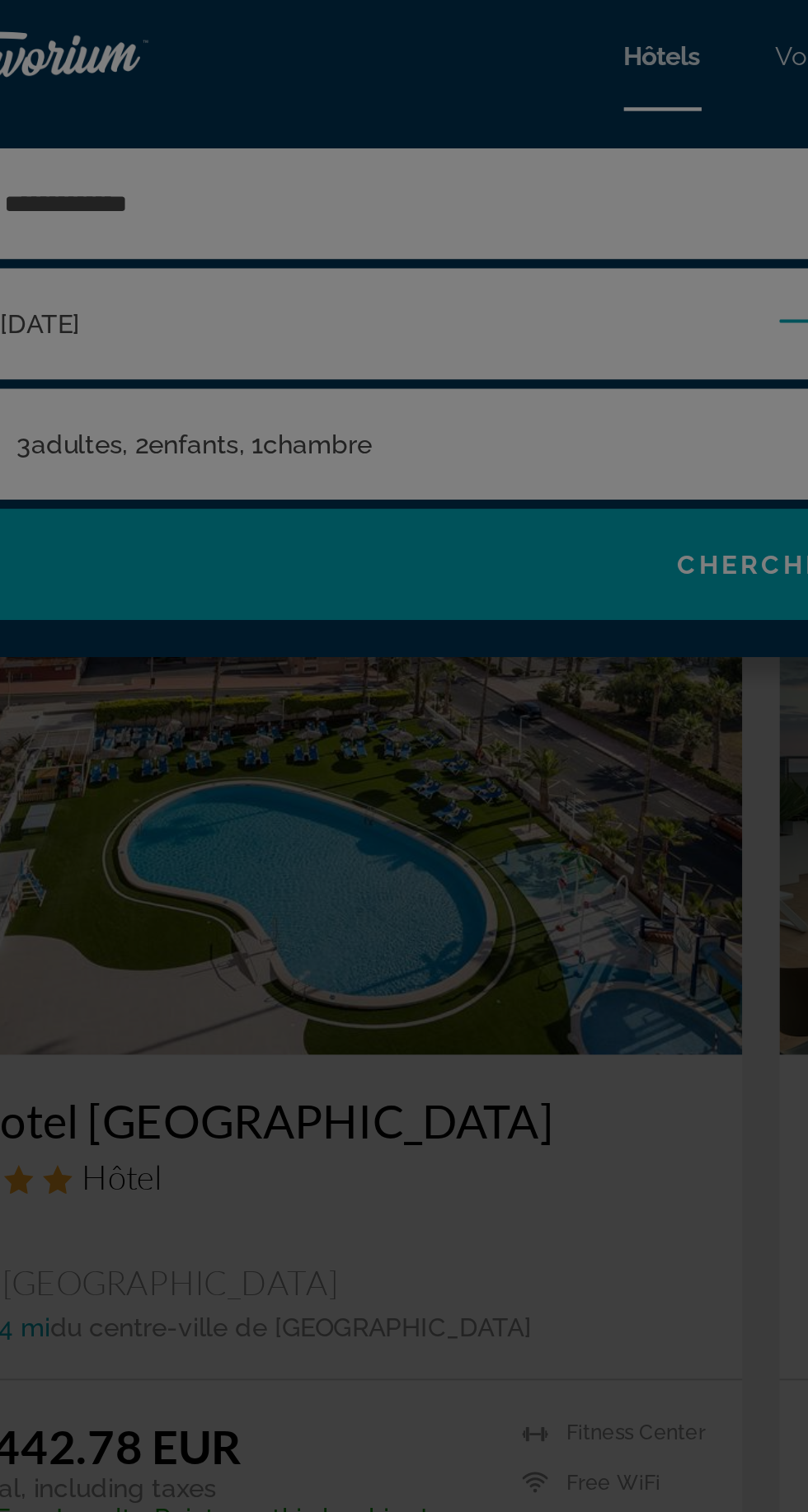
click at [141, 90] on div at bounding box center [404, 756] width 808 height 1512
click at [131, 86] on div at bounding box center [404, 756] width 808 height 1512
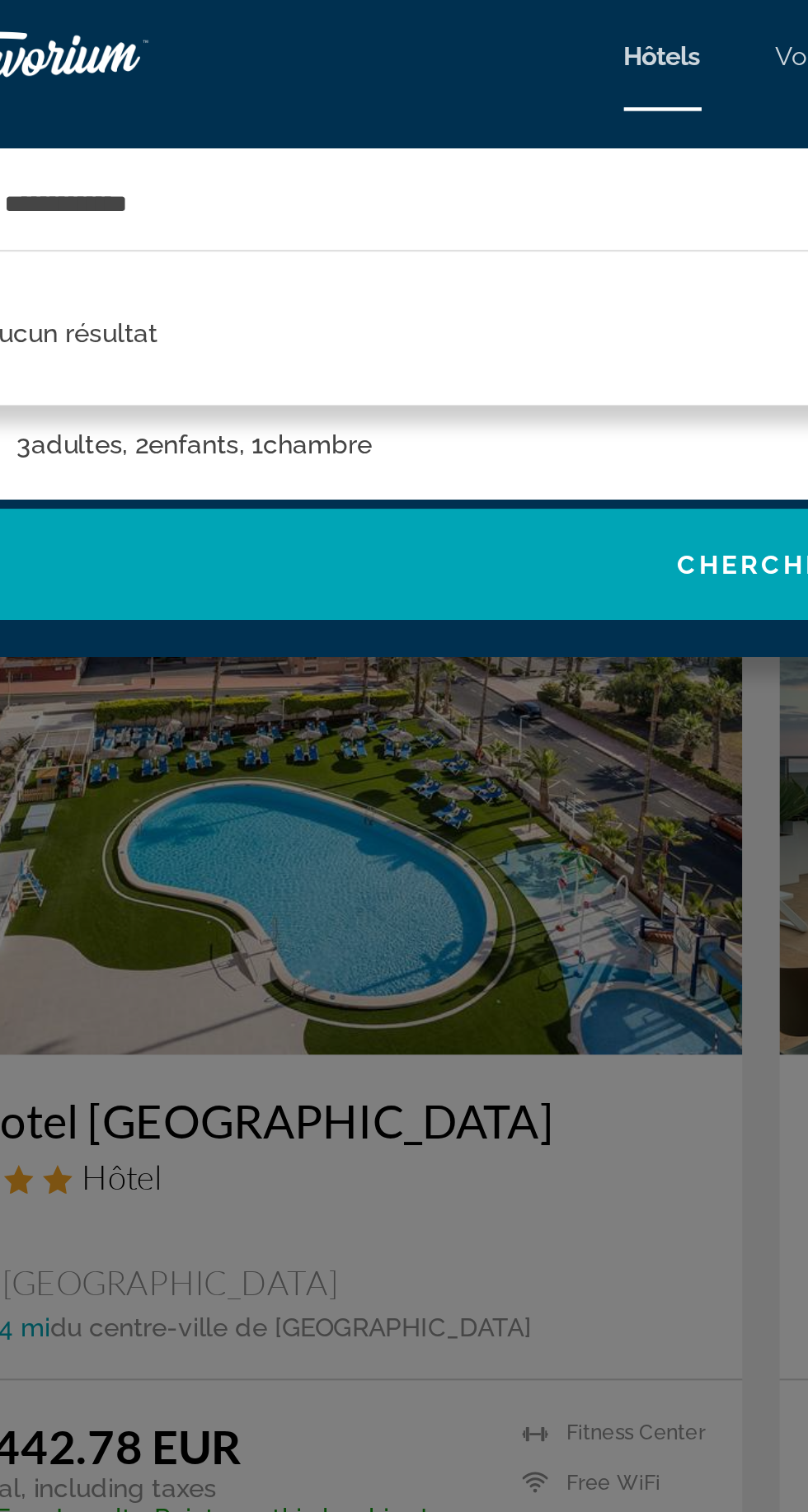
click at [157, 120] on div "Aucun résultat" at bounding box center [404, 145] width 775 height 69
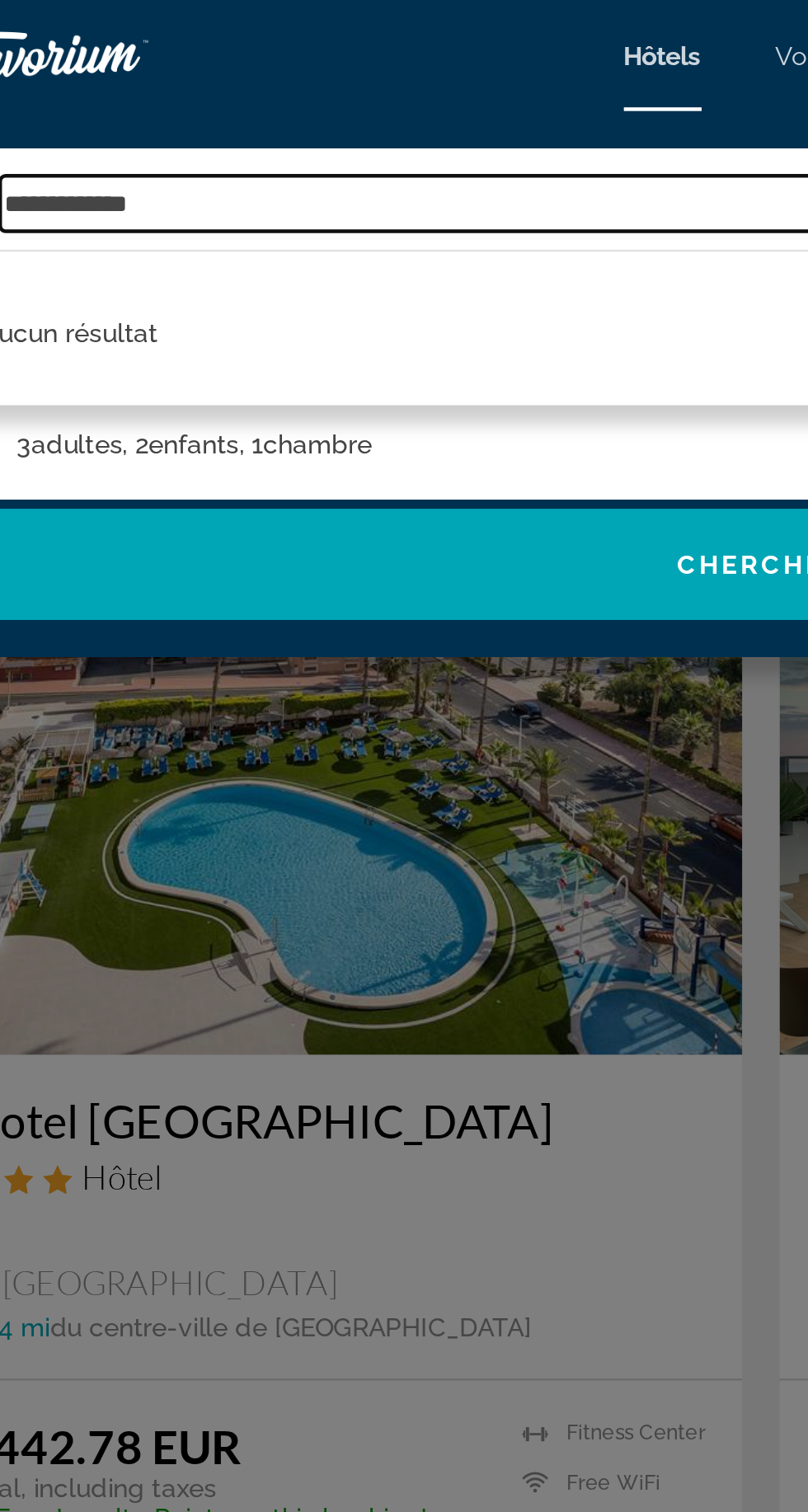
click at [137, 90] on input "**********" at bounding box center [416, 91] width 702 height 25
type input "*"
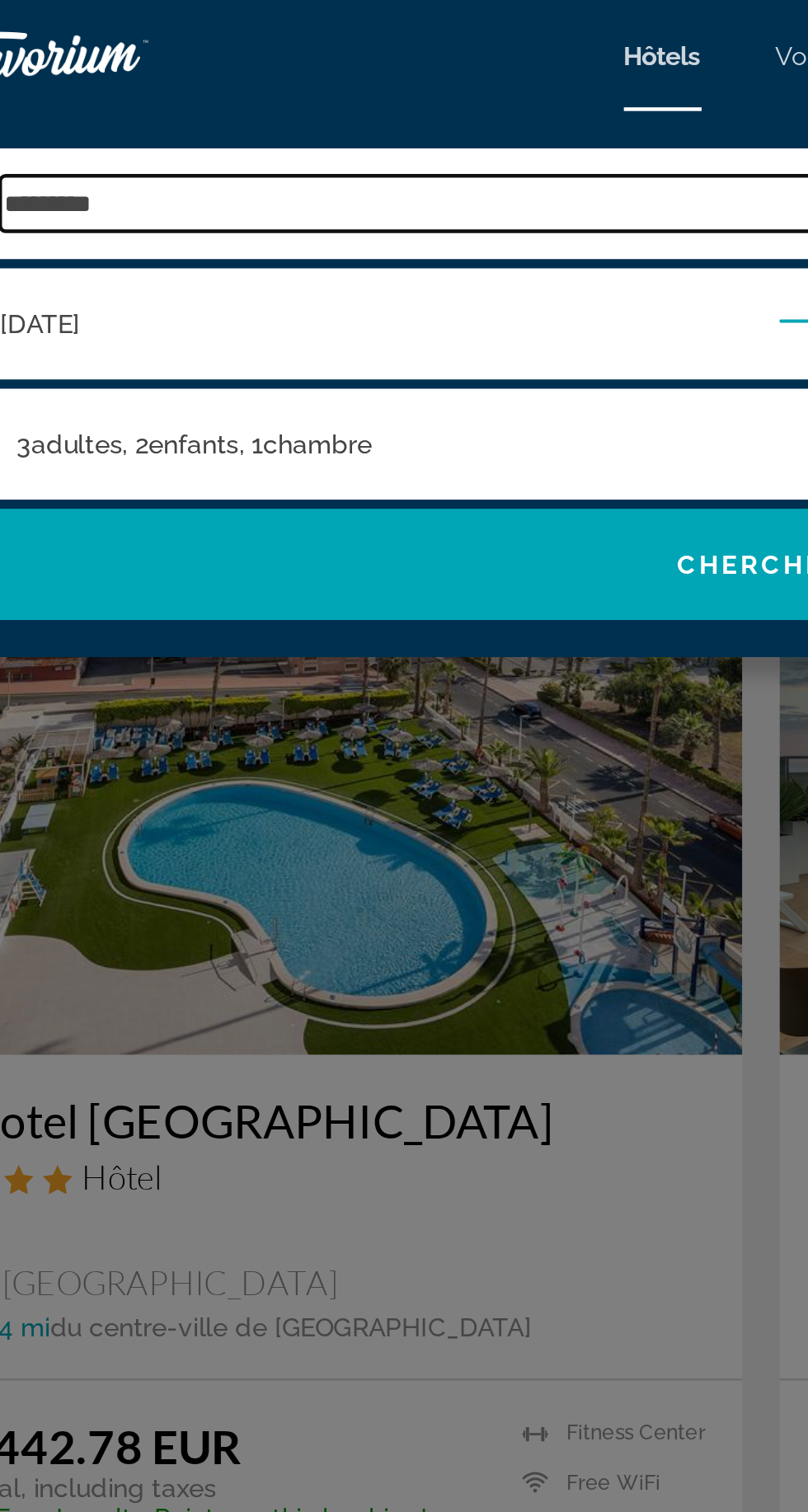
click at [133, 92] on input "*********" at bounding box center [416, 91] width 702 height 25
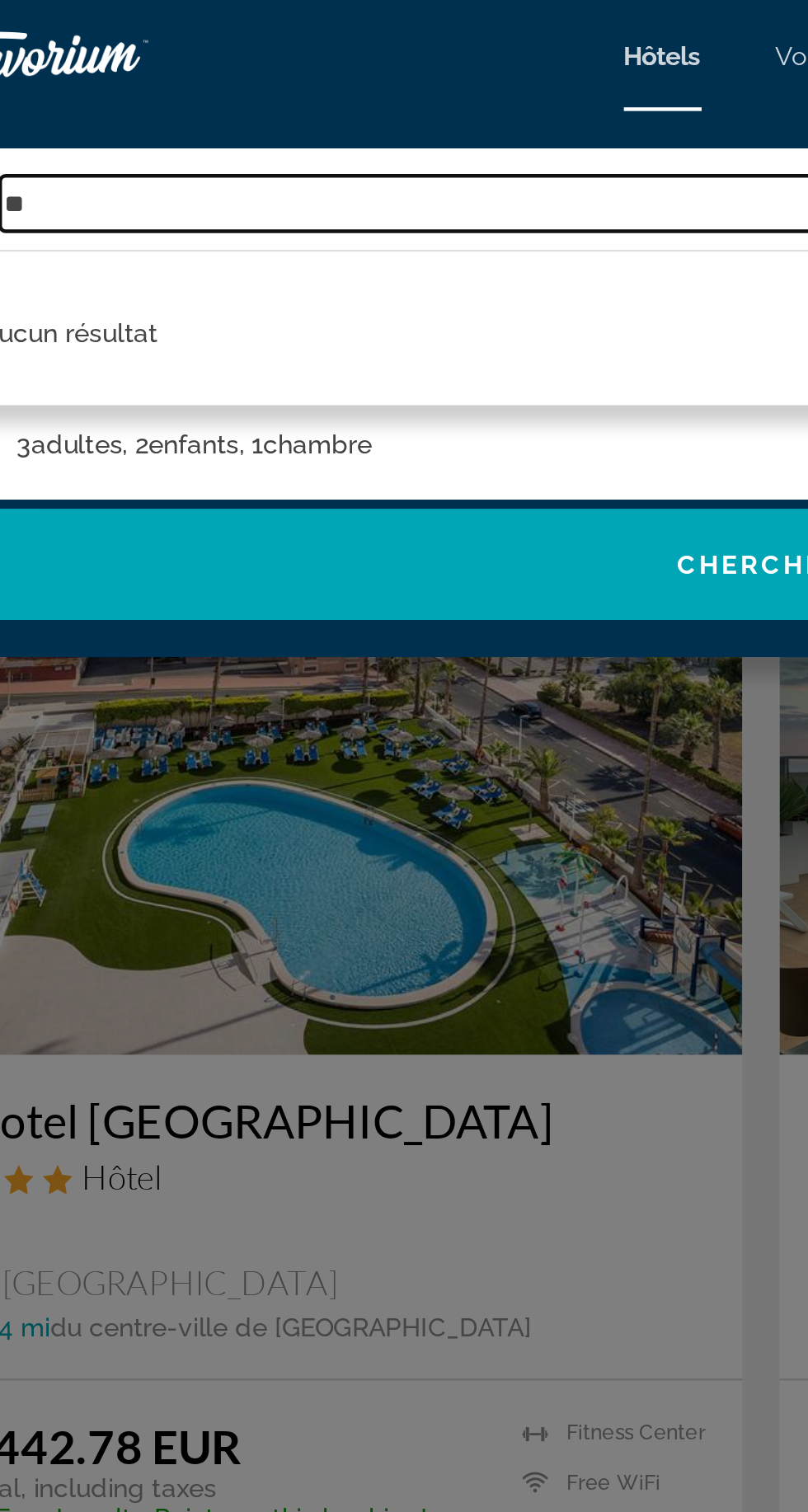
type input "*"
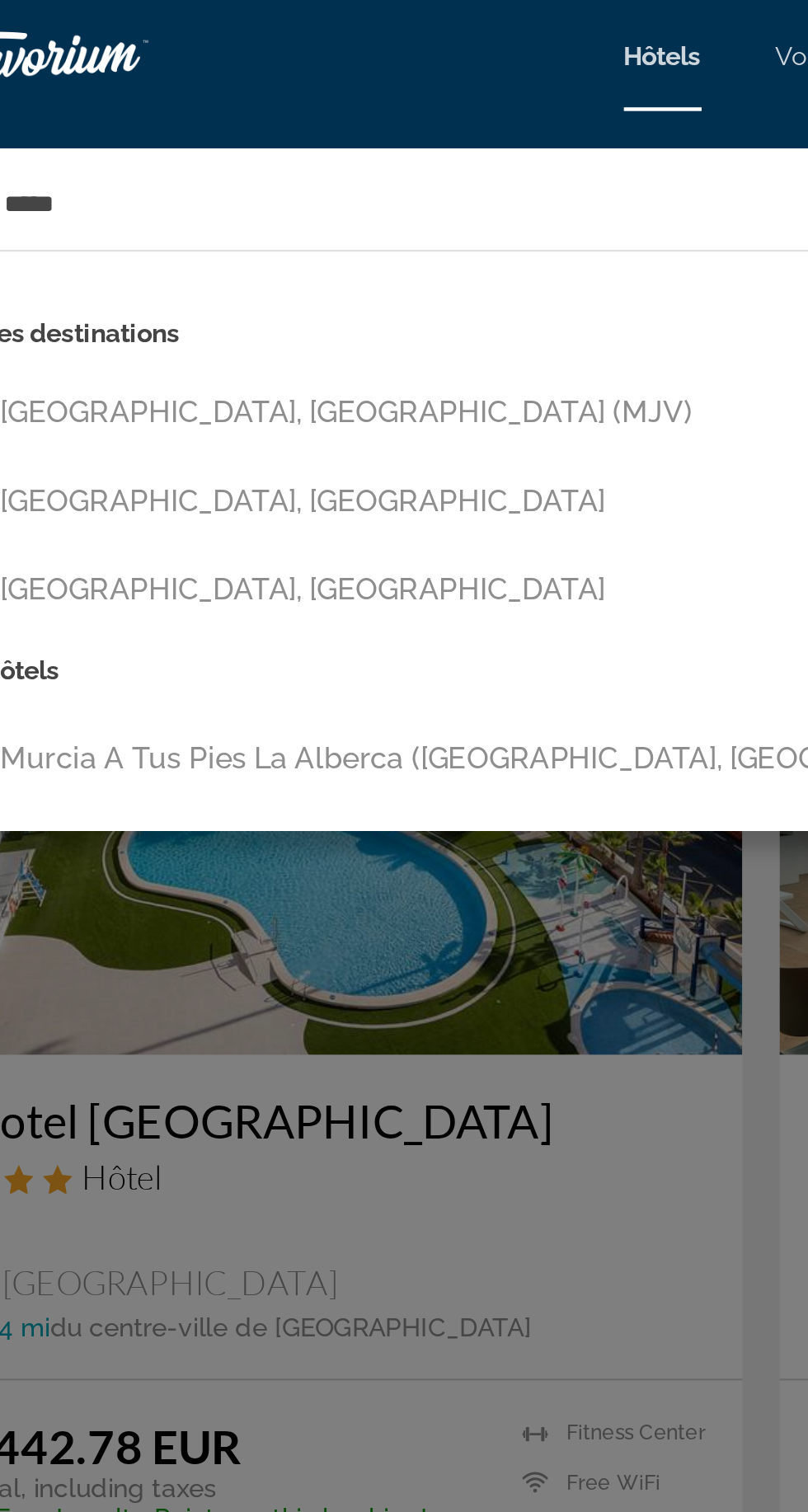
click at [83, 178] on button "[GEOGRAPHIC_DATA], [GEOGRAPHIC_DATA] (MJV)" at bounding box center [415, 184] width 718 height 32
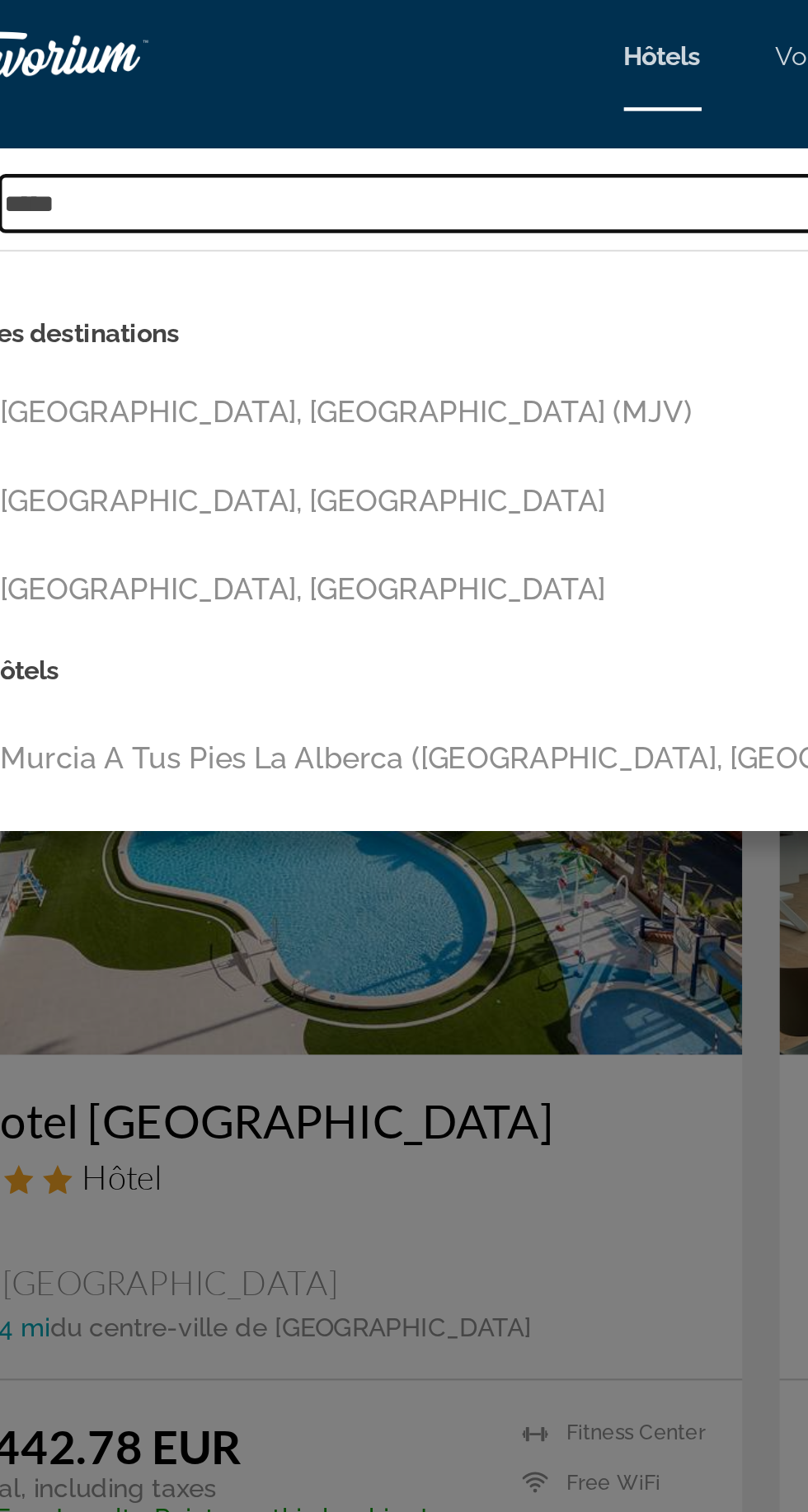
type input "**********"
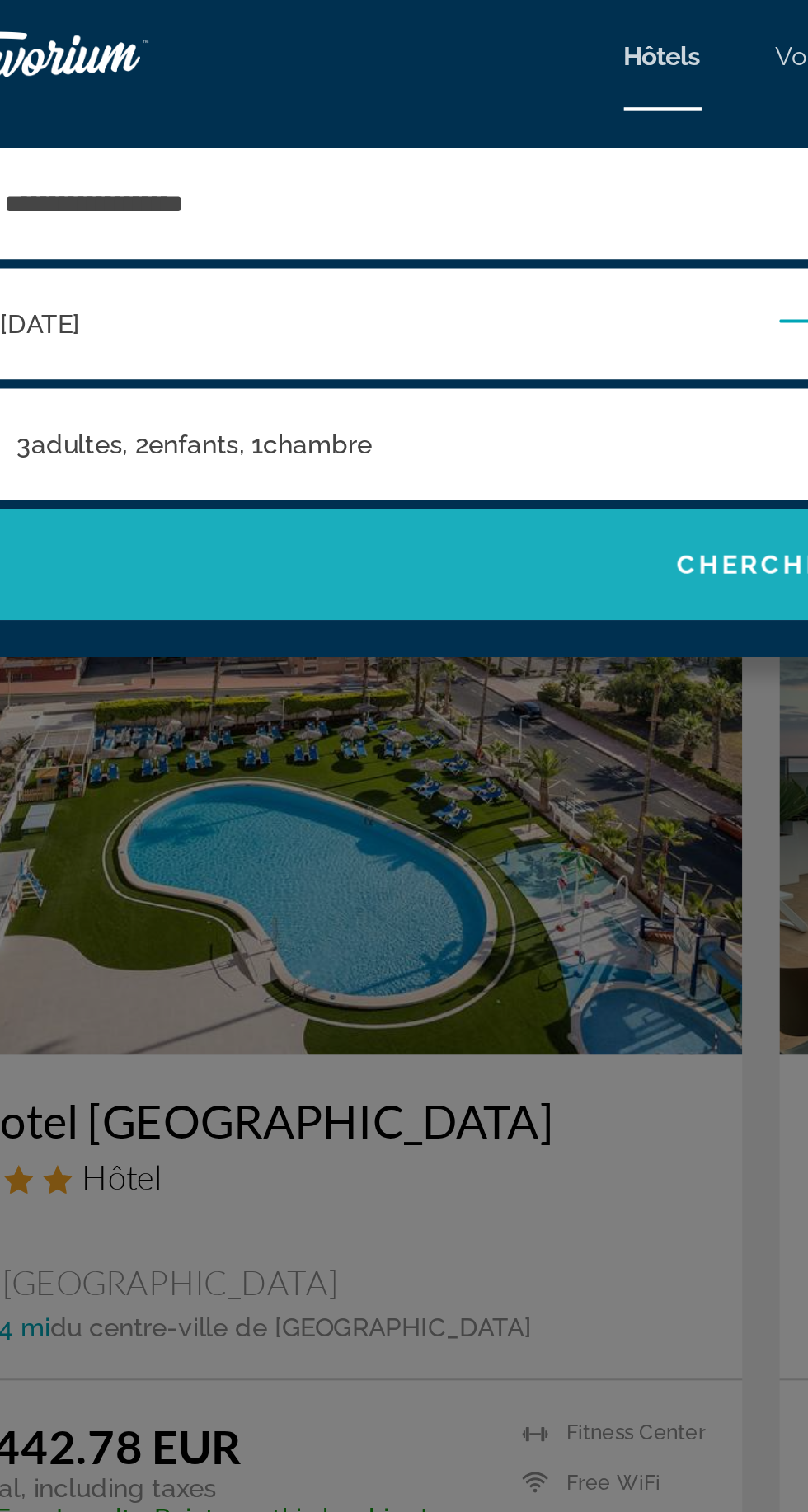
click at [124, 244] on span "Search widget" at bounding box center [404, 252] width 775 height 39
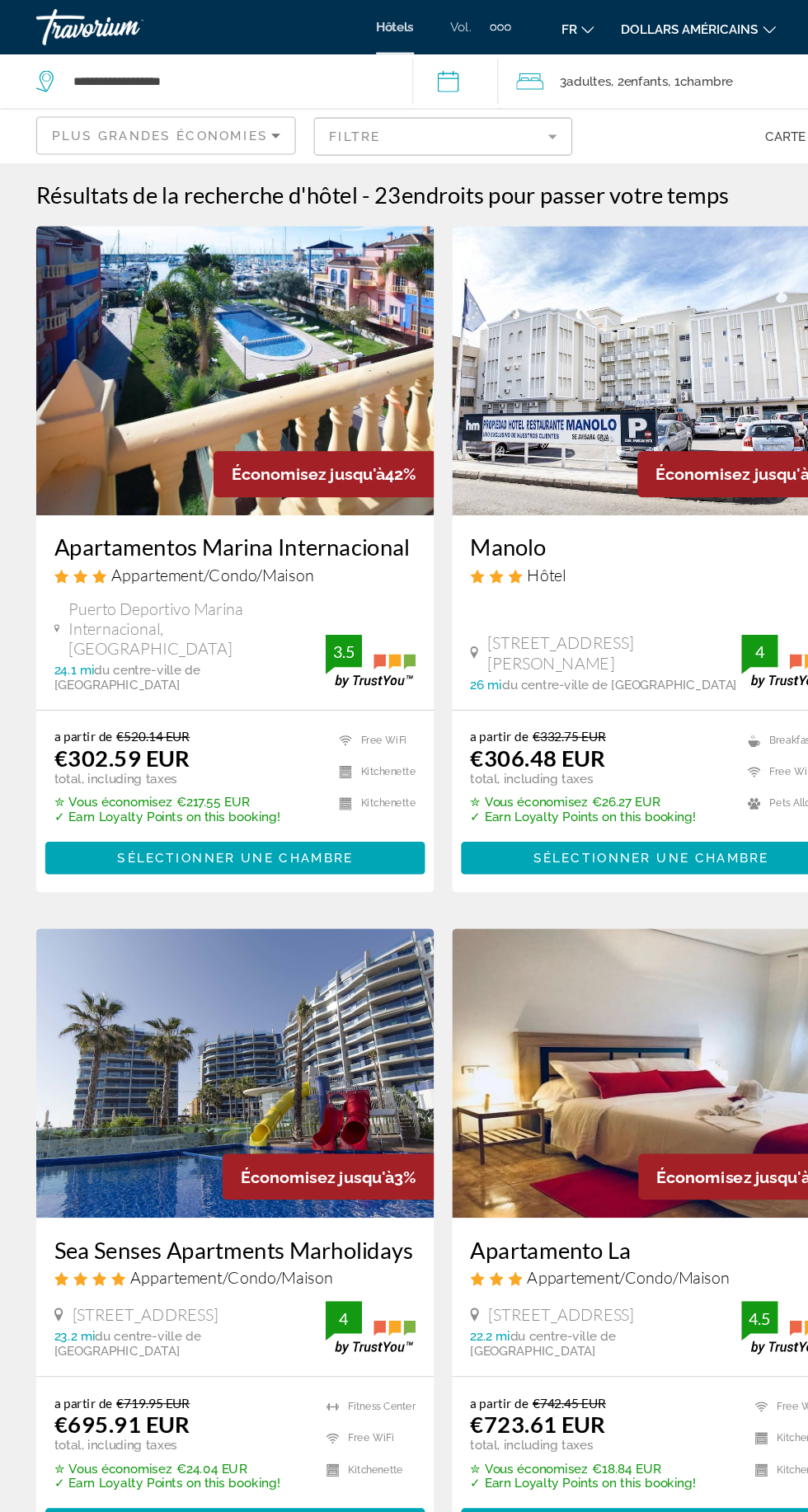
scroll to position [9, 0]
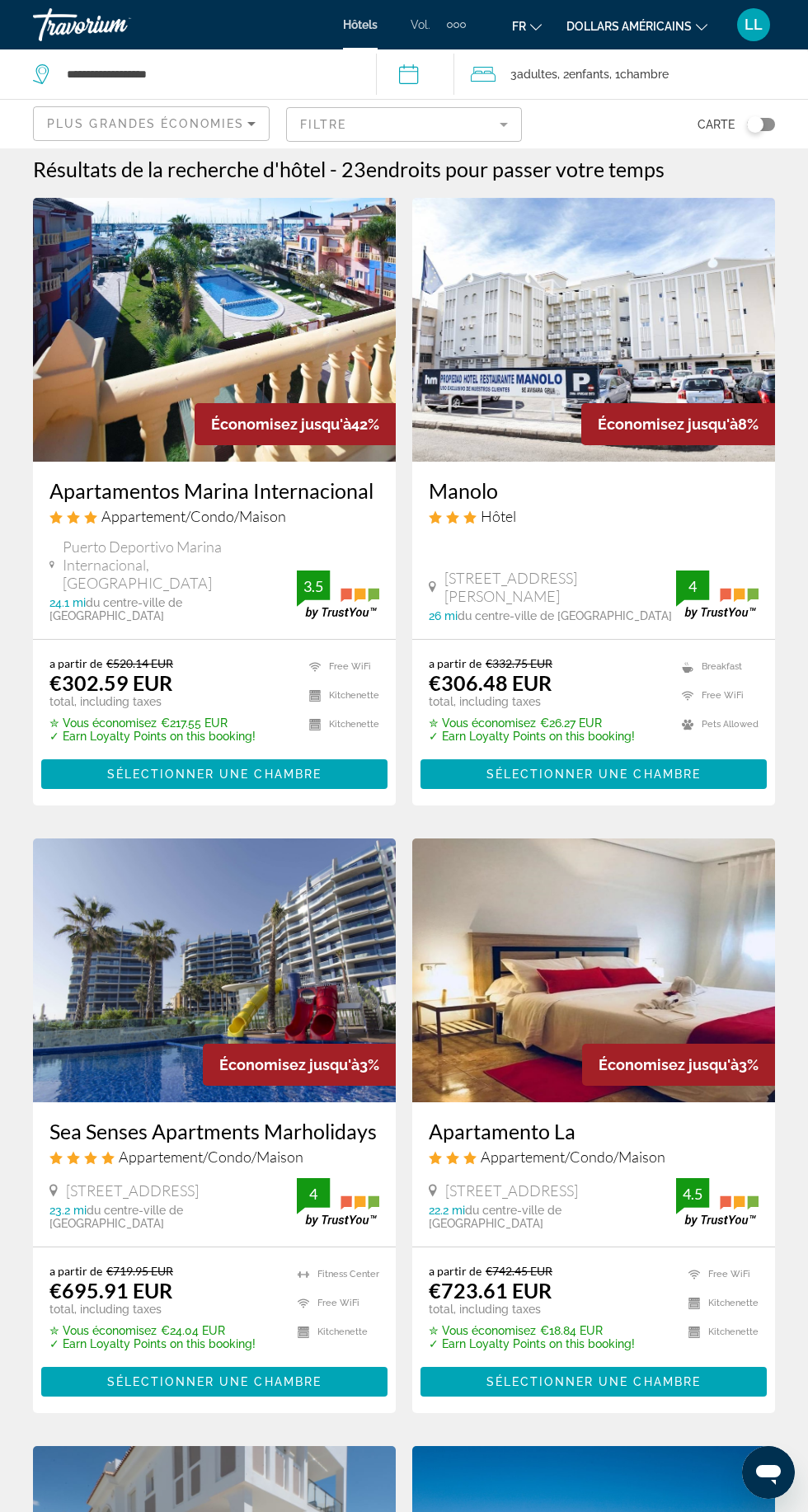
click at [104, 123] on span "Plus grandes économies" at bounding box center [146, 123] width 197 height 13
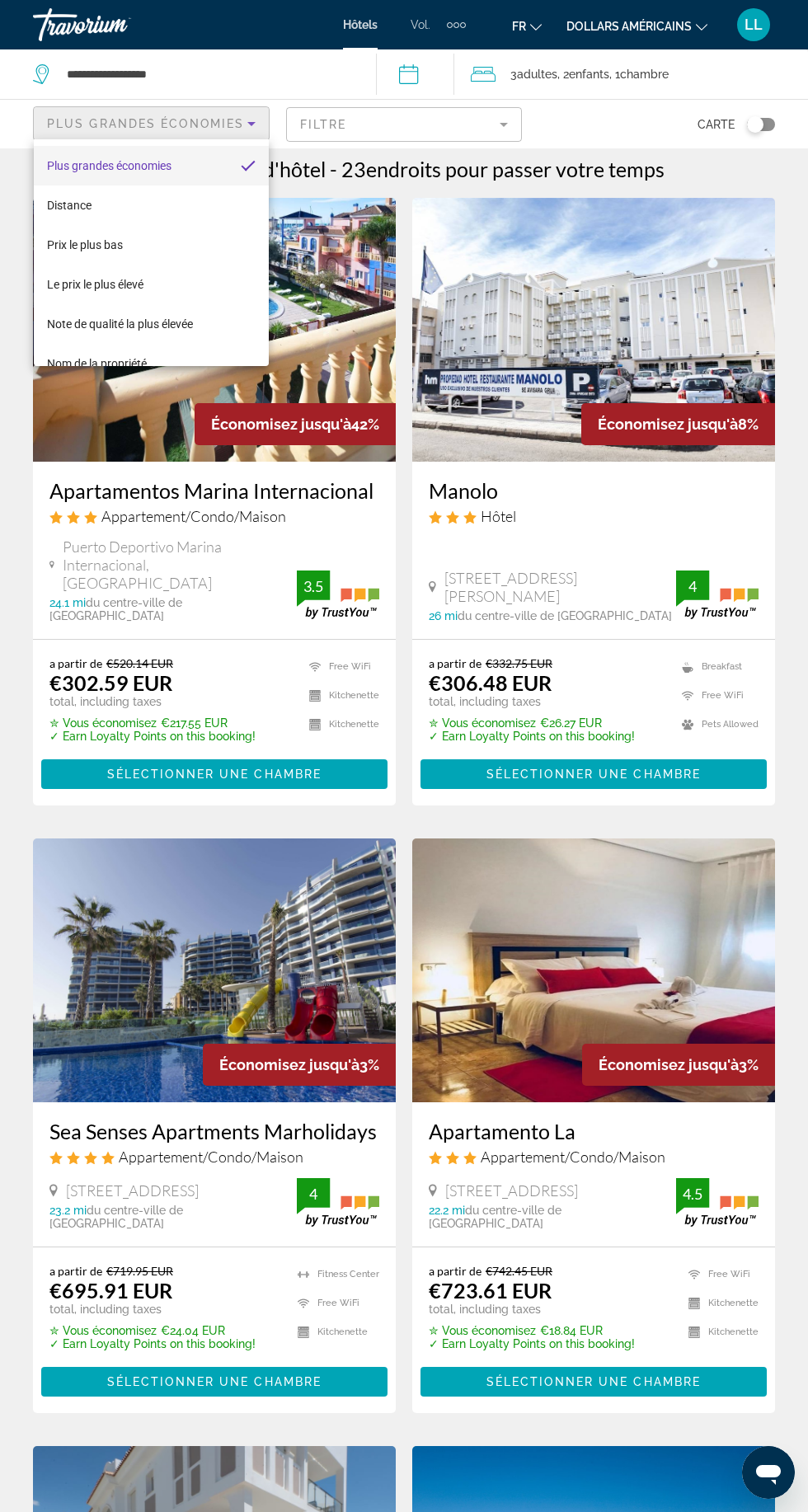
click at [21, 238] on div at bounding box center [404, 756] width 808 height 1512
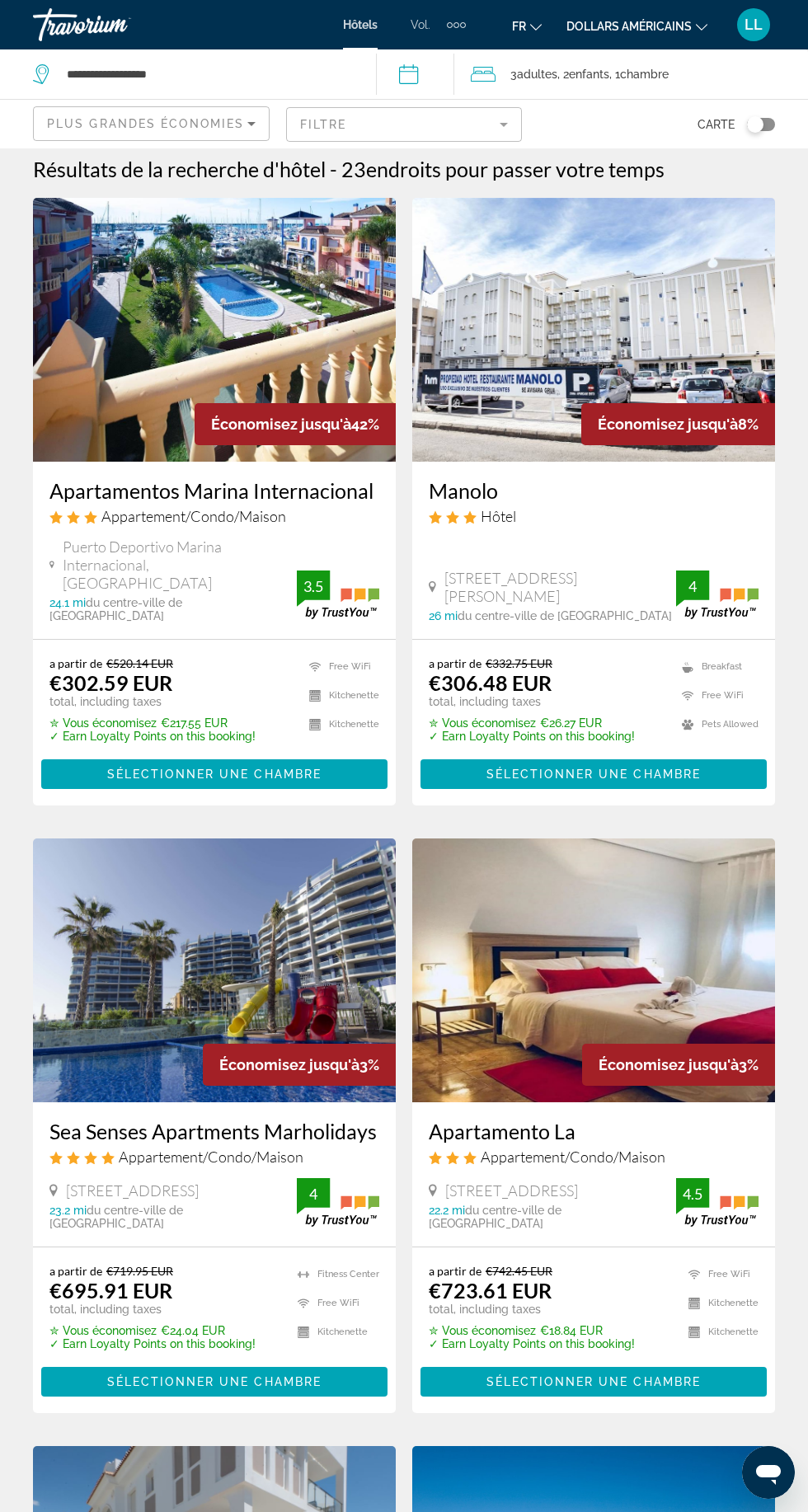
click at [107, 122] on span "Plus grandes économies" at bounding box center [146, 123] width 197 height 13
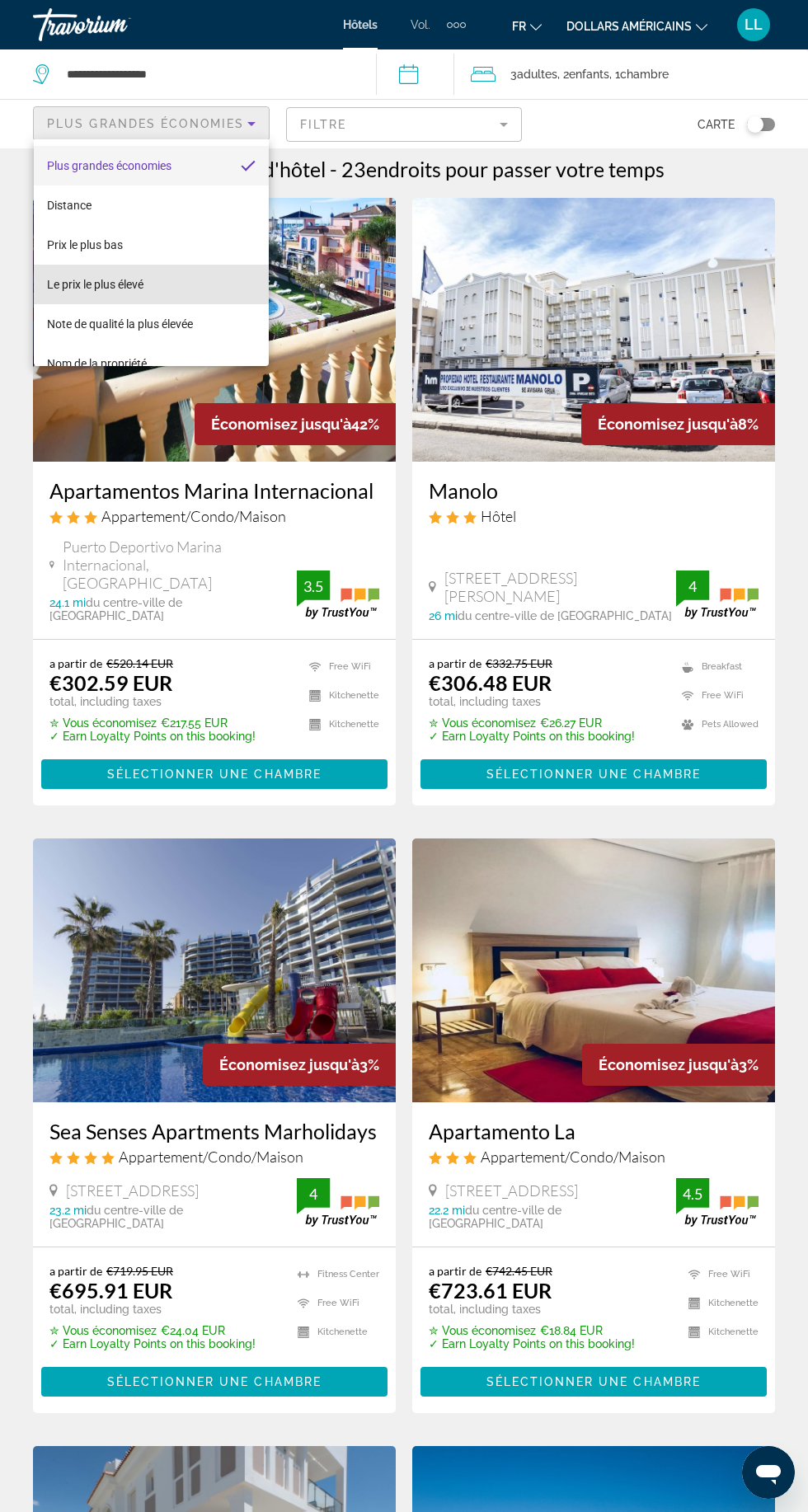
click at [66, 264] on mat-option "Le prix le plus élevé" at bounding box center [152, 284] width 235 height 39
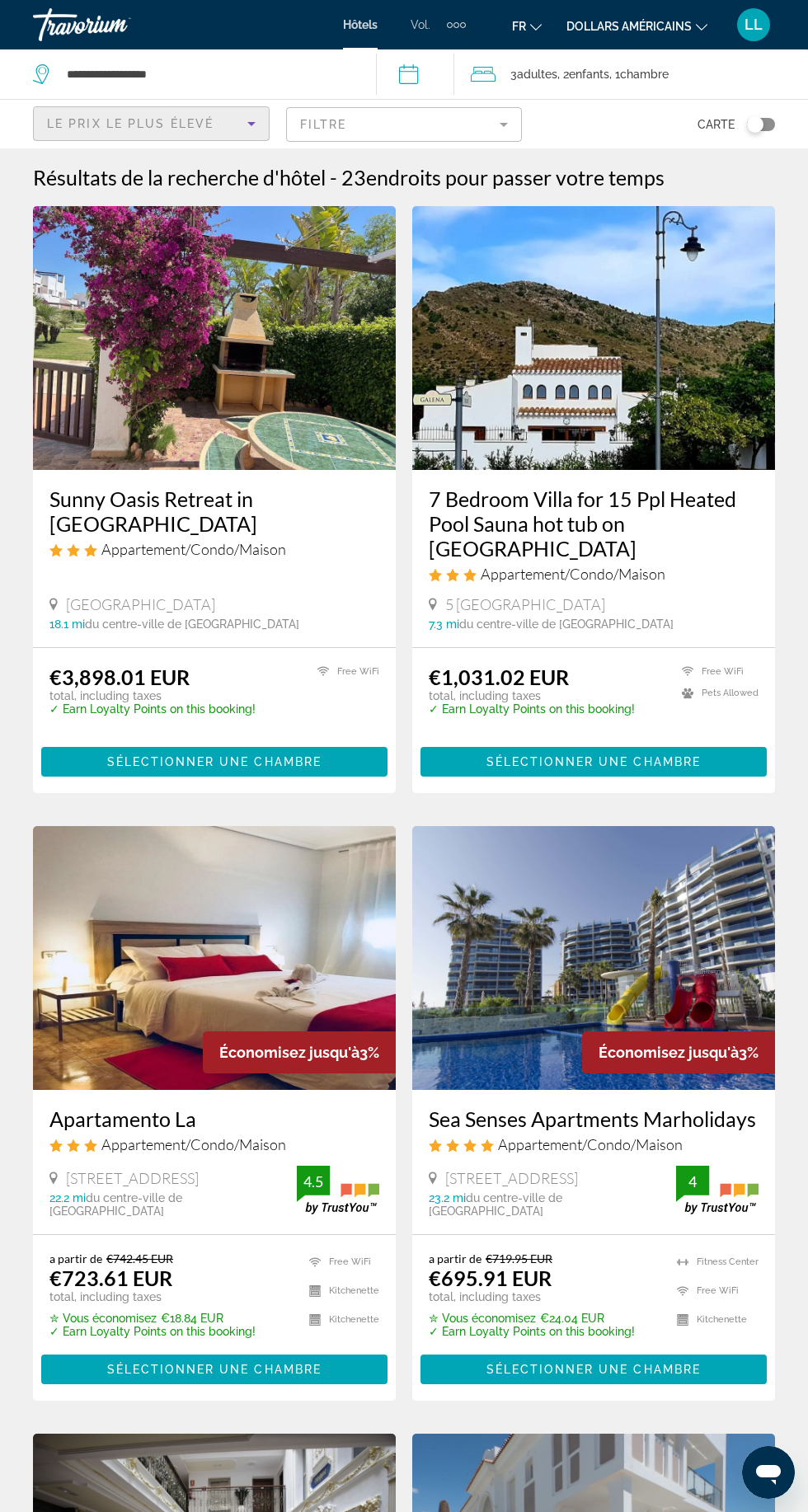
click at [74, 126] on span "Le prix le plus élevé" at bounding box center [130, 123] width 167 height 13
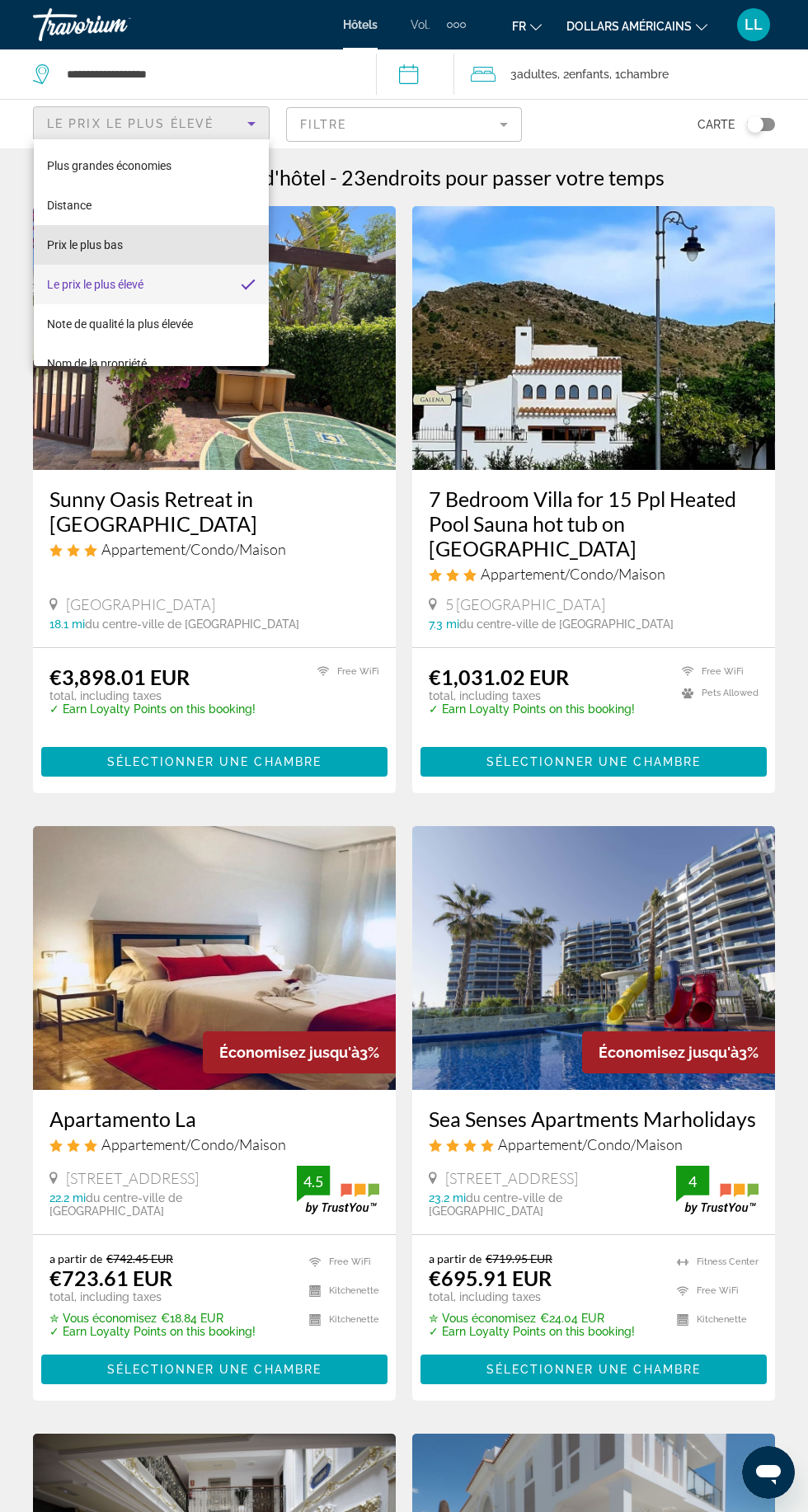
click at [67, 253] on span "Prix ​​le plus bas" at bounding box center [85, 245] width 76 height 20
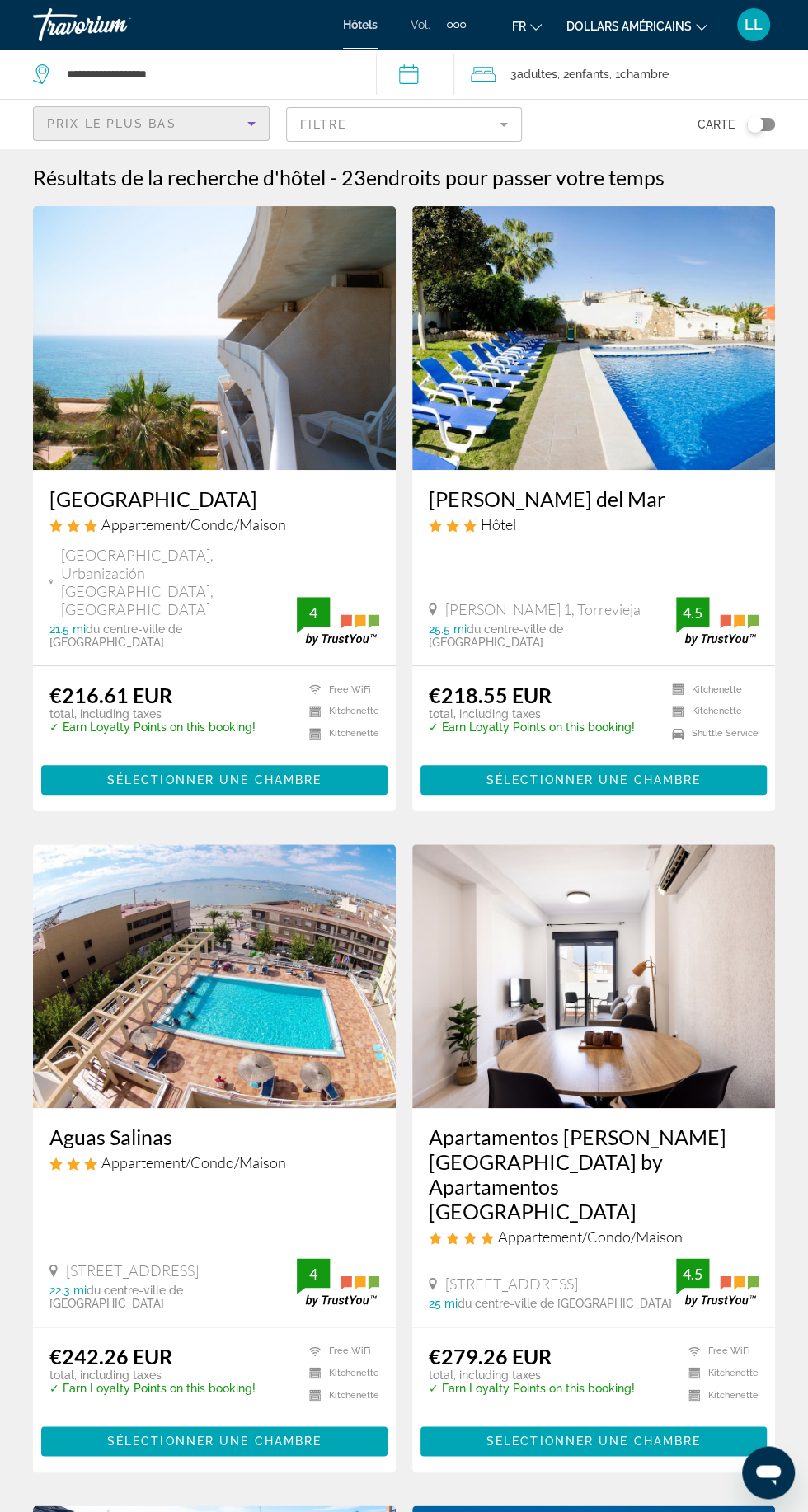
click at [100, 492] on h3 "[GEOGRAPHIC_DATA]" at bounding box center [214, 498] width 330 height 25
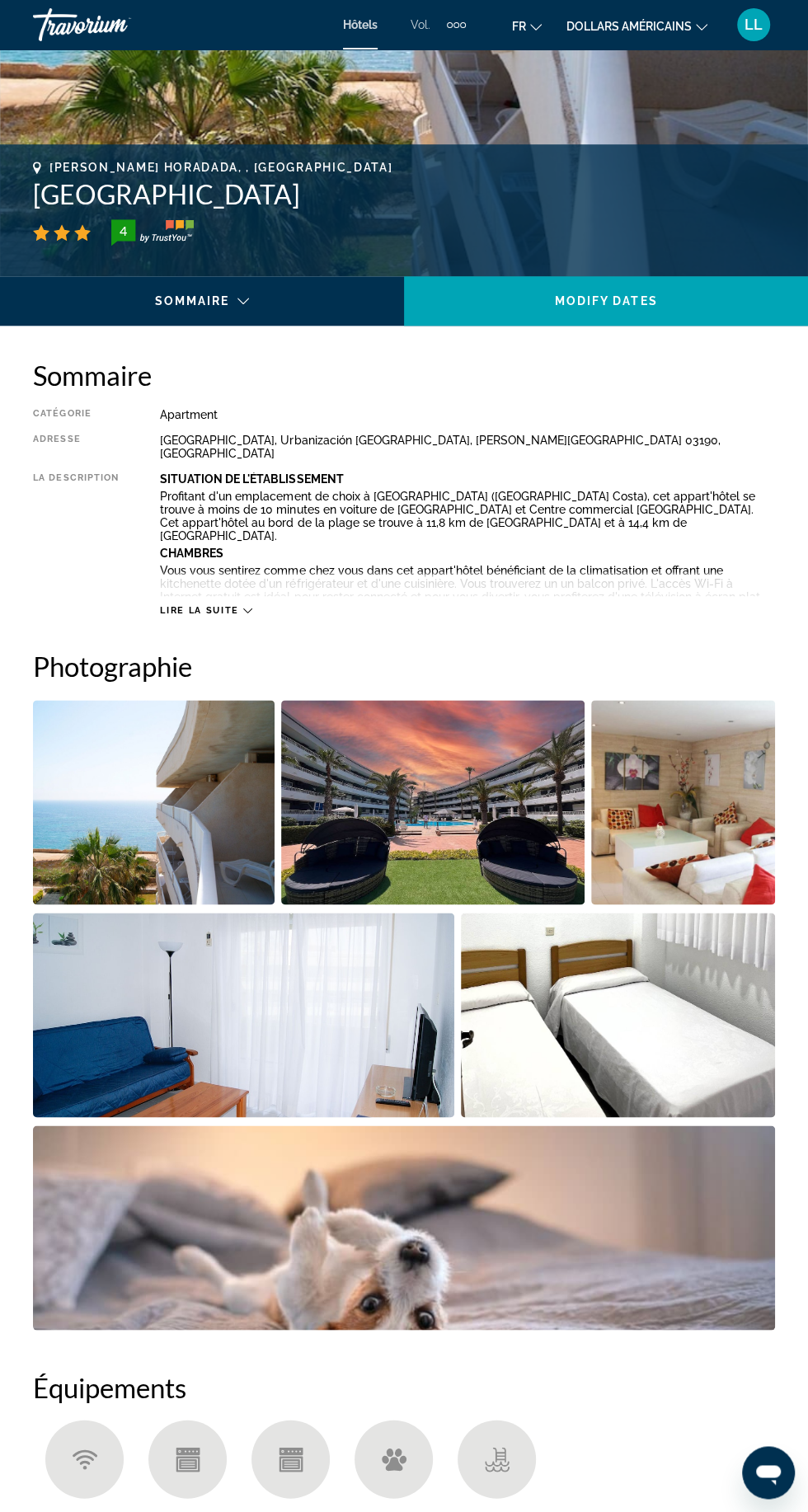
scroll to position [560, 0]
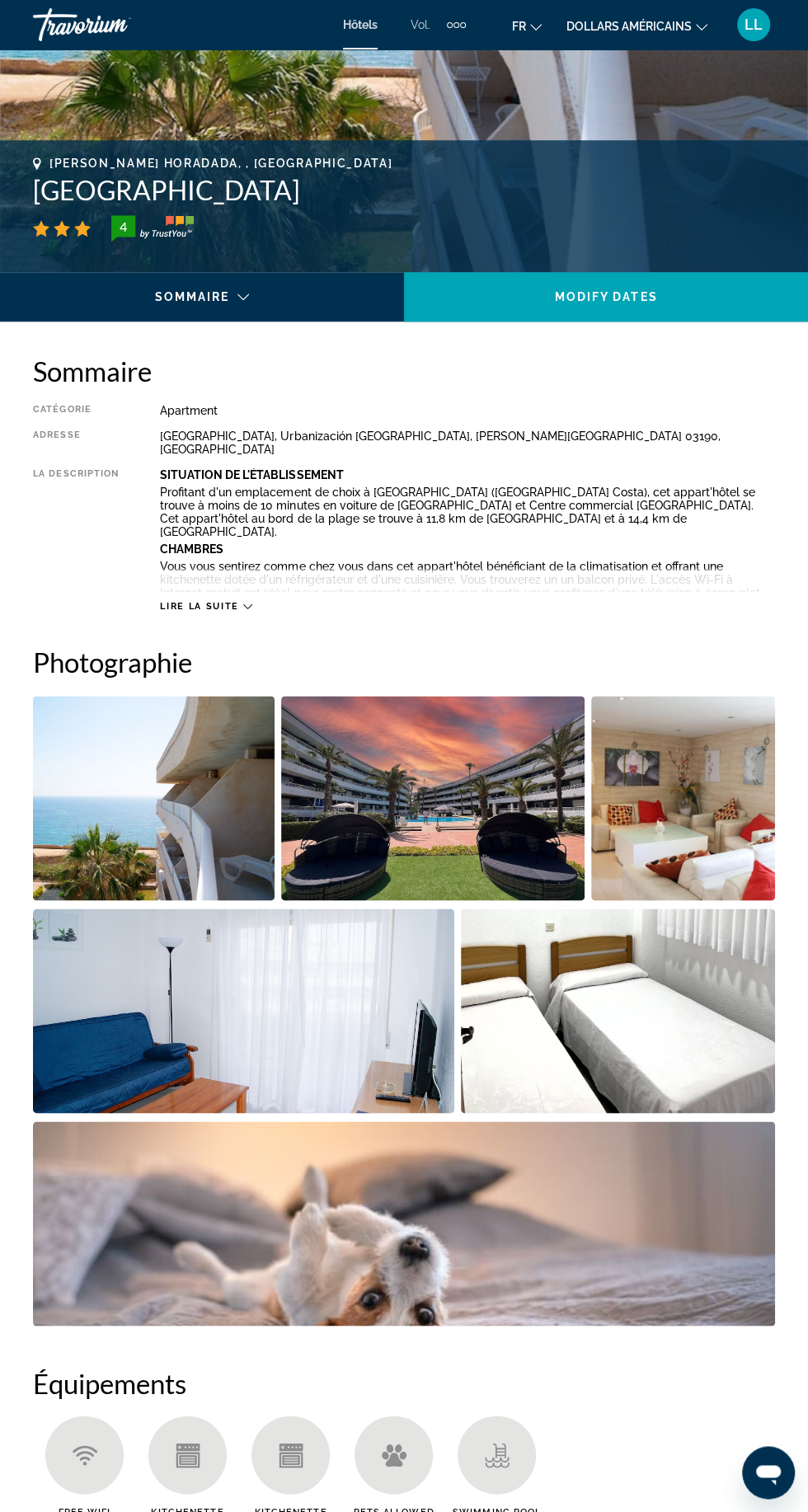
click at [342, 774] on img "Open full-screen image slider" at bounding box center [433, 798] width 304 height 205
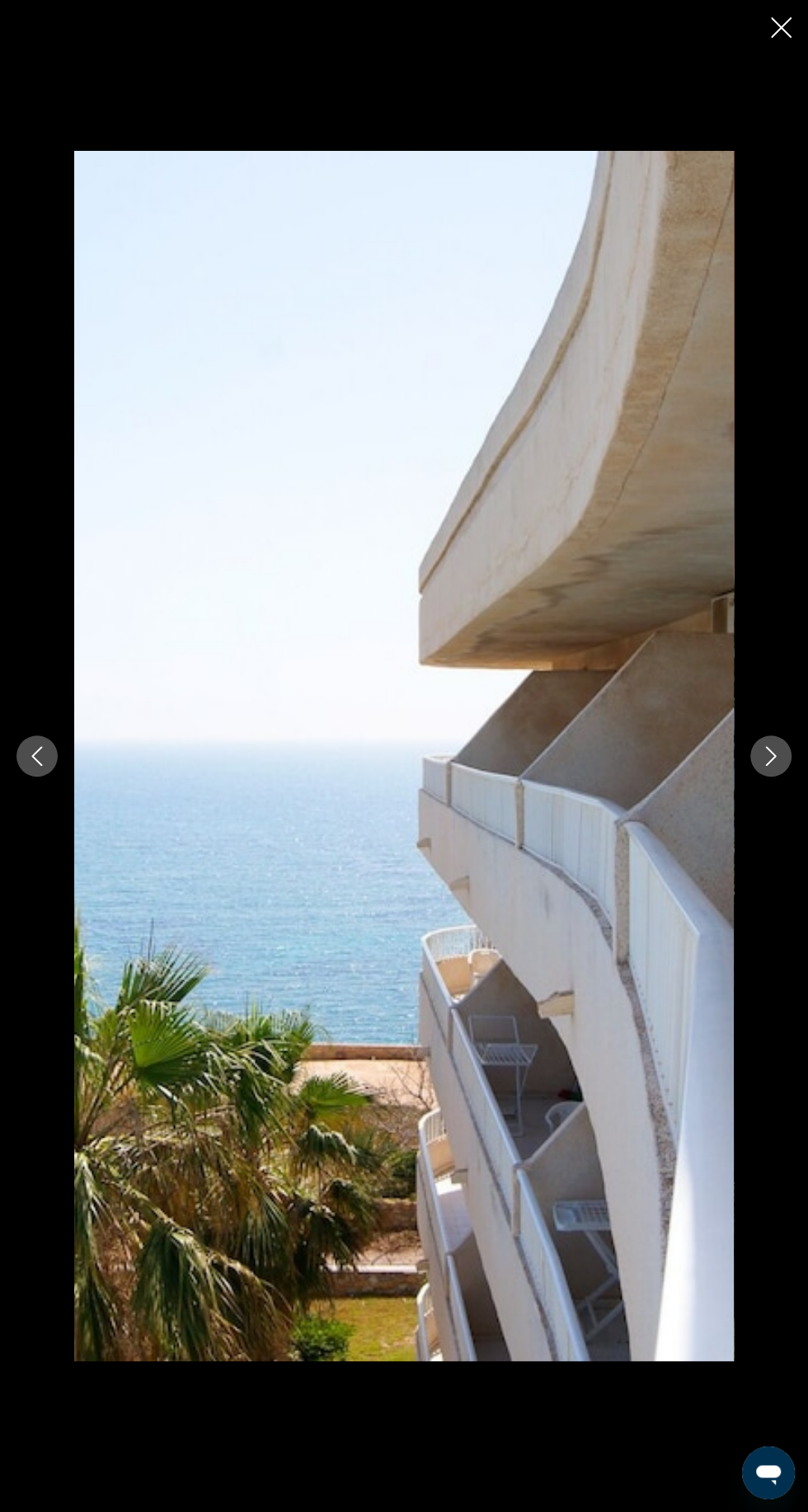
click at [763, 766] on icon "Next image" at bounding box center [770, 756] width 20 height 20
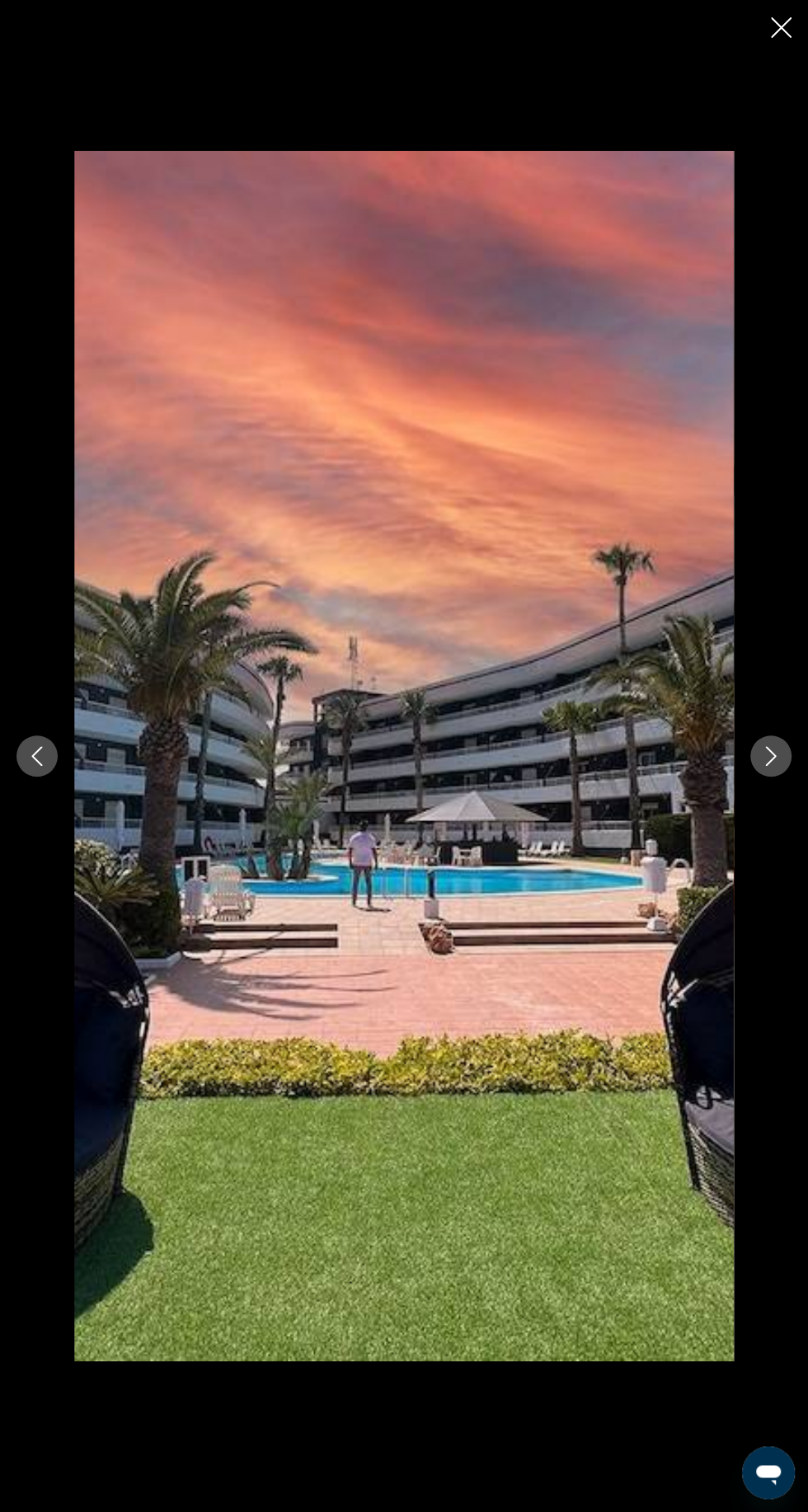
click at [781, 41] on button "Close slideshow" at bounding box center [781, 29] width 21 height 26
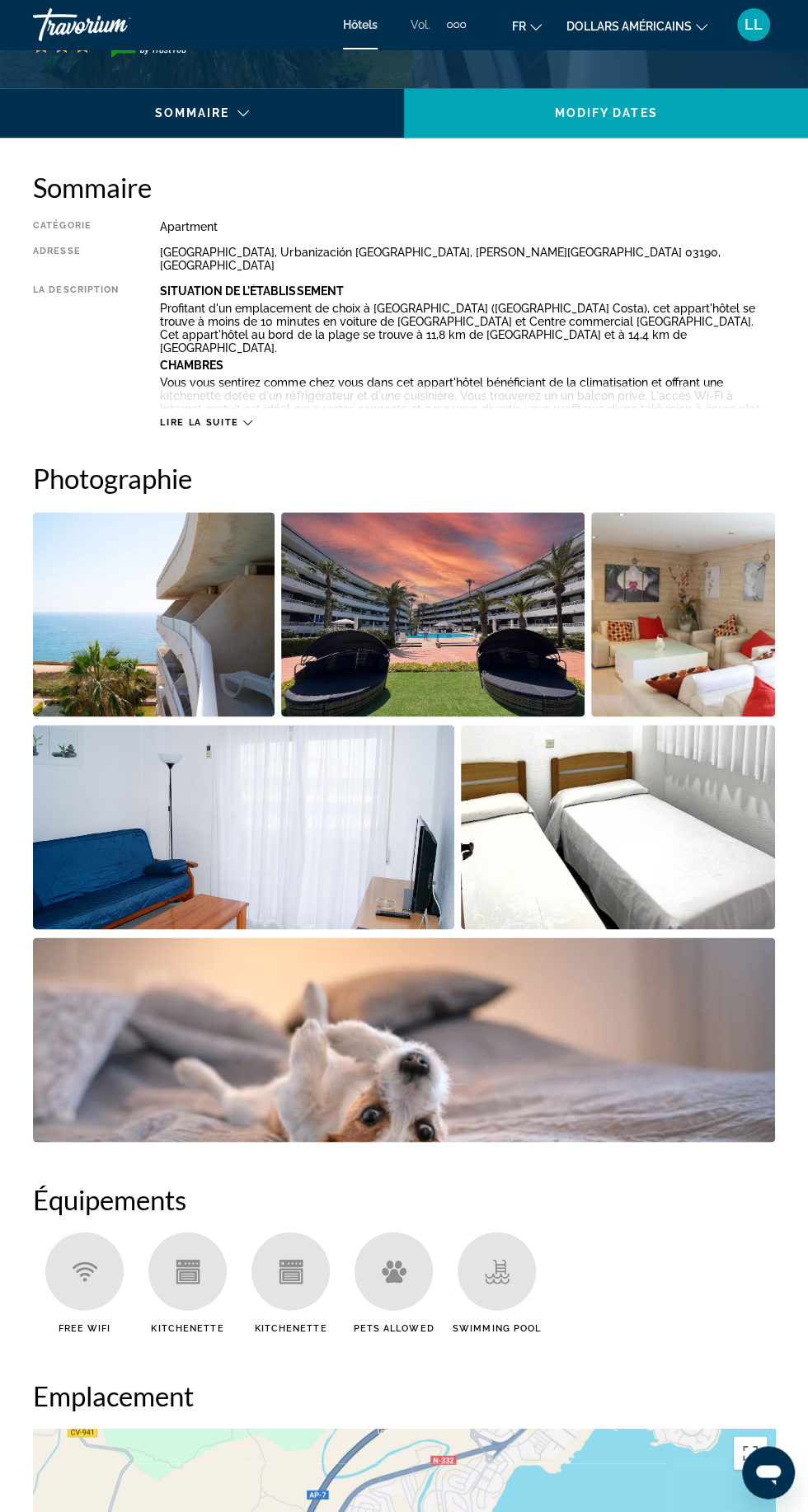
scroll to position [798, 0]
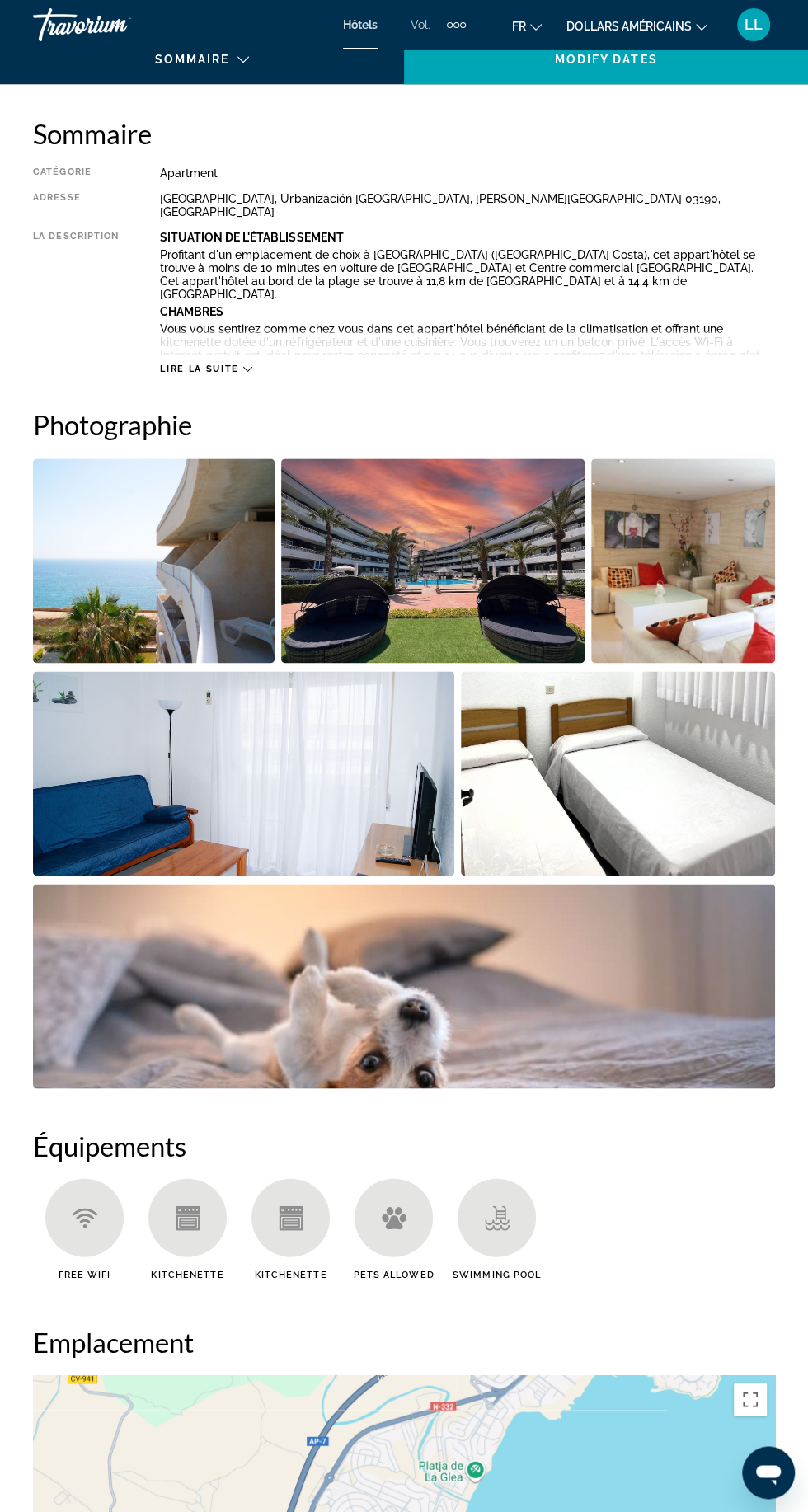
click at [674, 544] on img "Open full-screen image slider" at bounding box center [683, 560] width 184 height 205
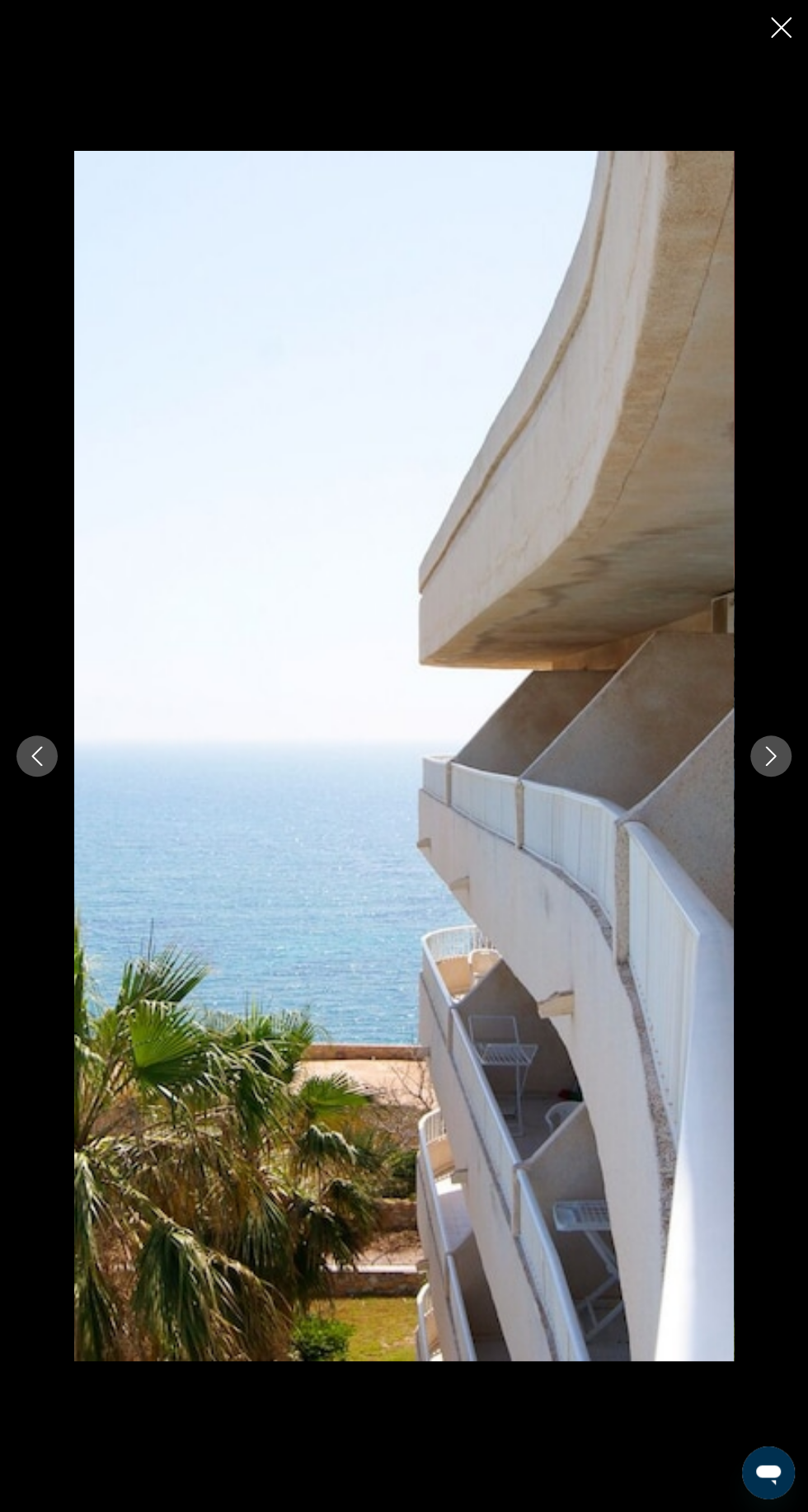
click at [779, 27] on icon "Close slideshow" at bounding box center [781, 27] width 21 height 21
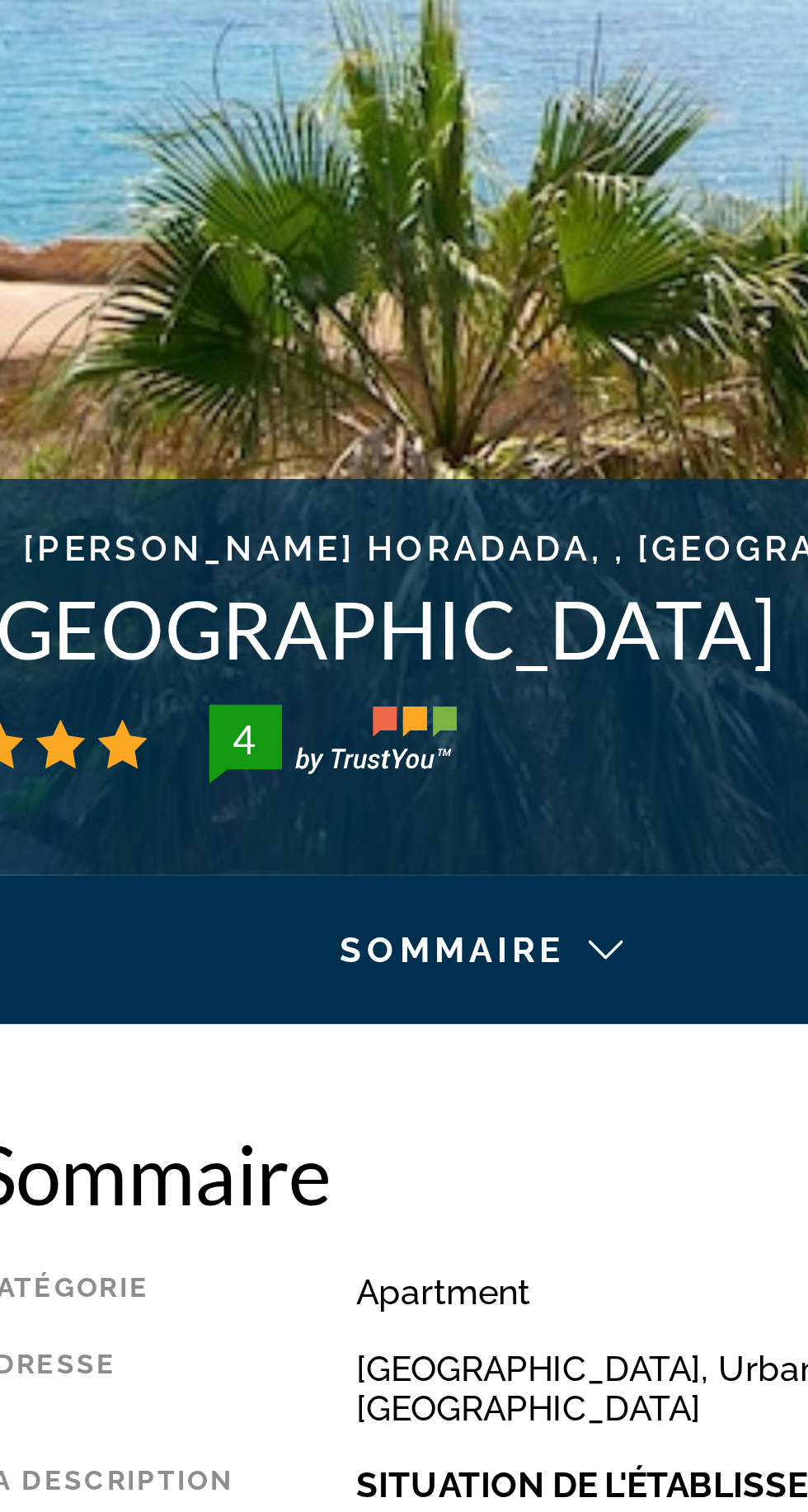
scroll to position [330, 0]
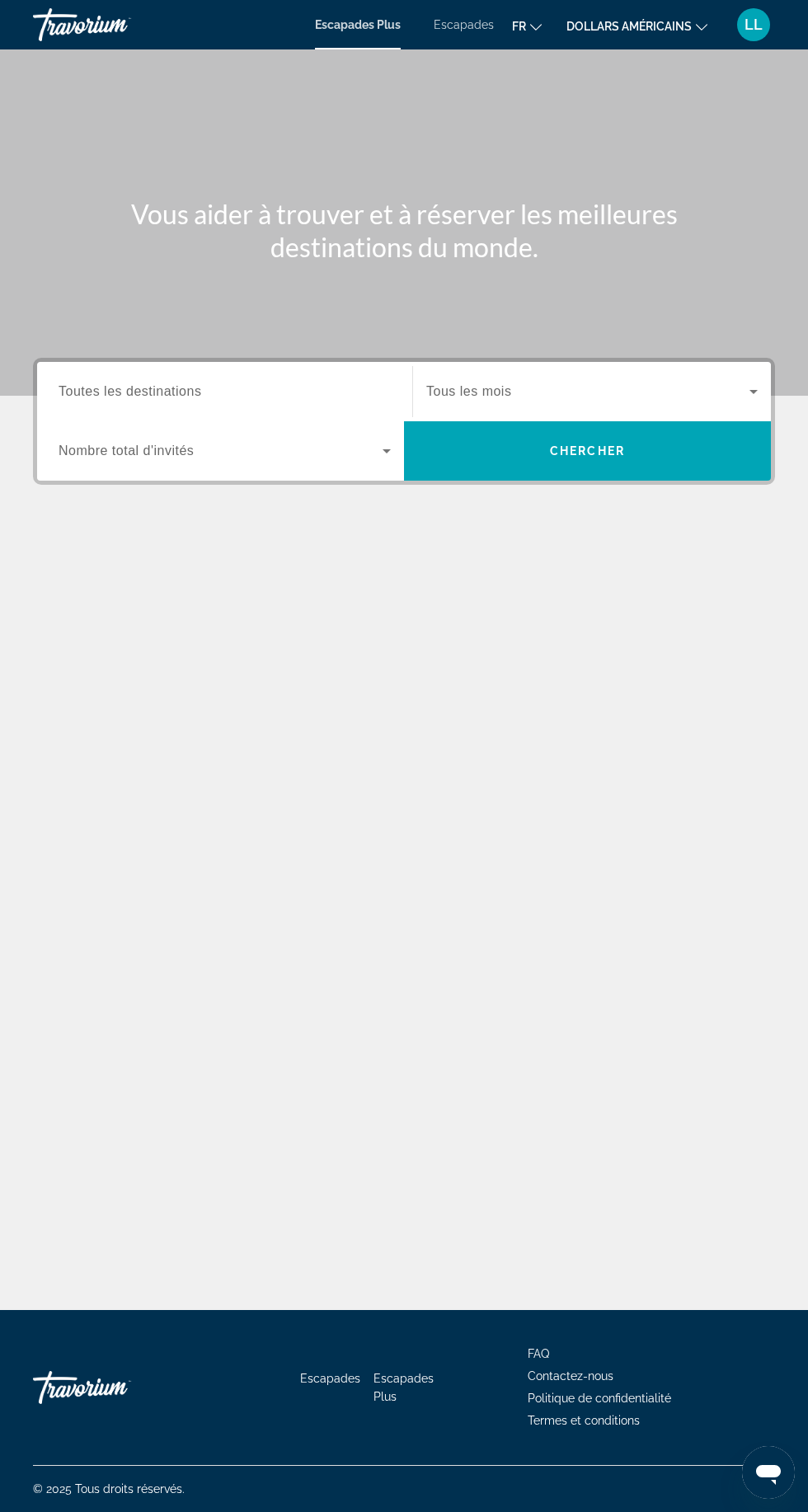
click at [174, 382] on input "Destination Toutes les destinations" at bounding box center [224, 392] width 332 height 20
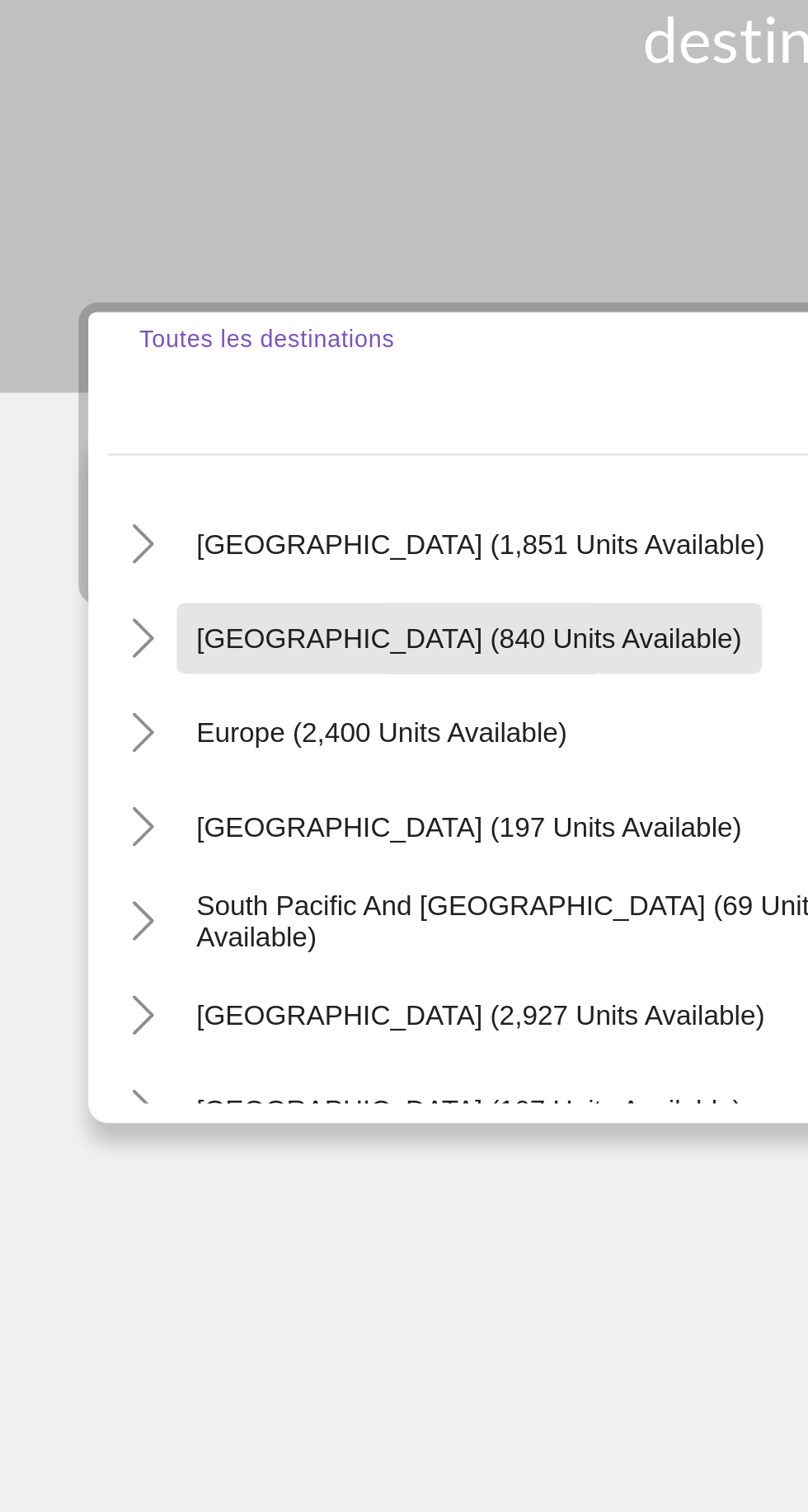
scroll to position [127, 0]
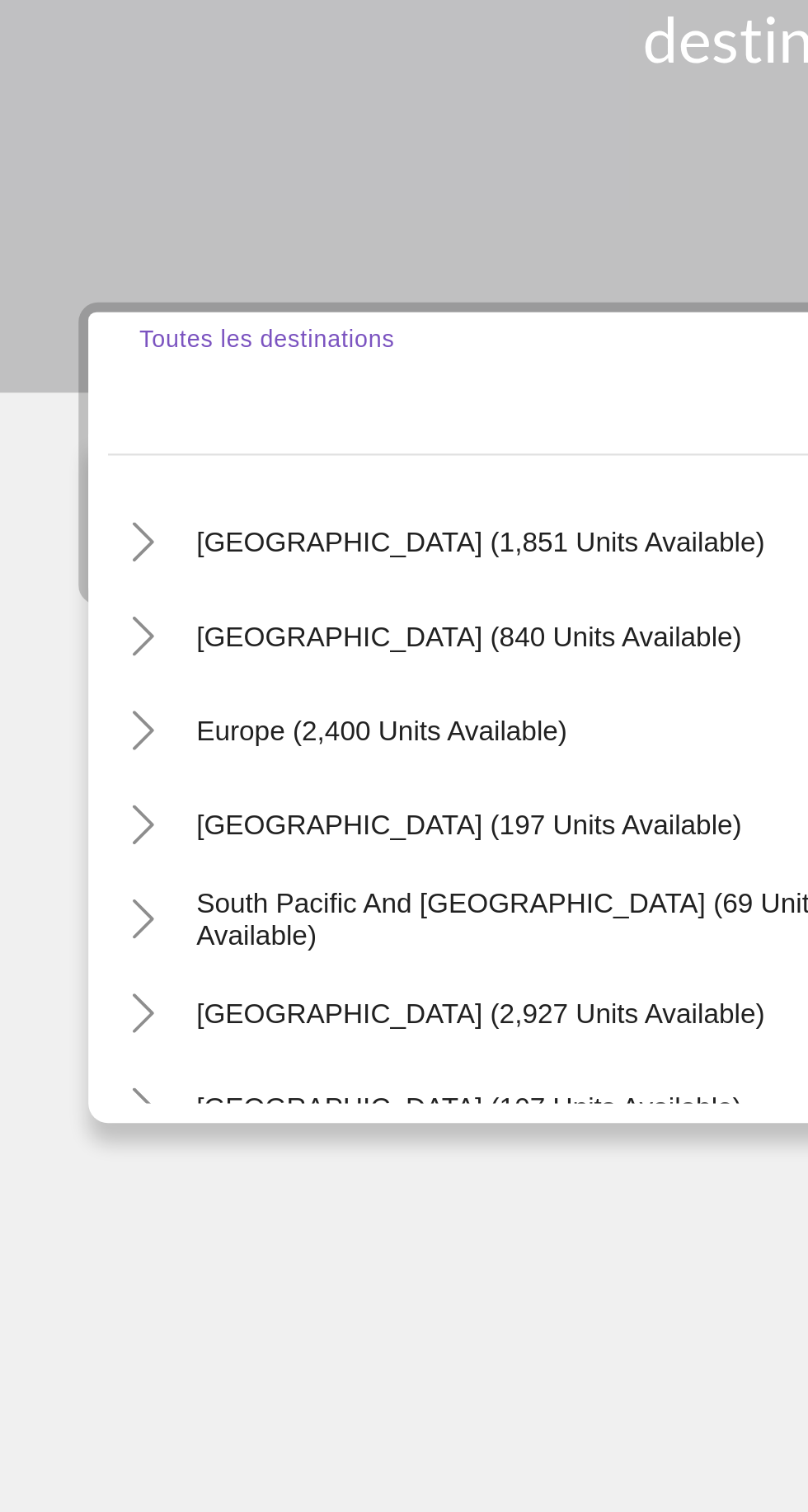
click at [63, 530] on icon "Toggle Europe (2,400 units available)" at bounding box center [60, 537] width 16 height 16
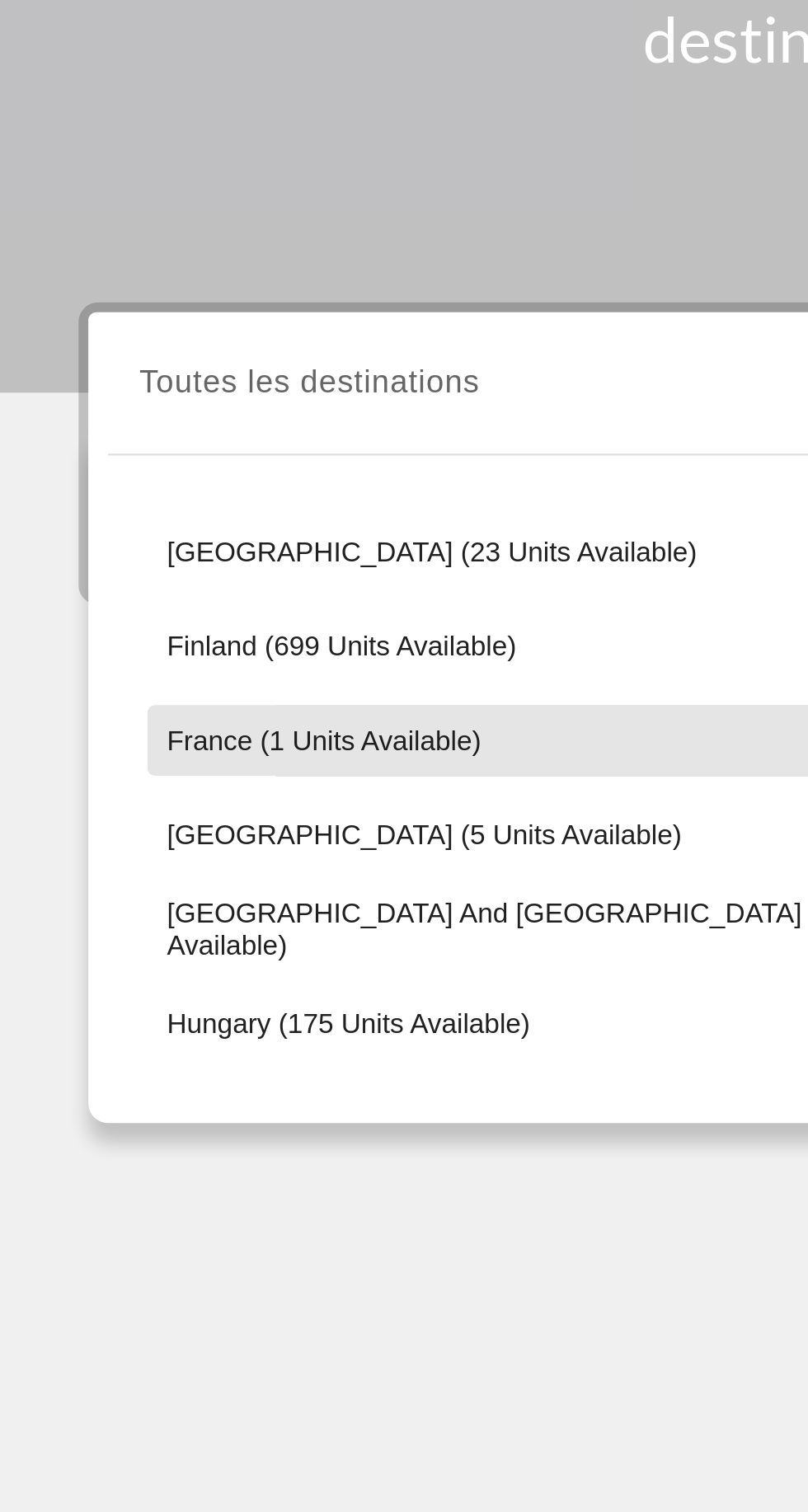
scroll to position [322, 0]
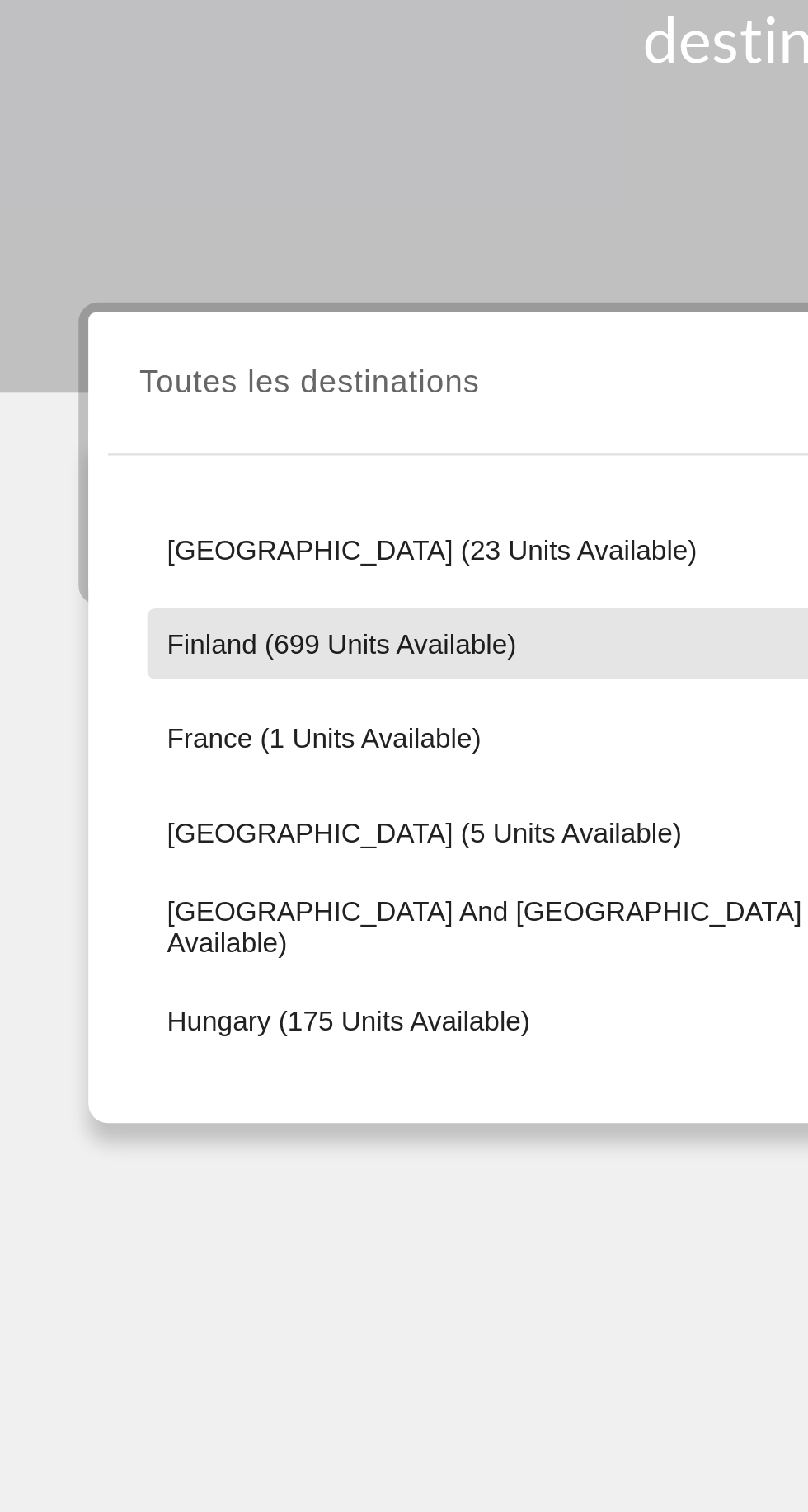
click at [92, 495] on span "Finland (699 units available)" at bounding box center [143, 501] width 146 height 13
type input "**********"
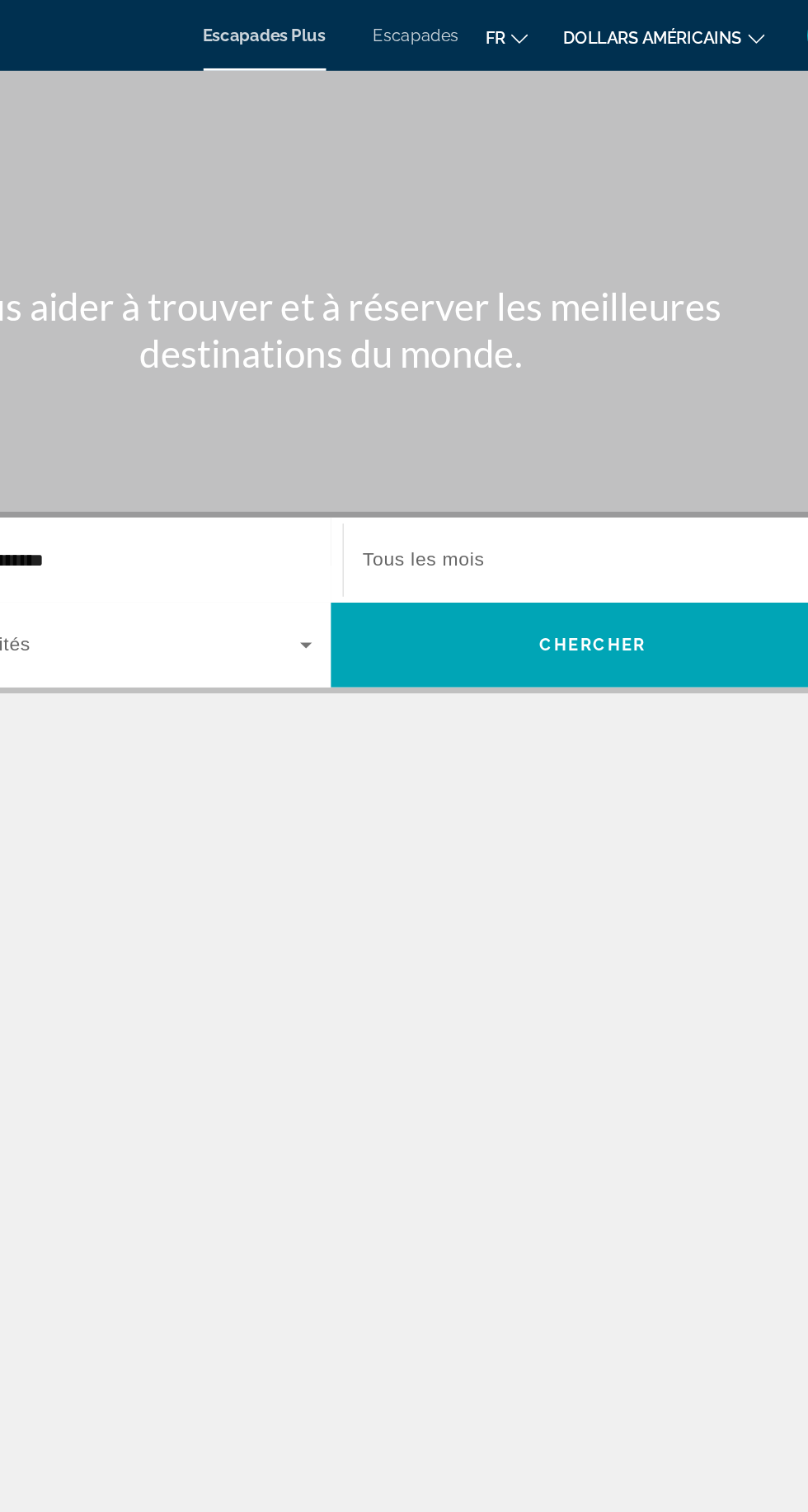
scroll to position [16, 0]
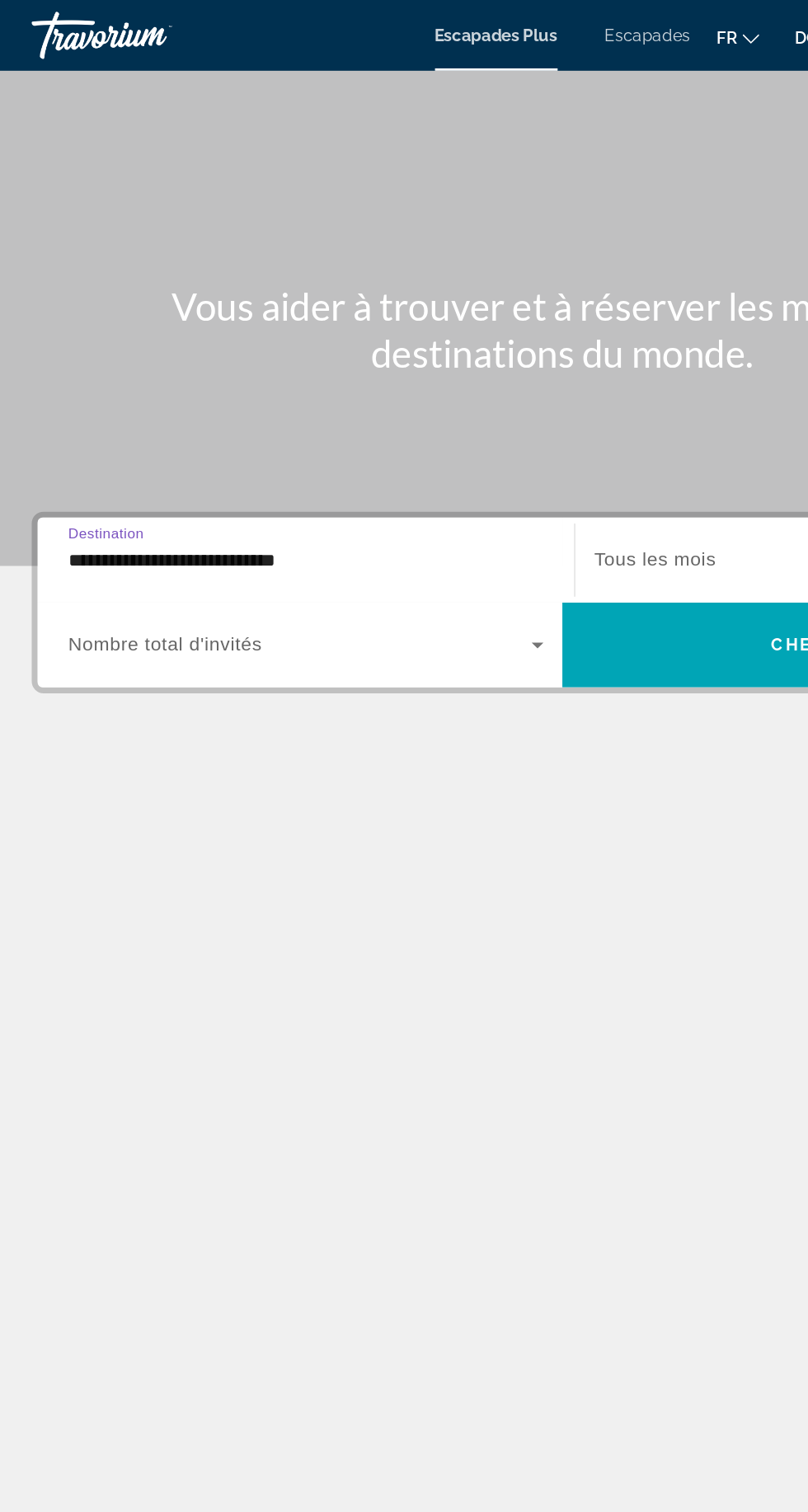
click at [276, 441] on span "Widget de recherche" at bounding box center [220, 450] width 324 height 20
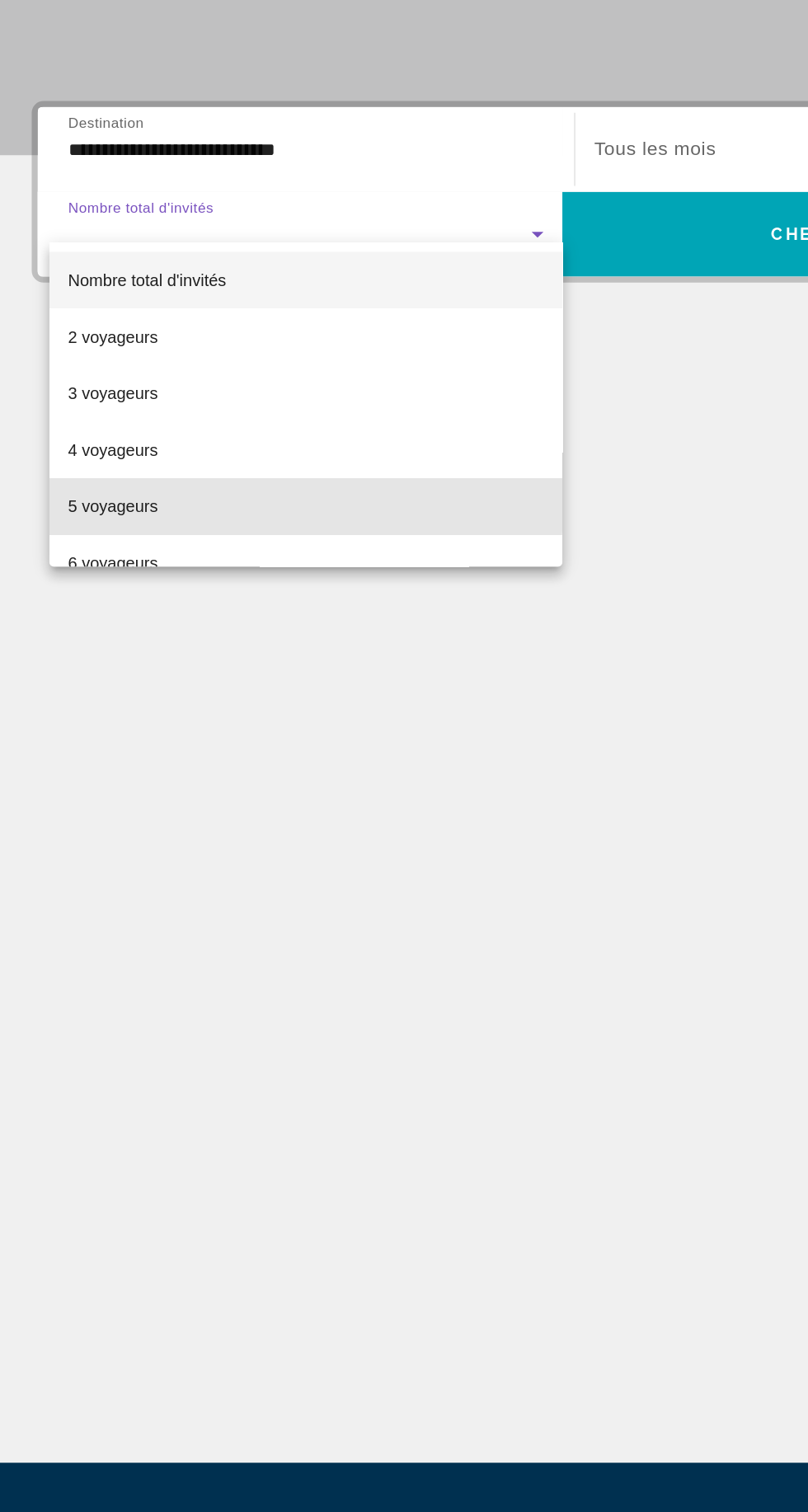
click at [123, 639] on mat-option "5 voyageurs" at bounding box center [224, 641] width 359 height 39
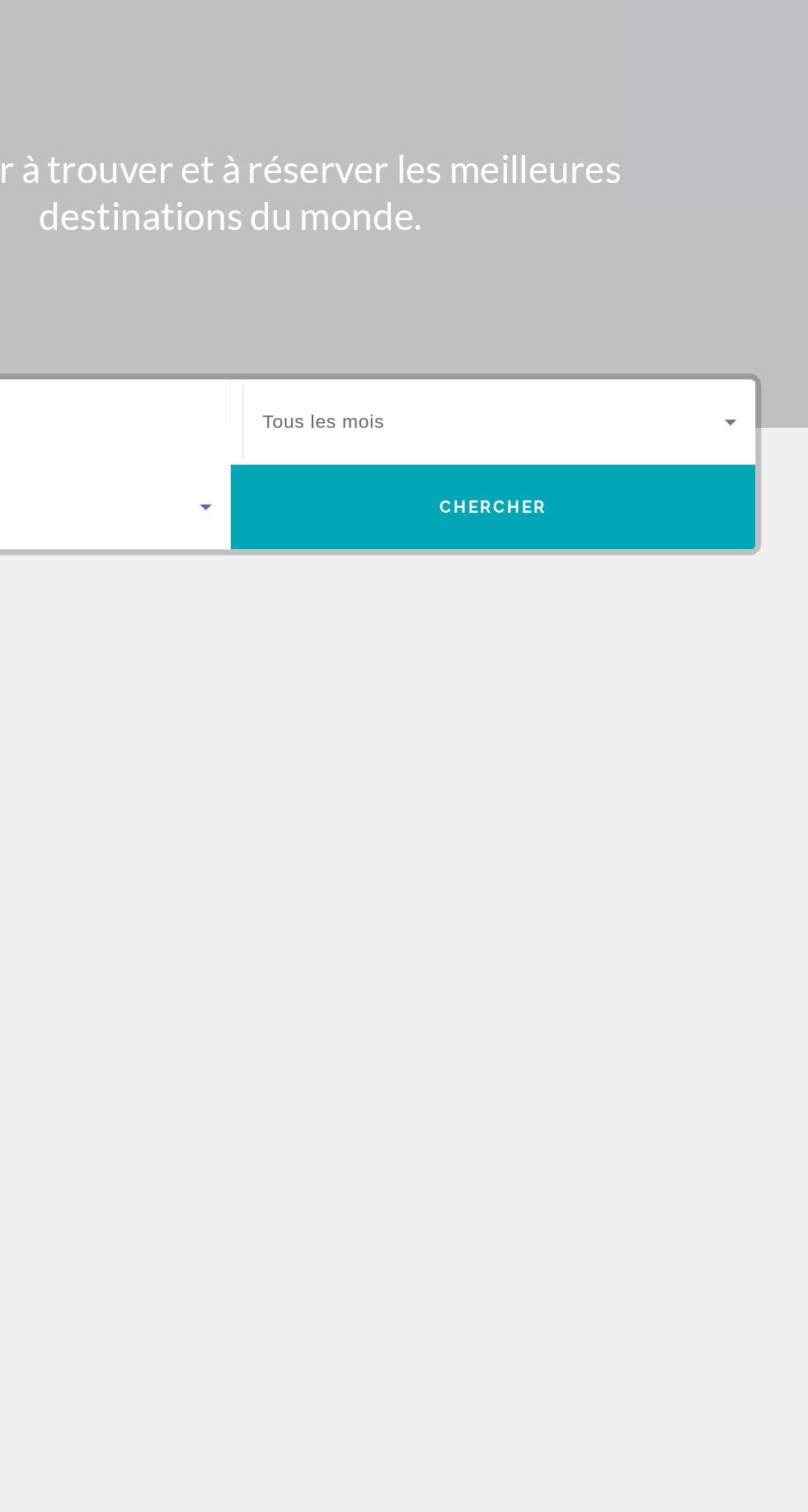
scroll to position [10, 0]
click at [634, 369] on div "Widget de recherche" at bounding box center [591, 392] width 331 height 46
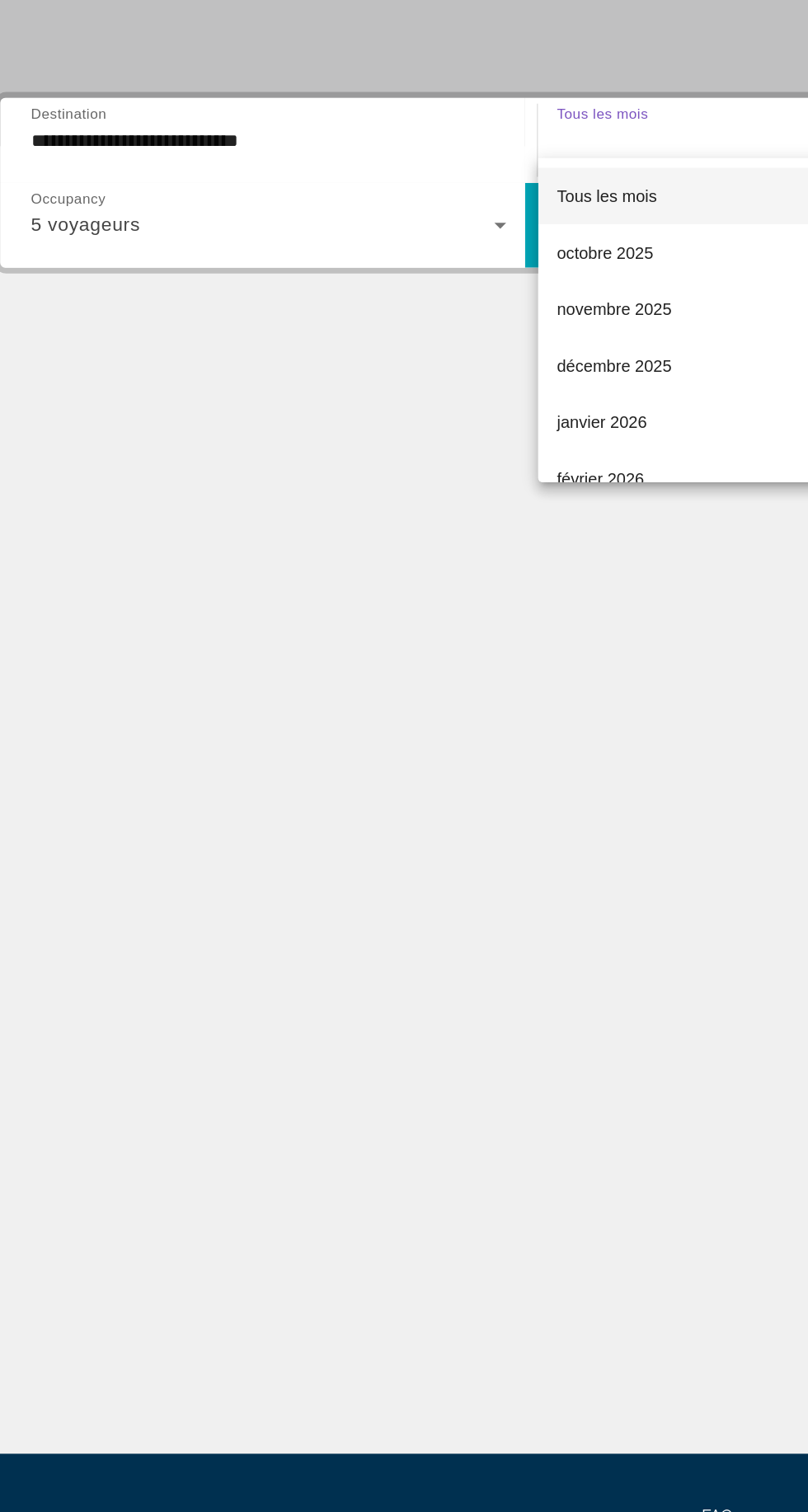
click at [318, 929] on div at bounding box center [404, 756] width 808 height 1512
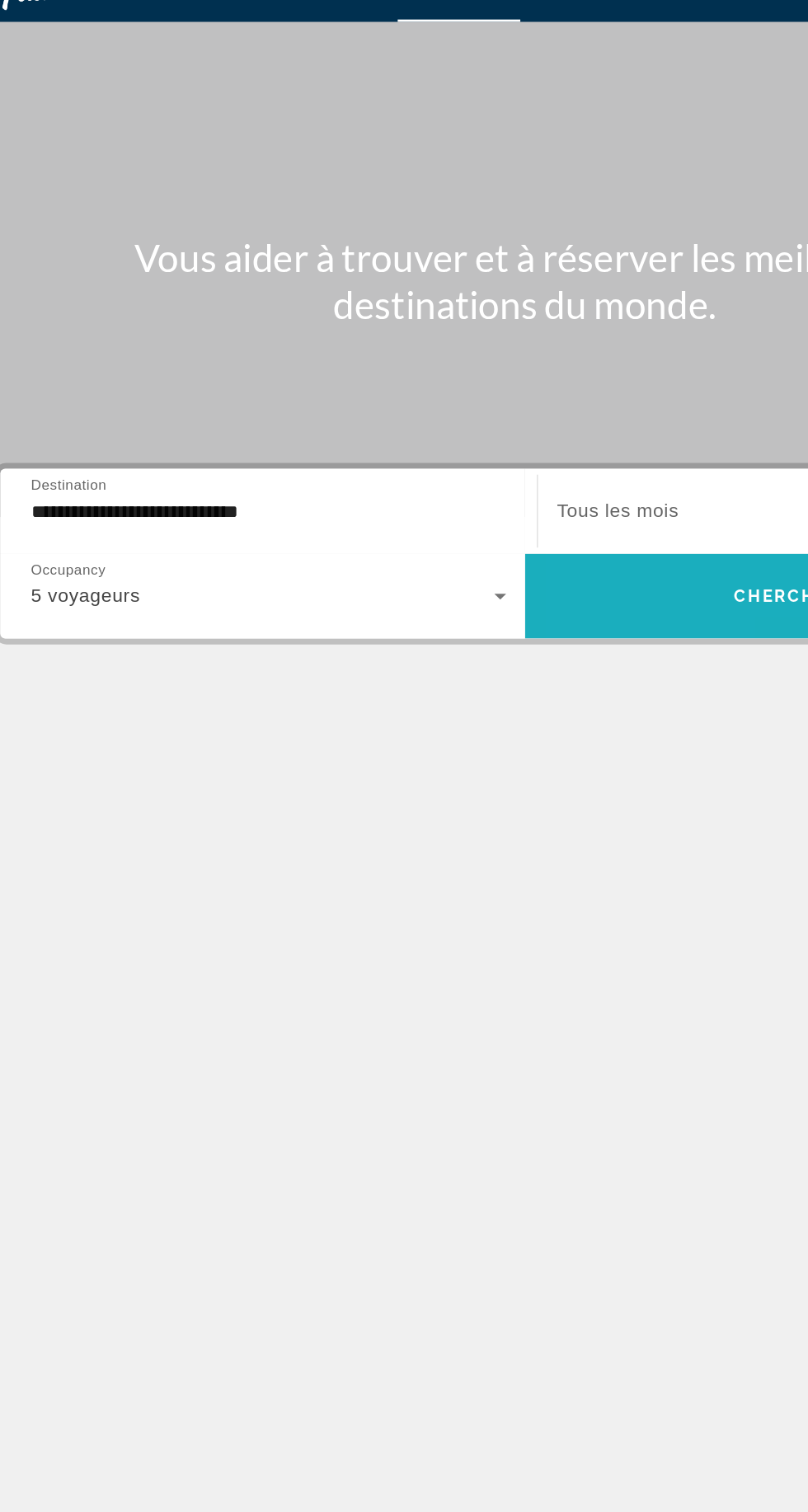
click at [525, 421] on span "Widget de recherche" at bounding box center [587, 450] width 367 height 59
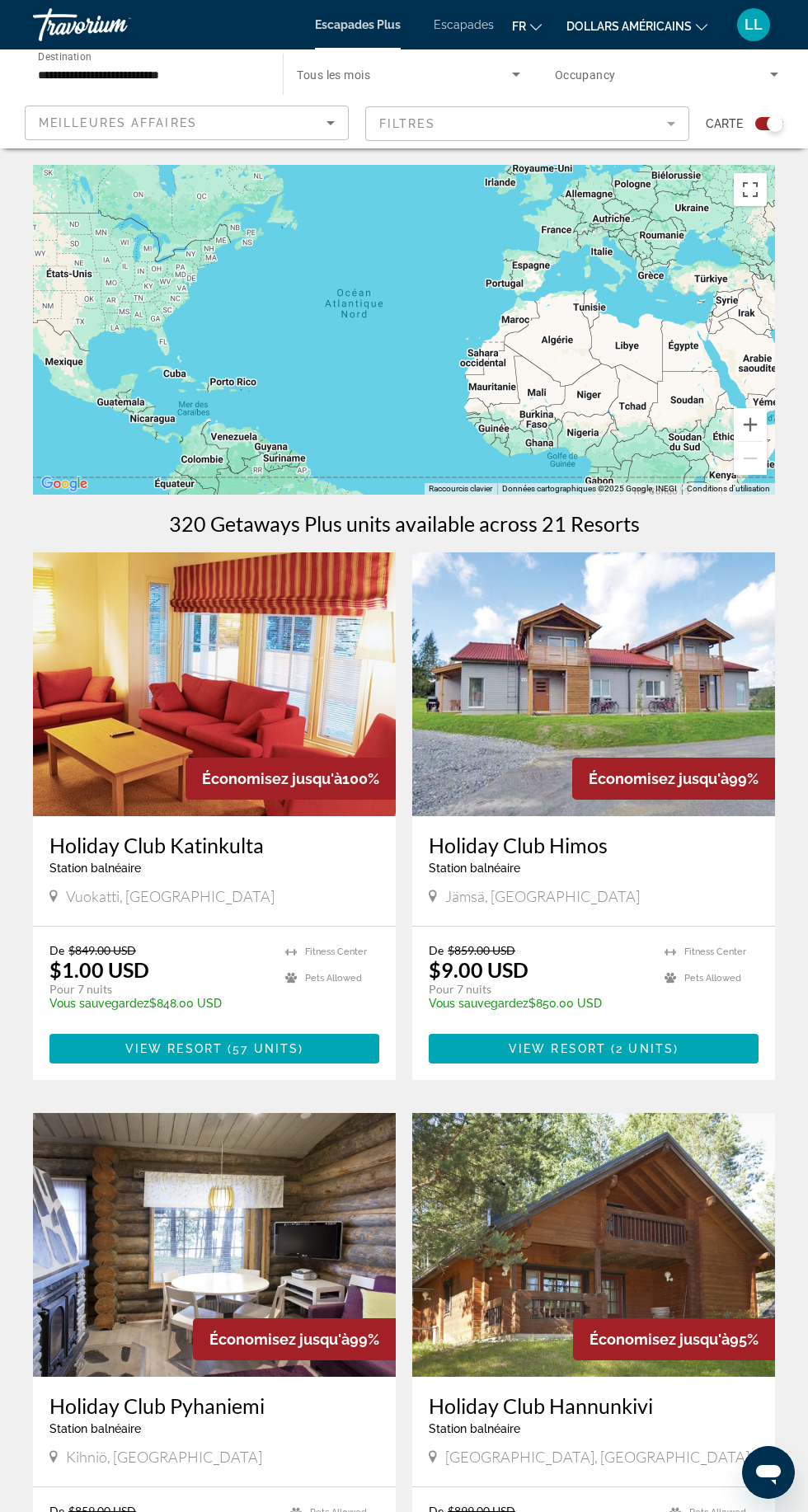
click at [645, 20] on font "dollars américains" at bounding box center [629, 26] width 125 height 13
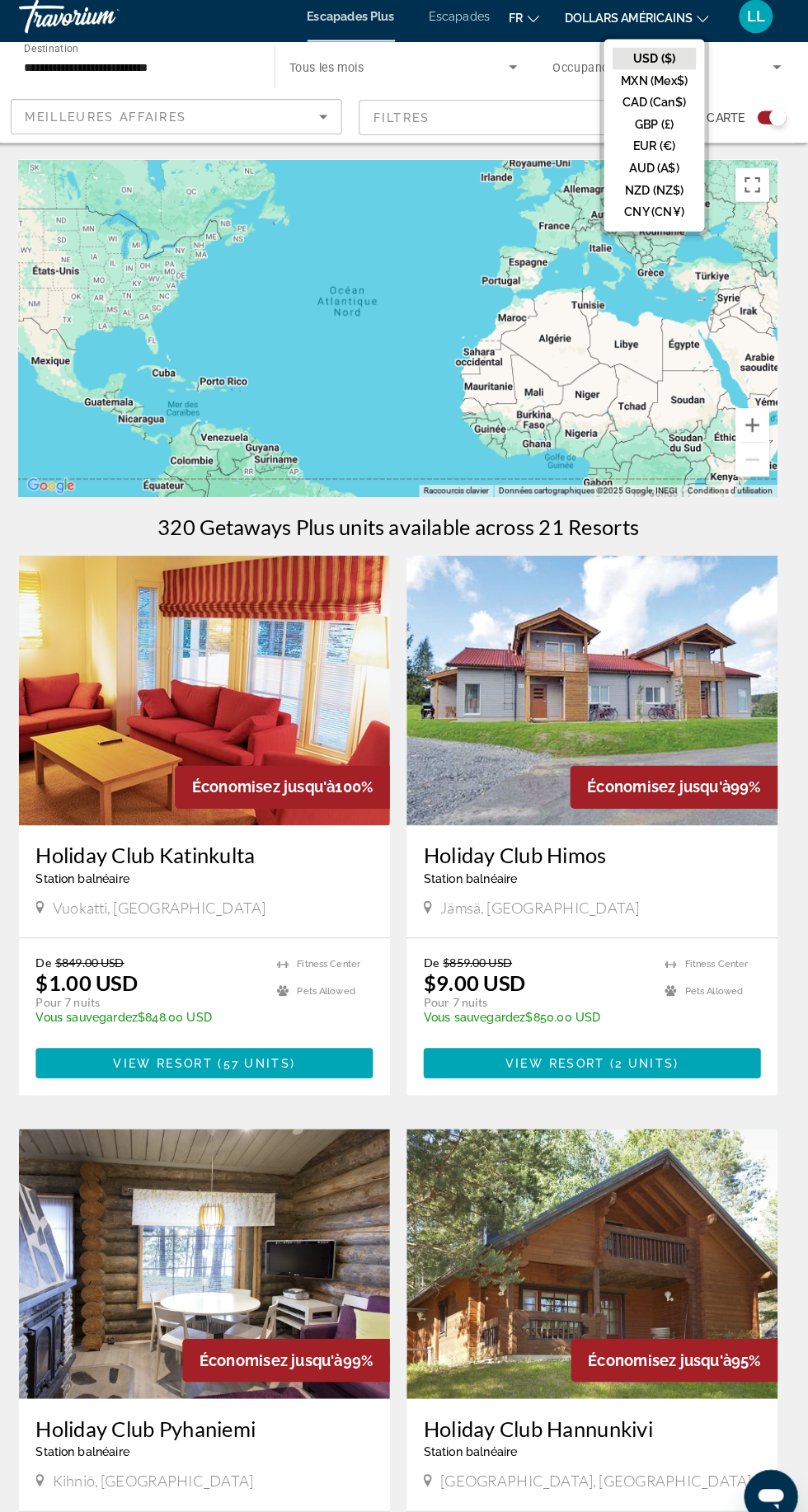
click at [674, 144] on button "EUR (€)" at bounding box center [654, 151] width 81 height 21
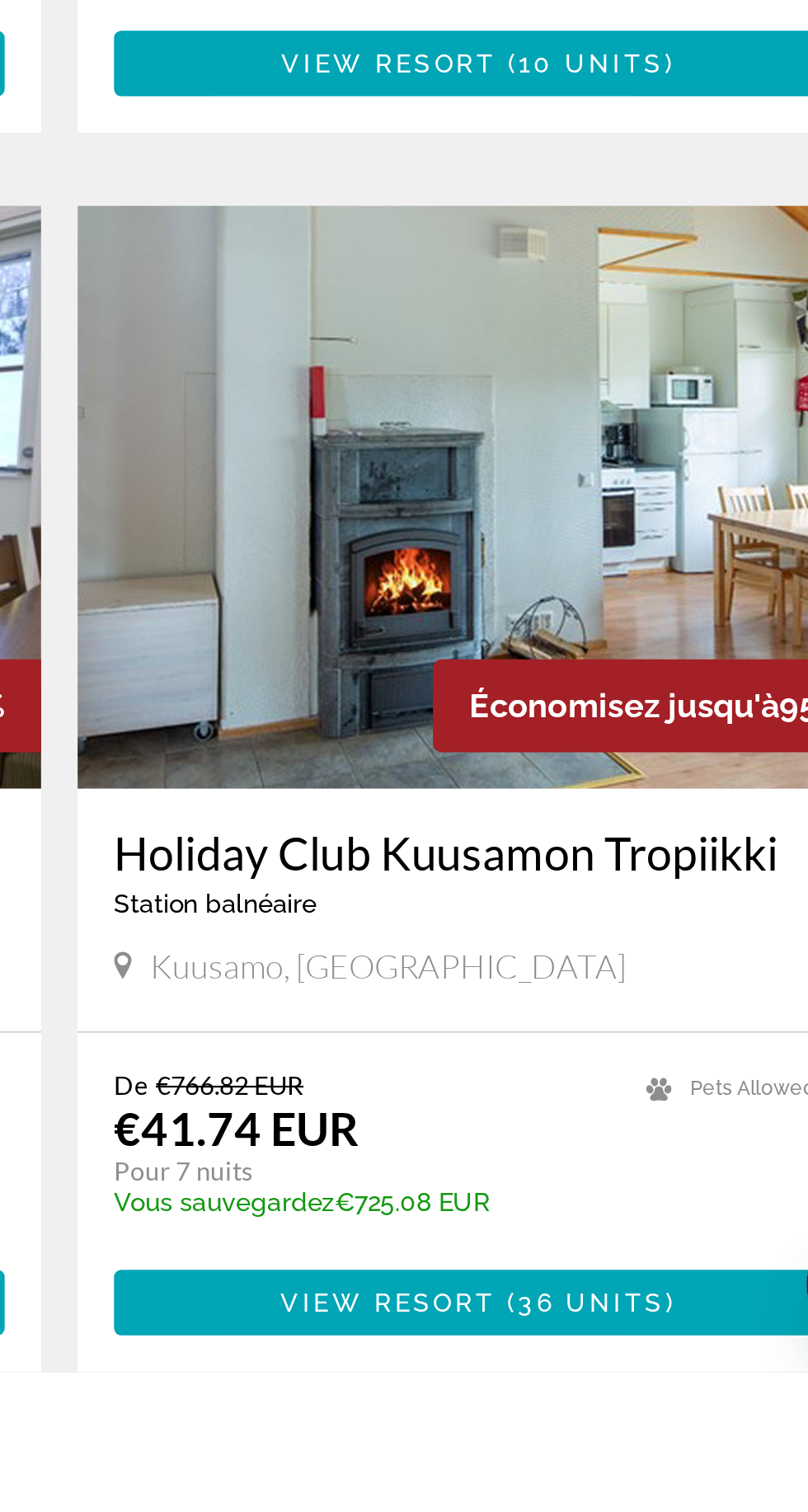
scroll to position [2372, 0]
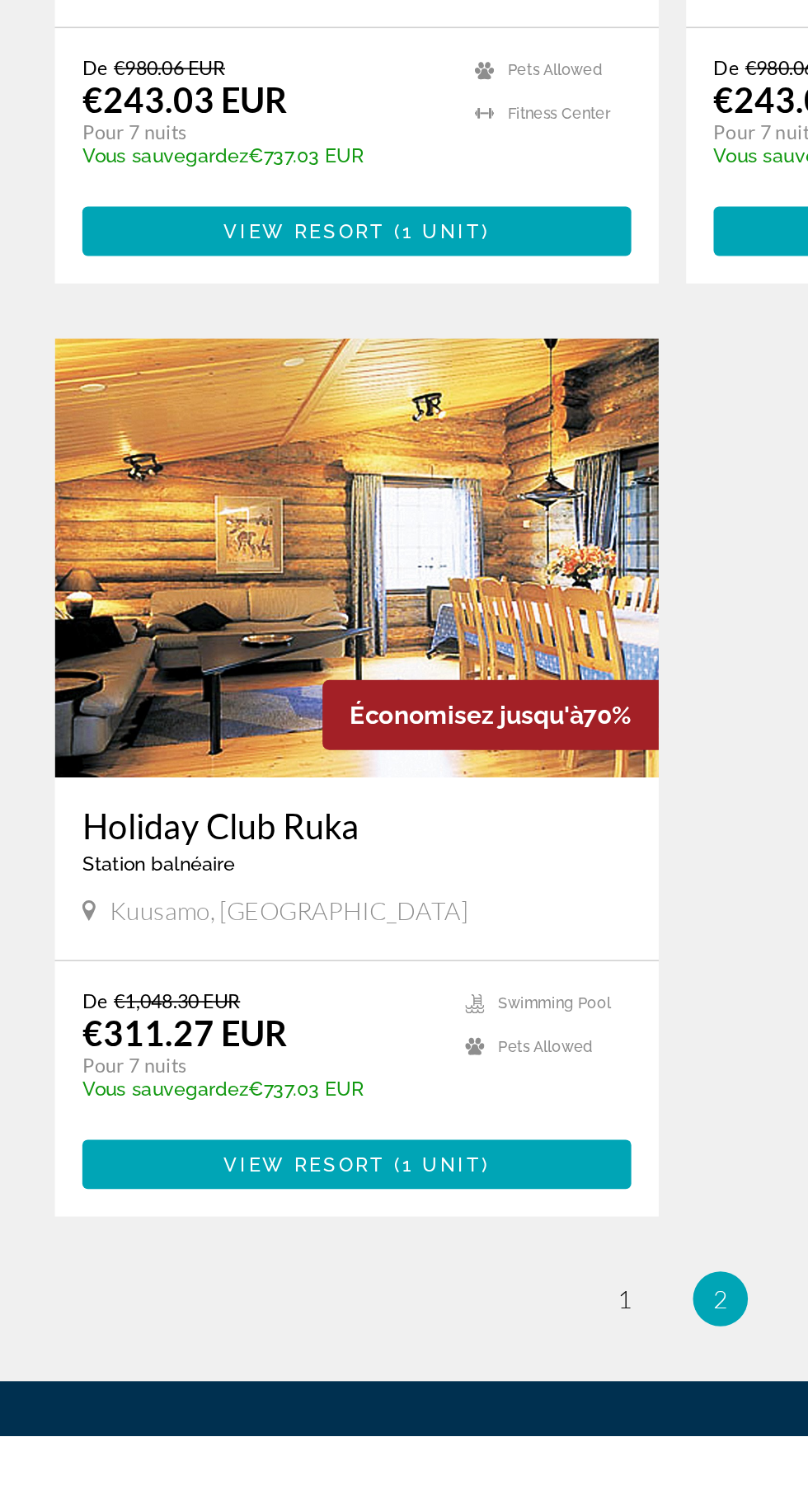
scroll to position [1994, 0]
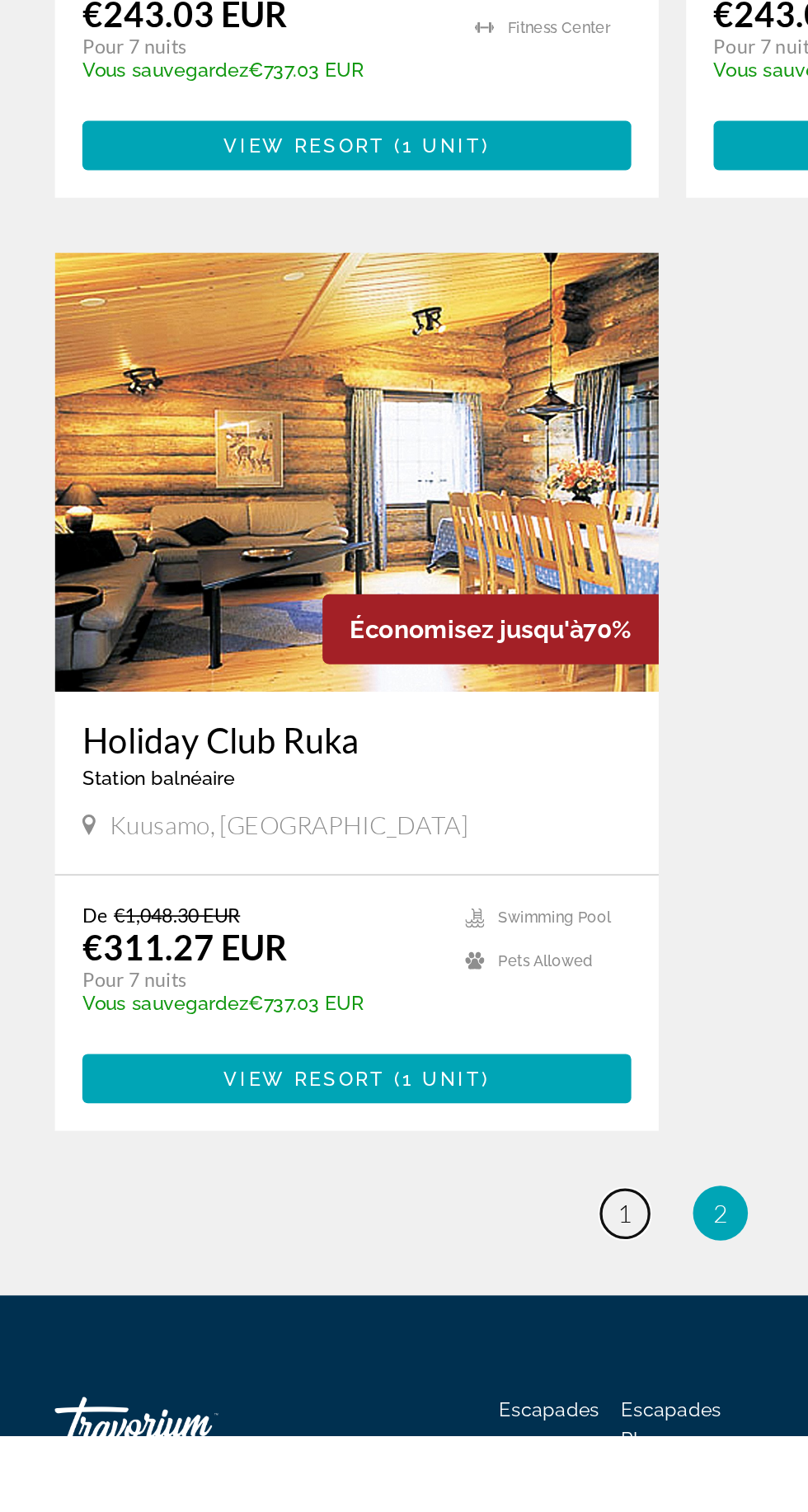
click at [373, 1370] on span "1" at bounding box center [376, 1378] width 9 height 18
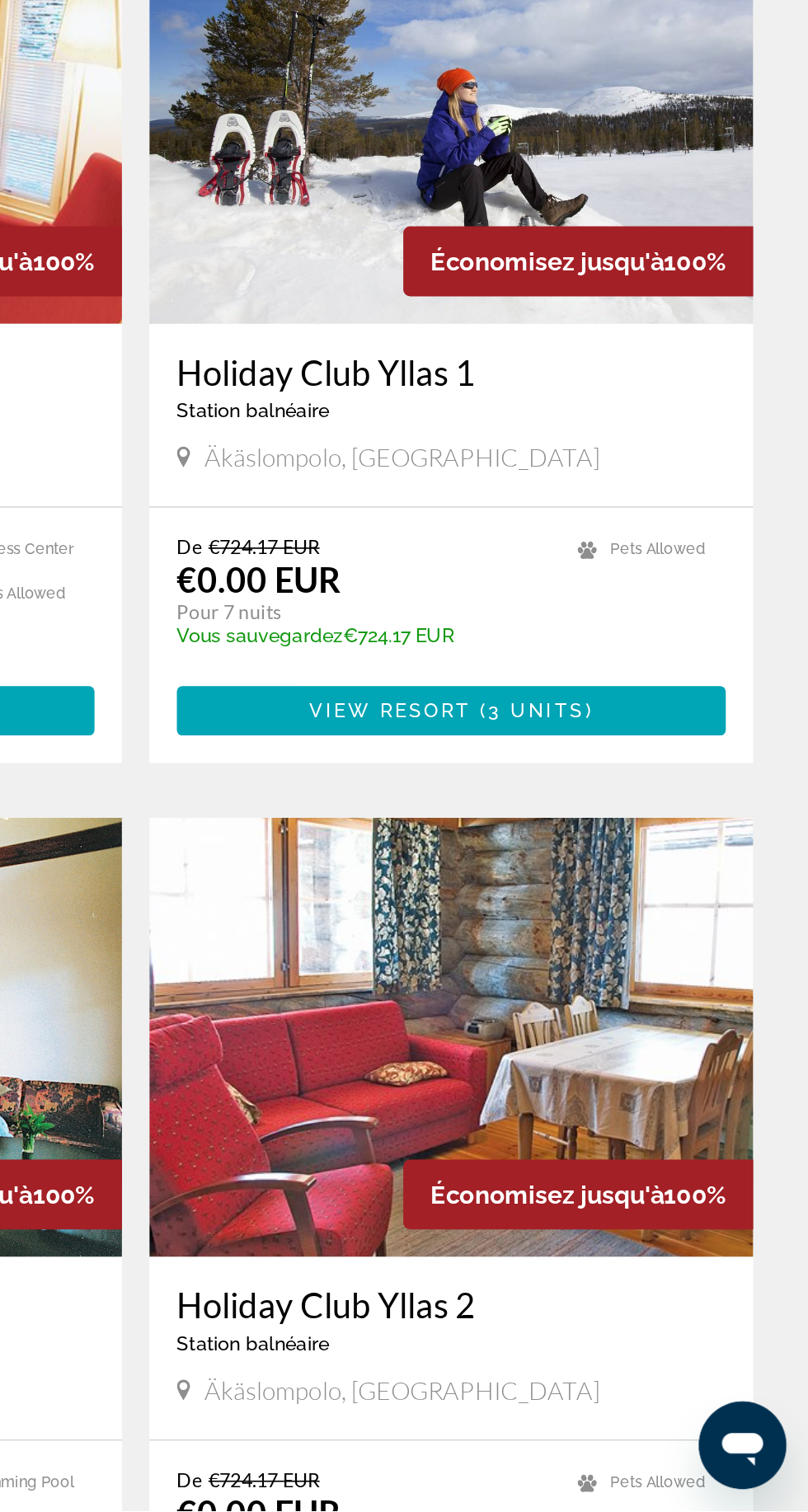
scroll to position [20, 0]
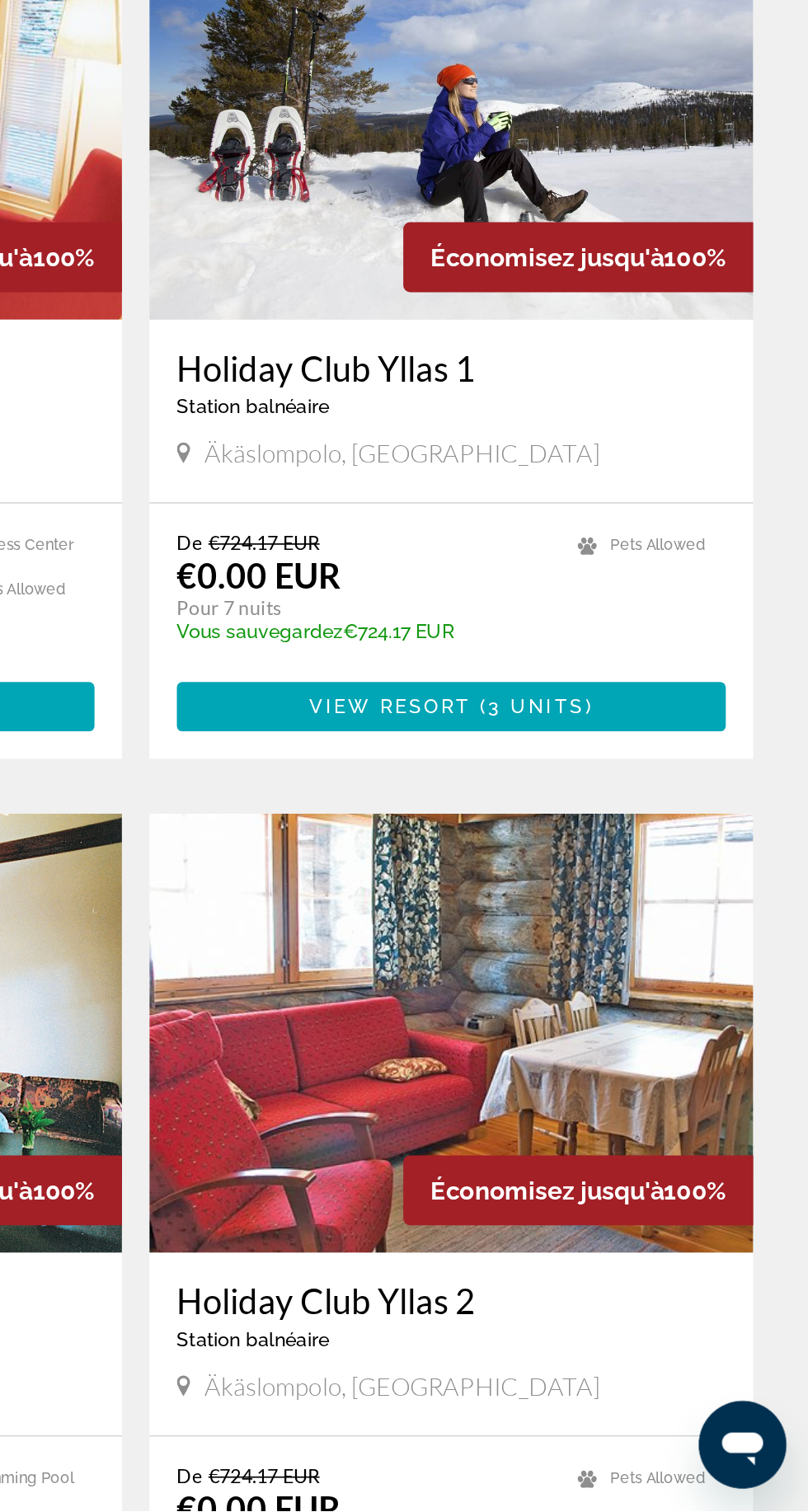
click at [561, 1262] on img "Contenu principal" at bounding box center [594, 1225] width 363 height 264
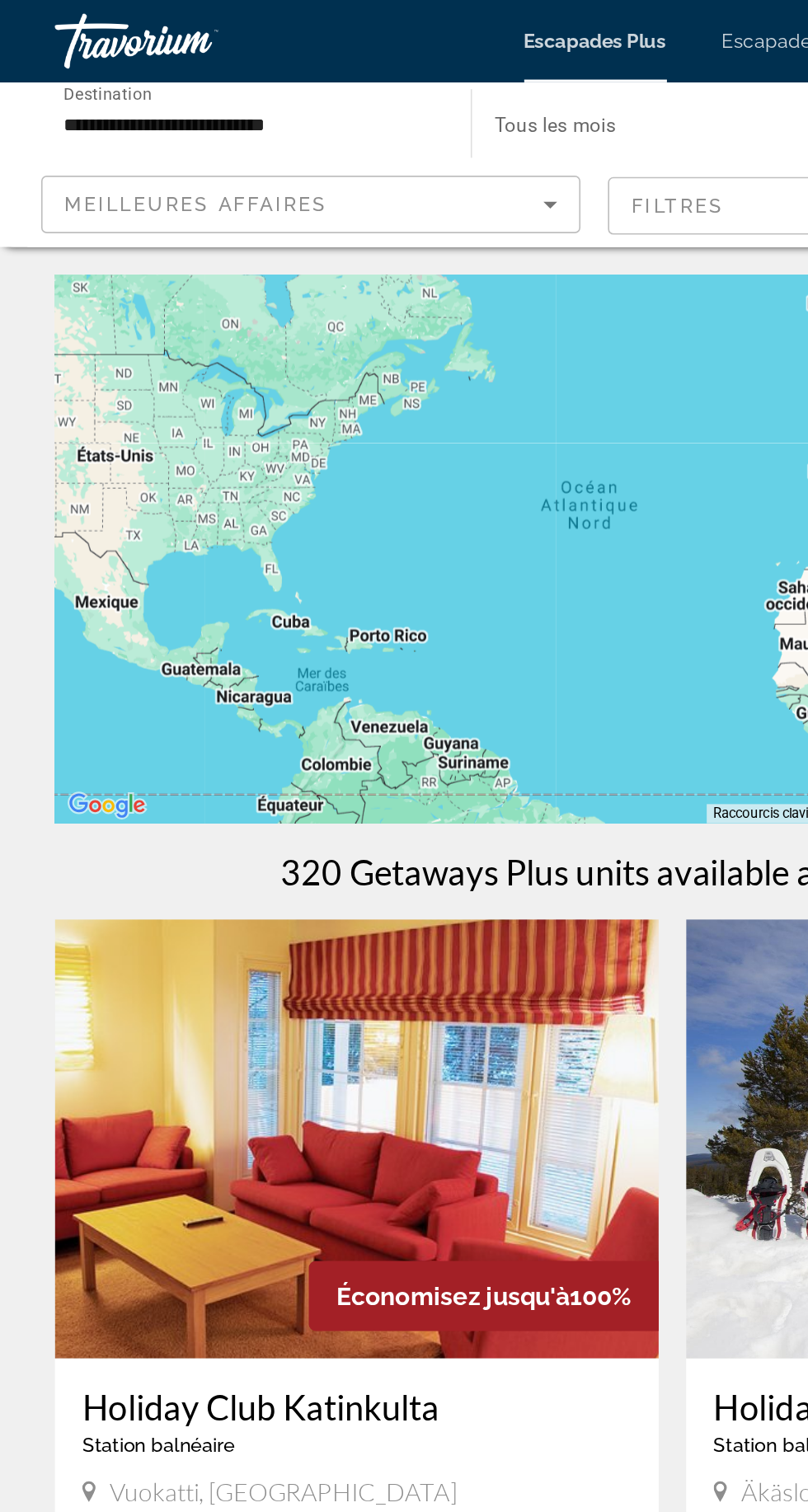
click at [475, 624] on img "Contenu principal" at bounding box center [594, 684] width 363 height 264
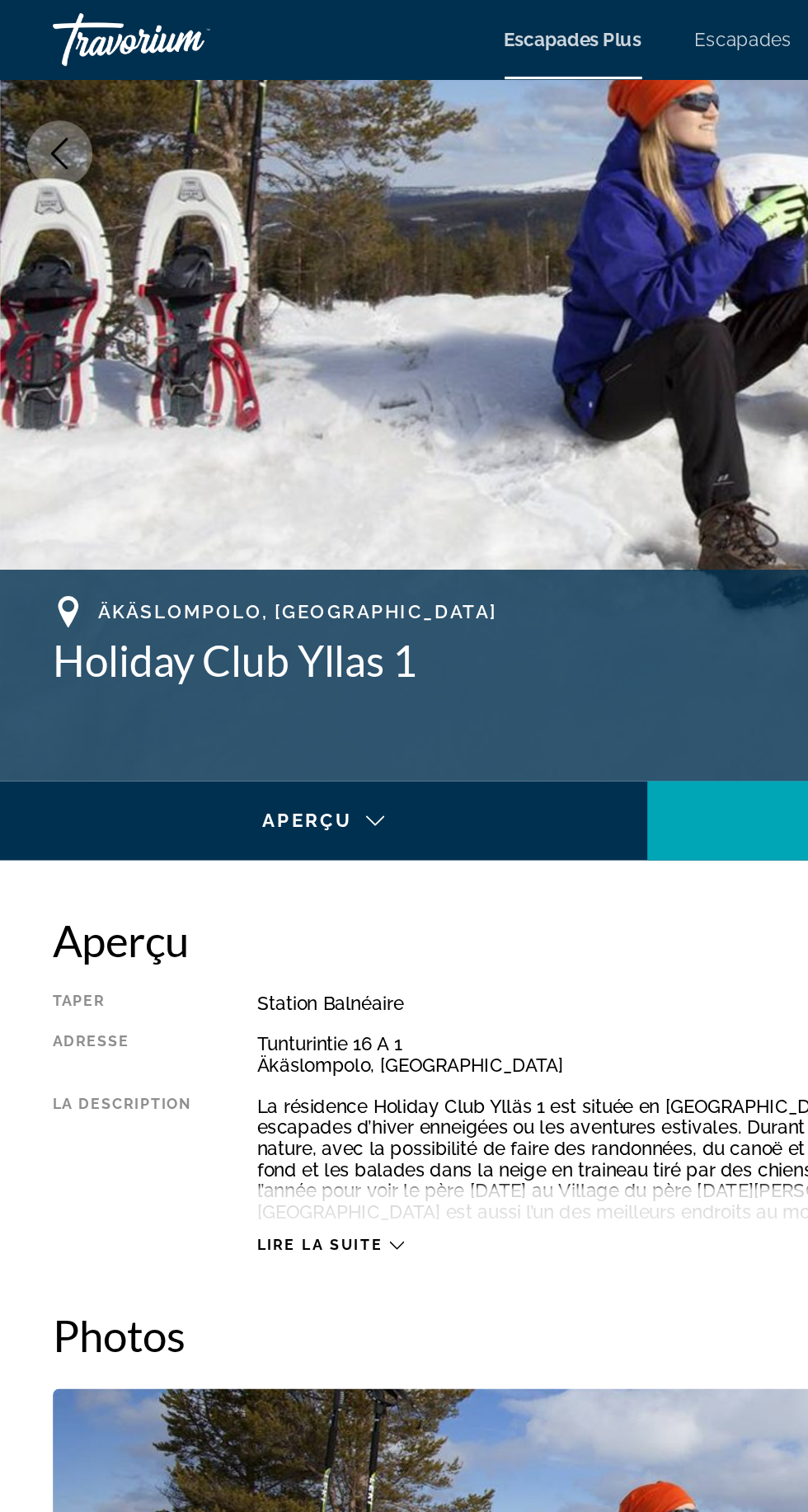
scroll to position [331, 0]
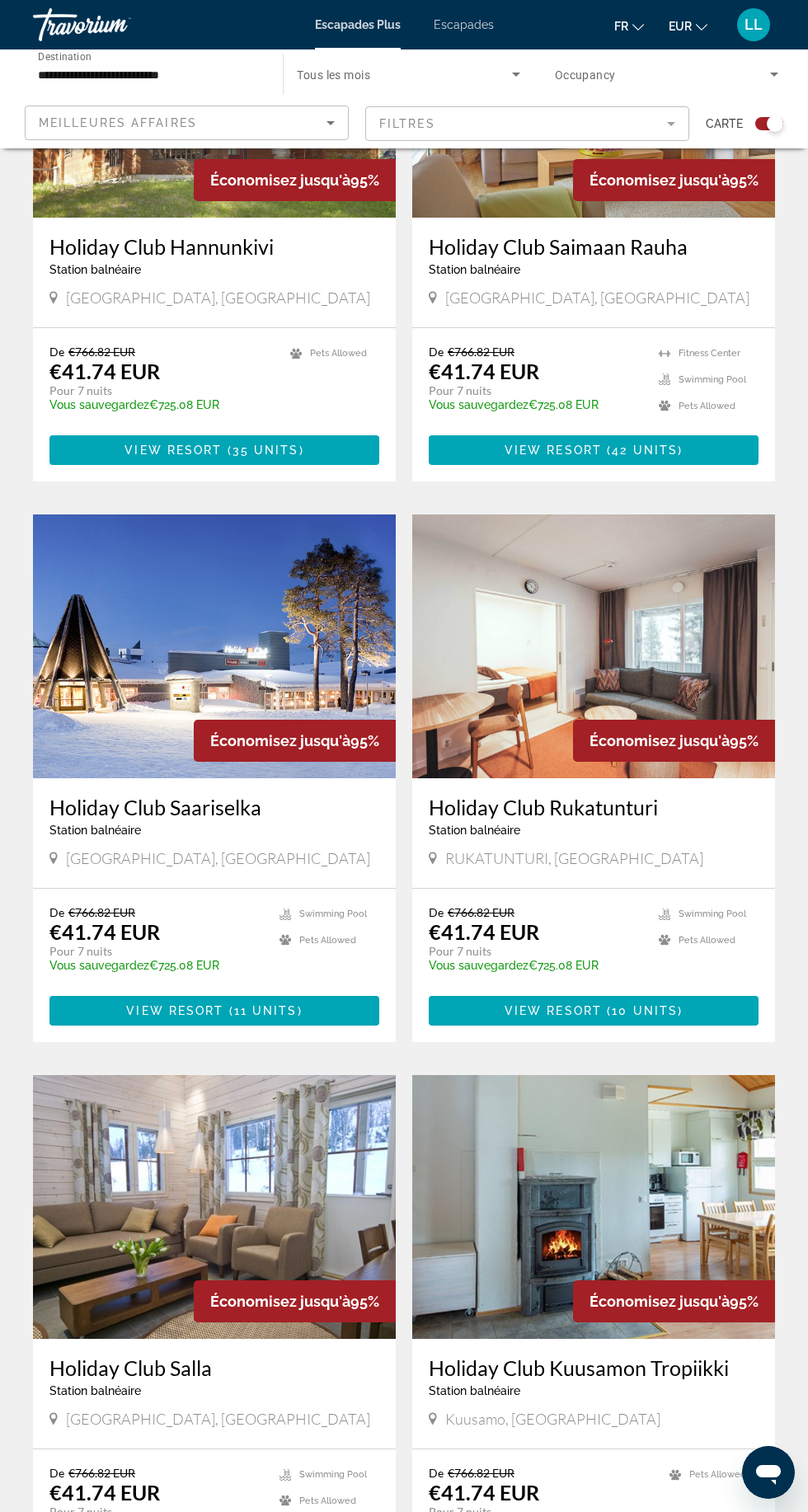
scroll to position [2554, 0]
